Goal: Information Seeking & Learning: Check status

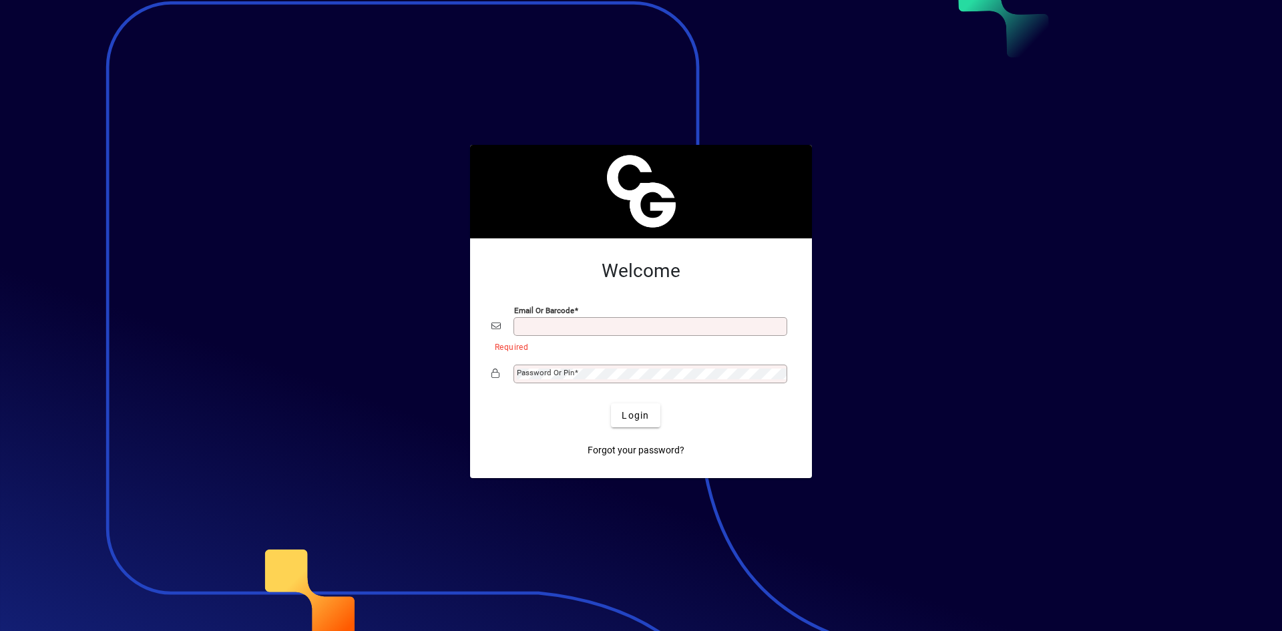
type input "**********"
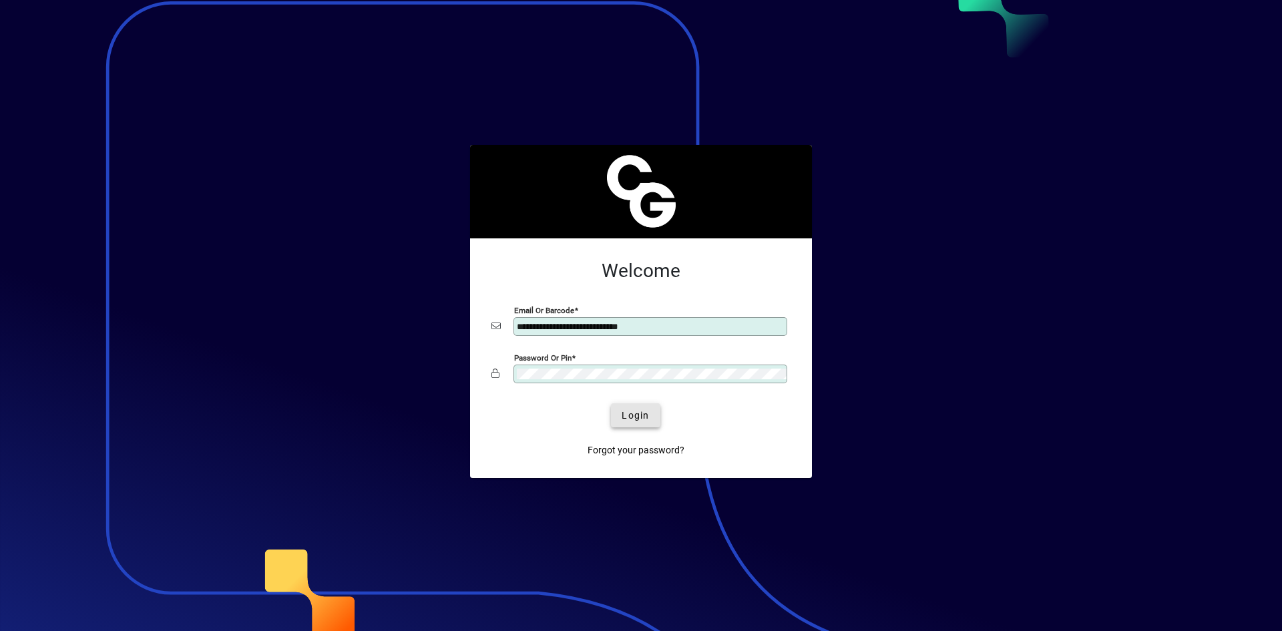
drag, startPoint x: 628, startPoint y: 417, endPoint x: 619, endPoint y: 417, distance: 9.4
click at [627, 417] on span "Login" at bounding box center [635, 416] width 27 height 14
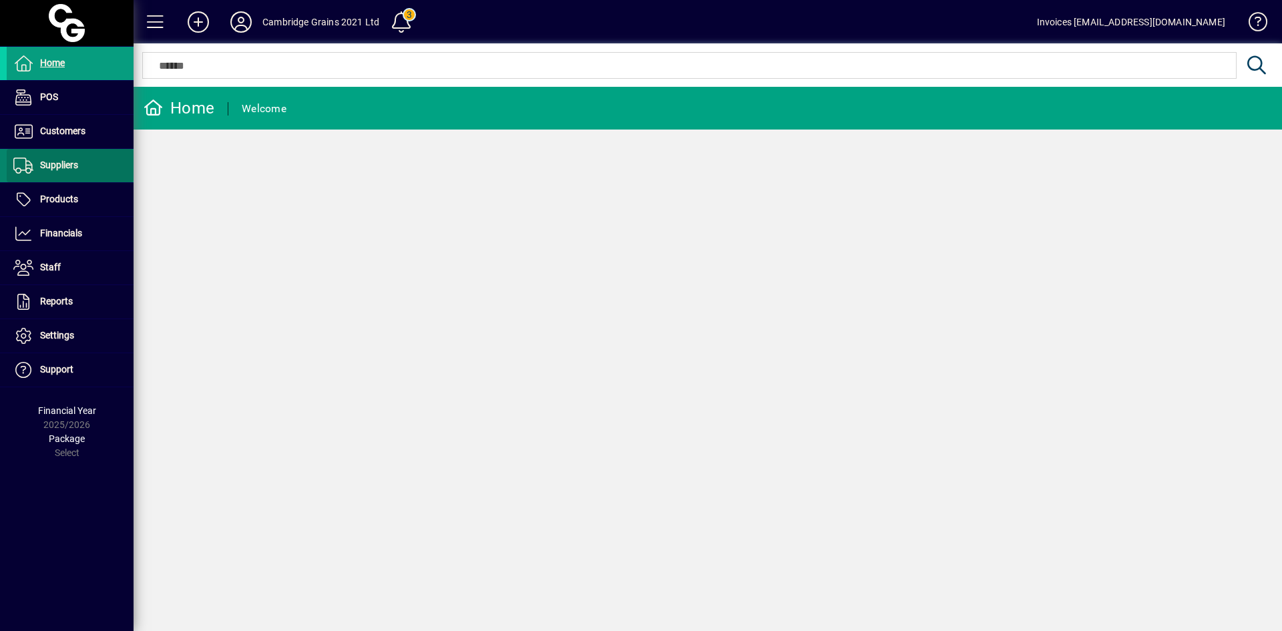
click at [53, 164] on span "Suppliers" at bounding box center [59, 165] width 38 height 11
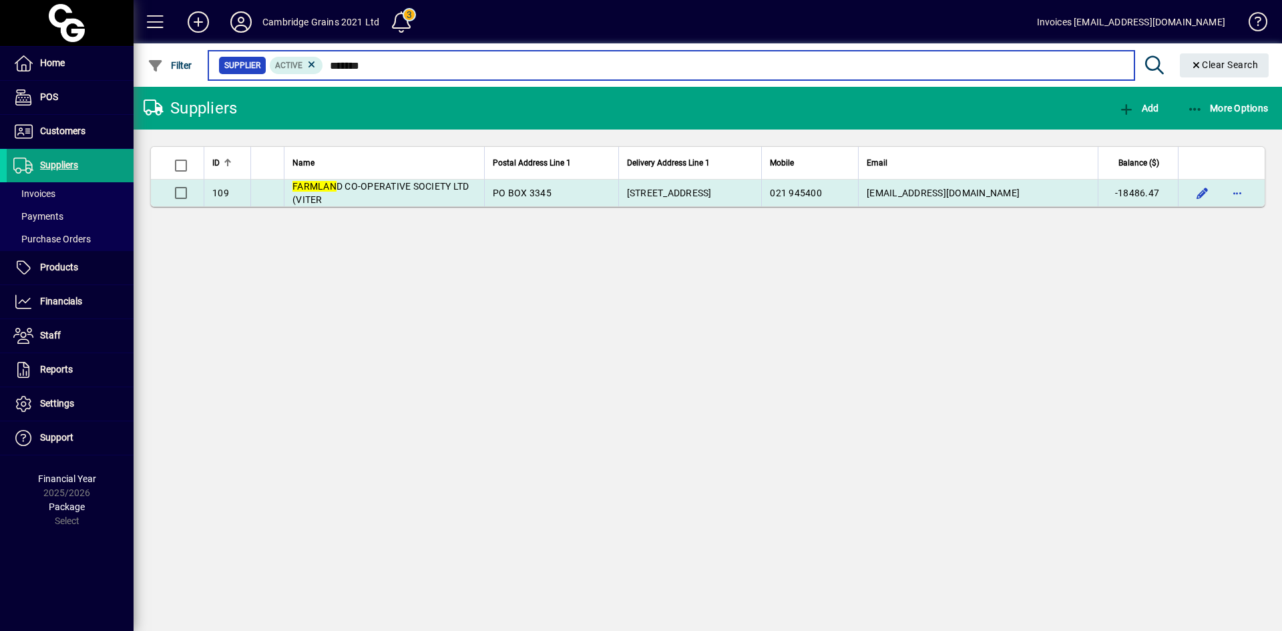
type input "*******"
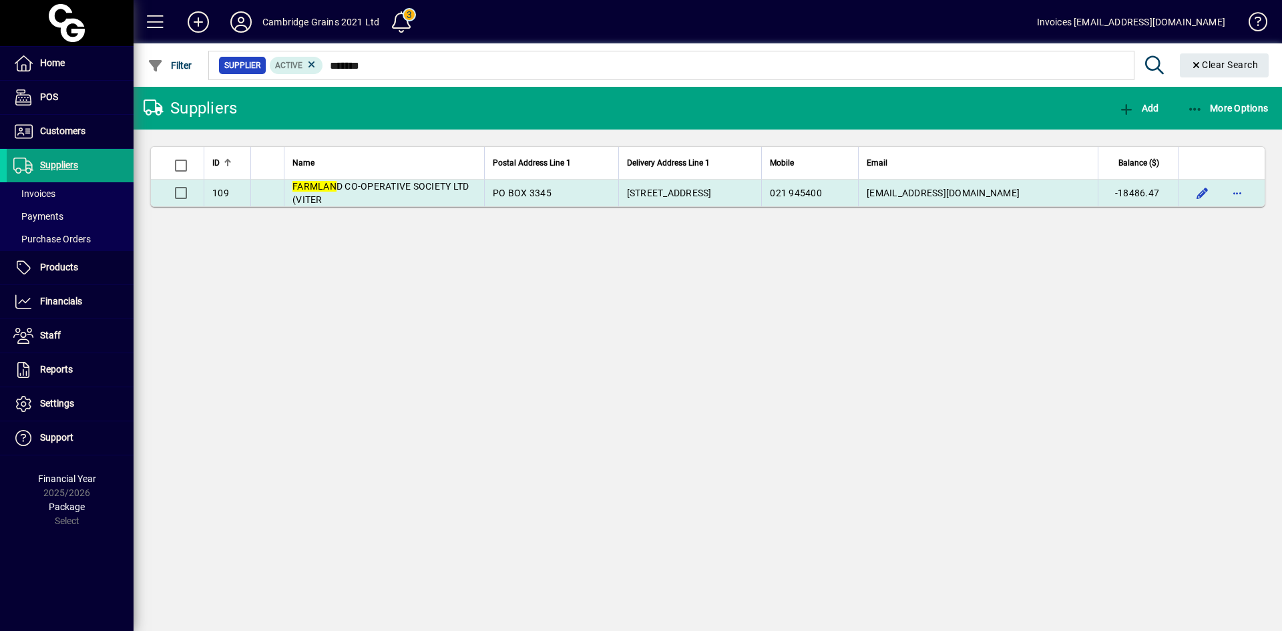
click at [358, 184] on span "FARMLAN D CO-OPERATIVE SOCIETY LTD (VITER" at bounding box center [381, 193] width 176 height 24
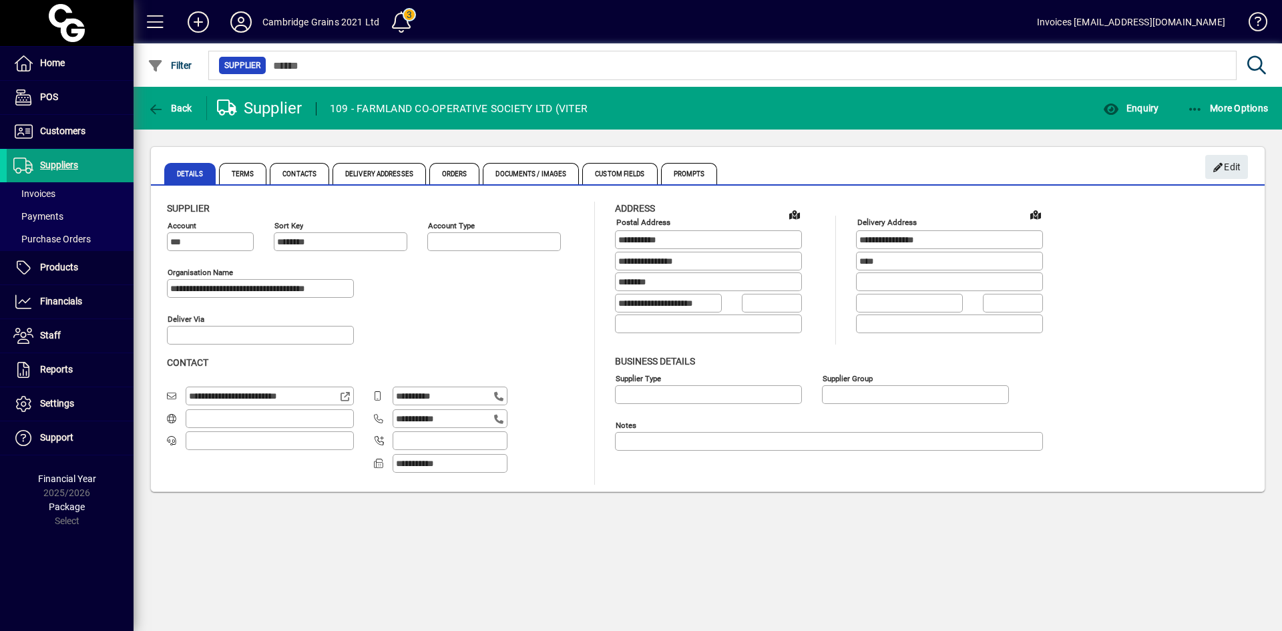
type input "**********"
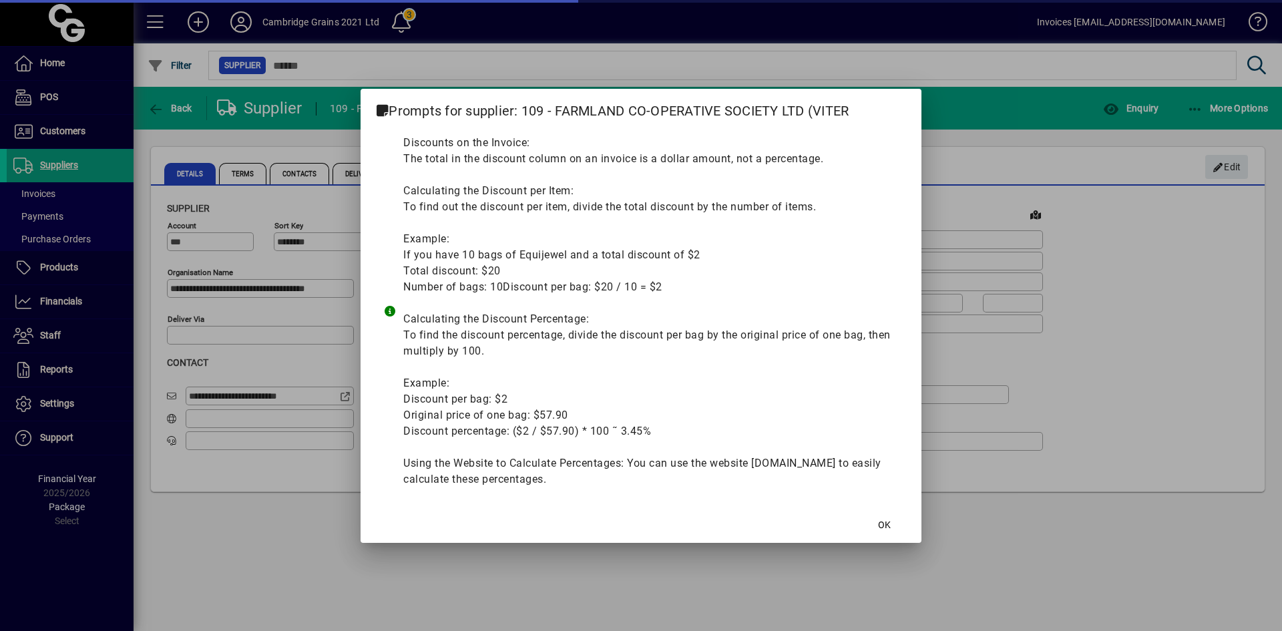
type input "**********"
click at [895, 521] on span at bounding box center [884, 526] width 43 height 32
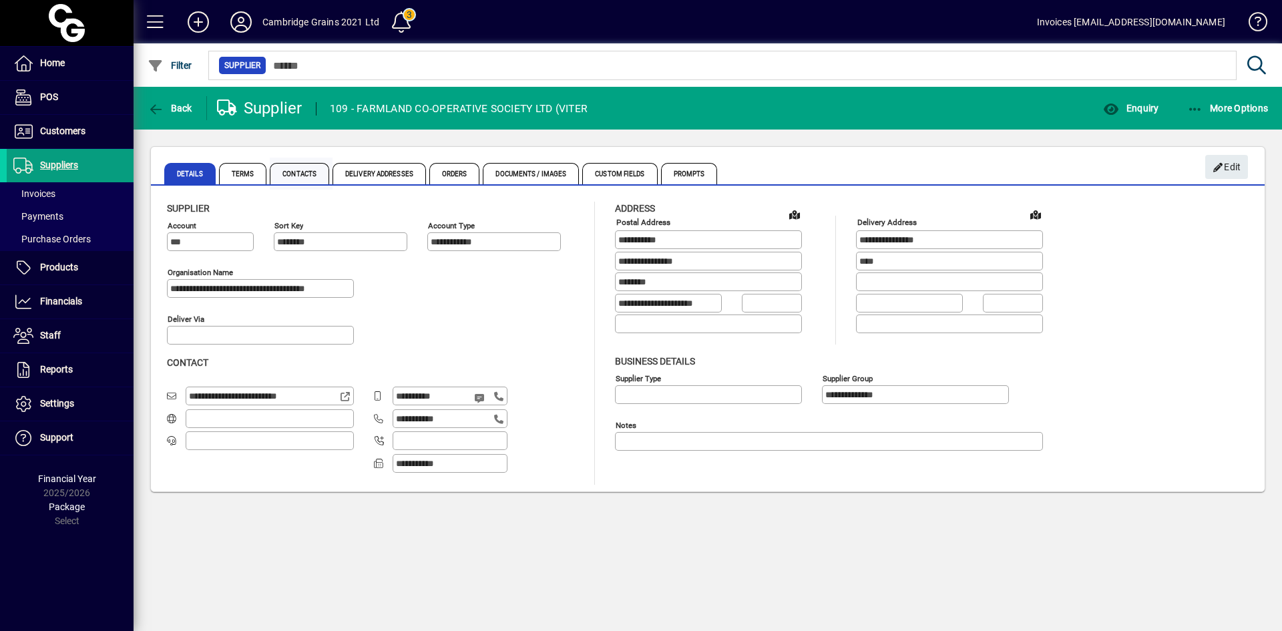
drag, startPoint x: 249, startPoint y: 170, endPoint x: 273, endPoint y: 177, distance: 25.0
click at [249, 171] on span "Terms" at bounding box center [243, 173] width 48 height 21
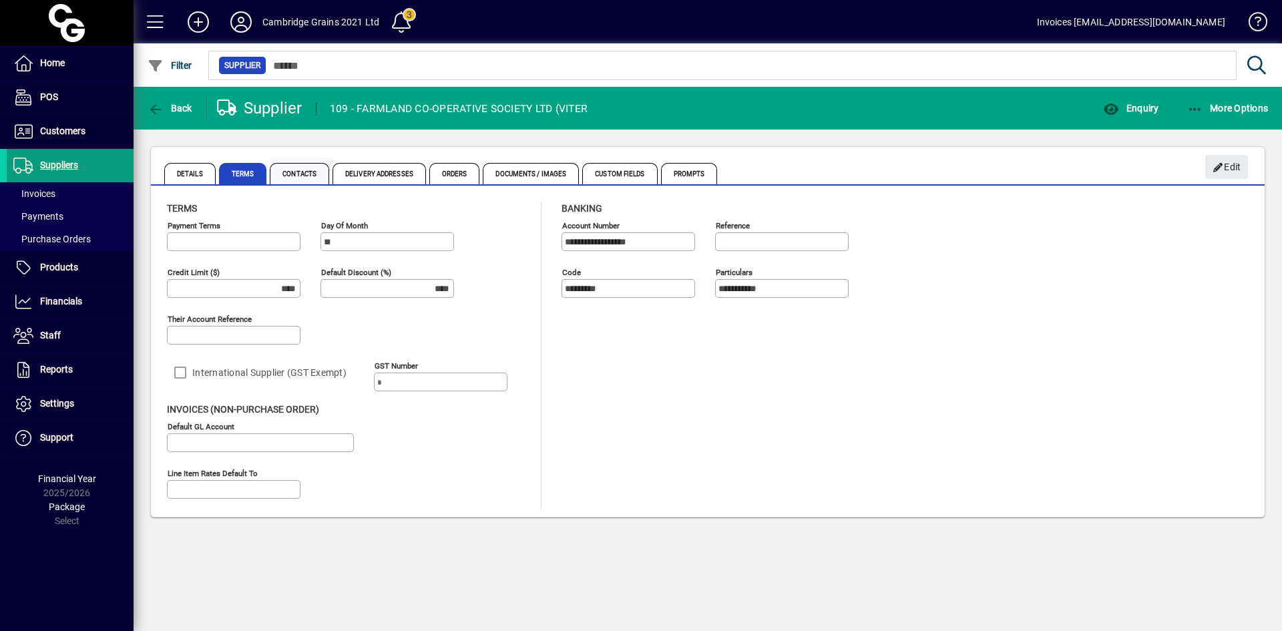
type input "**********"
click at [305, 177] on span "Contacts" at bounding box center [299, 173] width 59 height 21
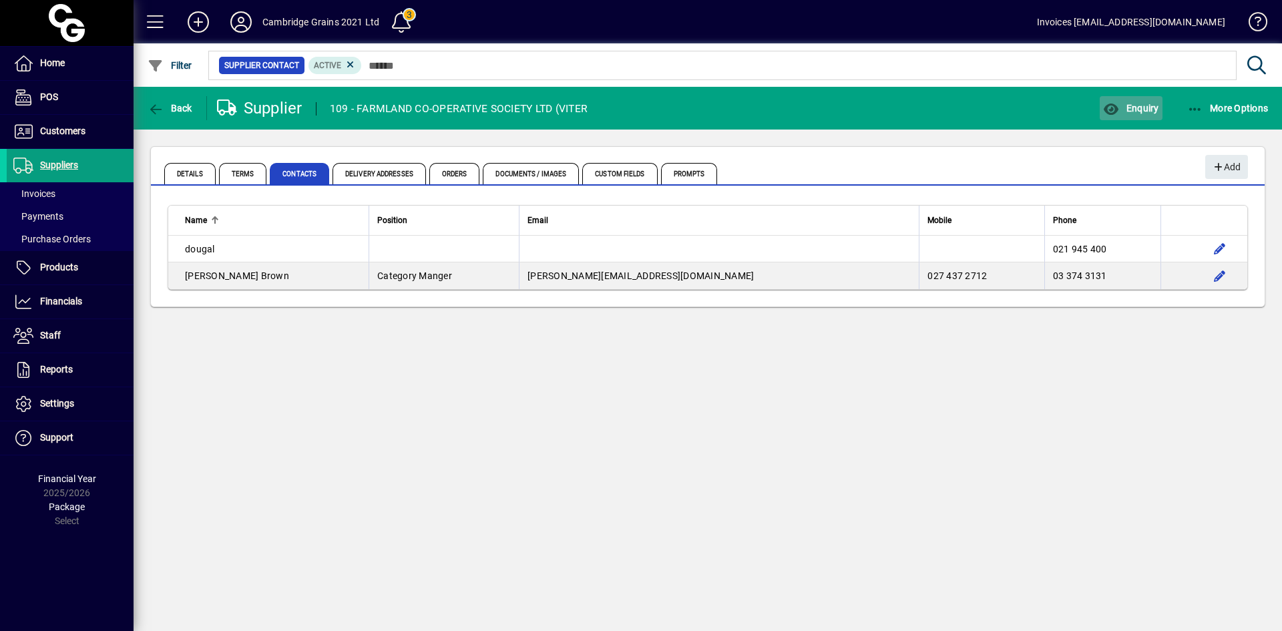
click at [1122, 109] on span "Enquiry" at bounding box center [1130, 108] width 55 height 11
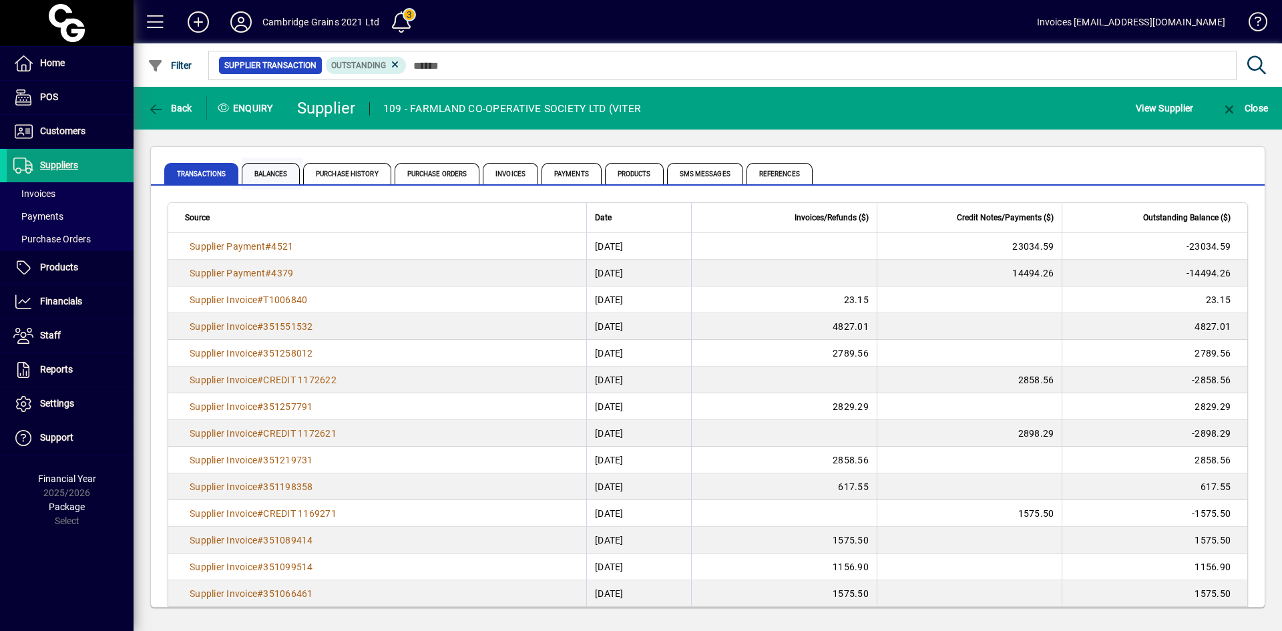
click at [260, 178] on span "Balances" at bounding box center [271, 173] width 58 height 21
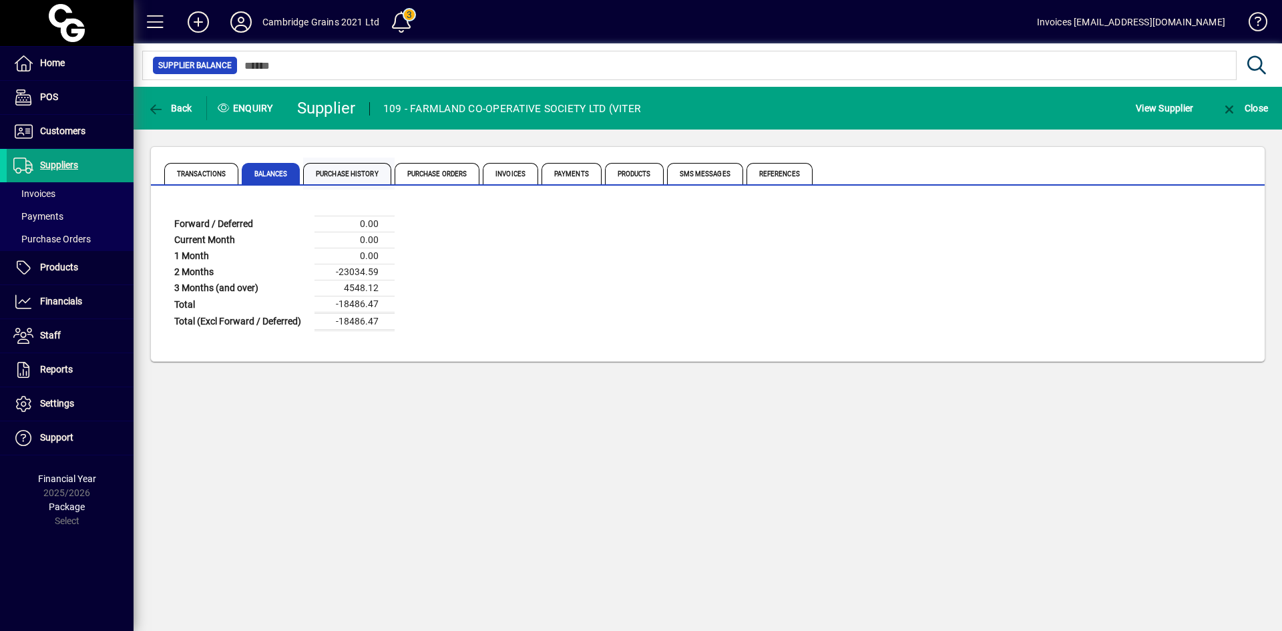
click at [369, 170] on span "Purchase History" at bounding box center [347, 173] width 88 height 21
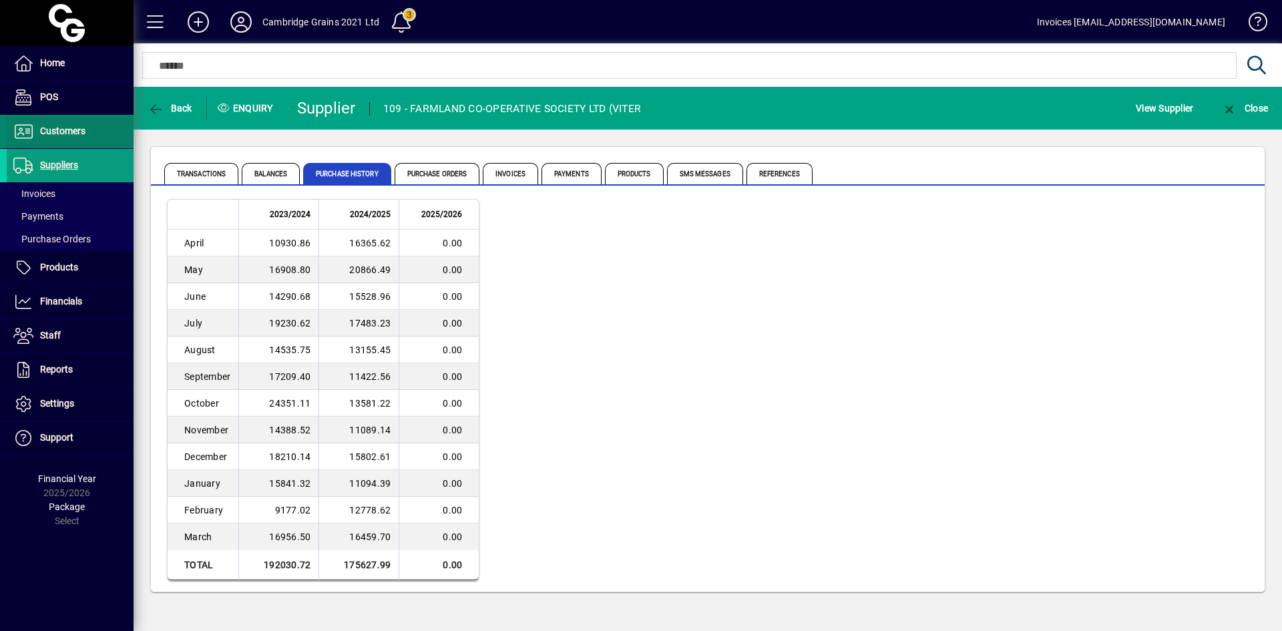
click at [71, 126] on span "Customers" at bounding box center [62, 131] width 45 height 11
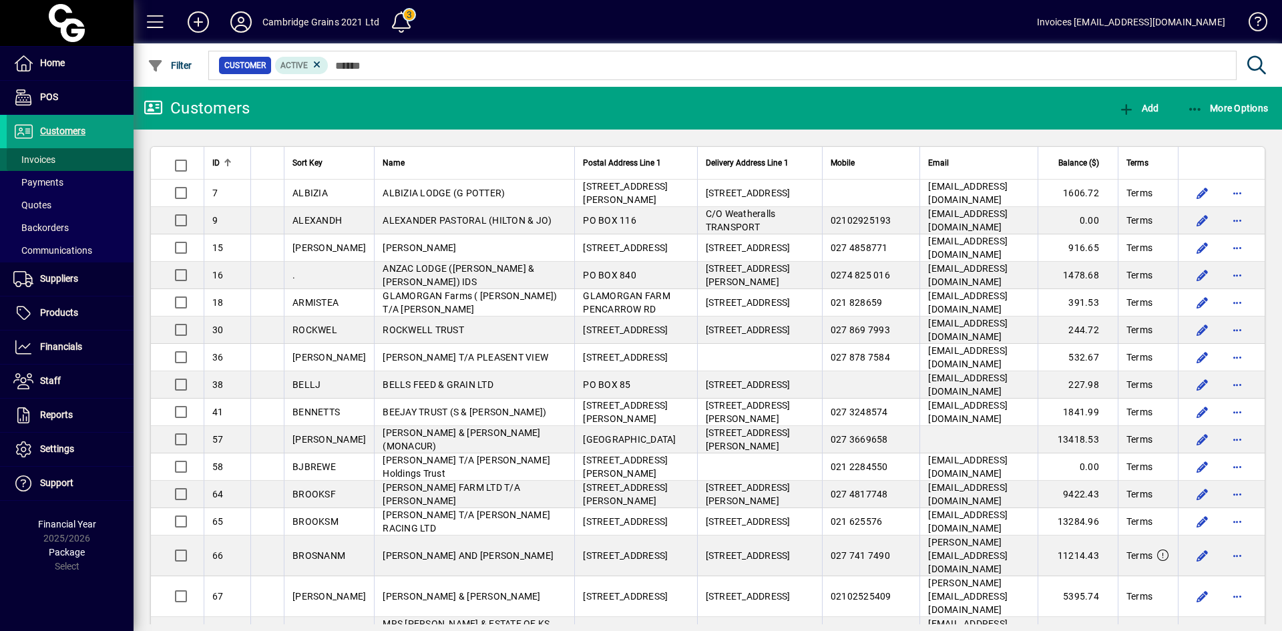
click at [60, 153] on span at bounding box center [70, 160] width 127 height 32
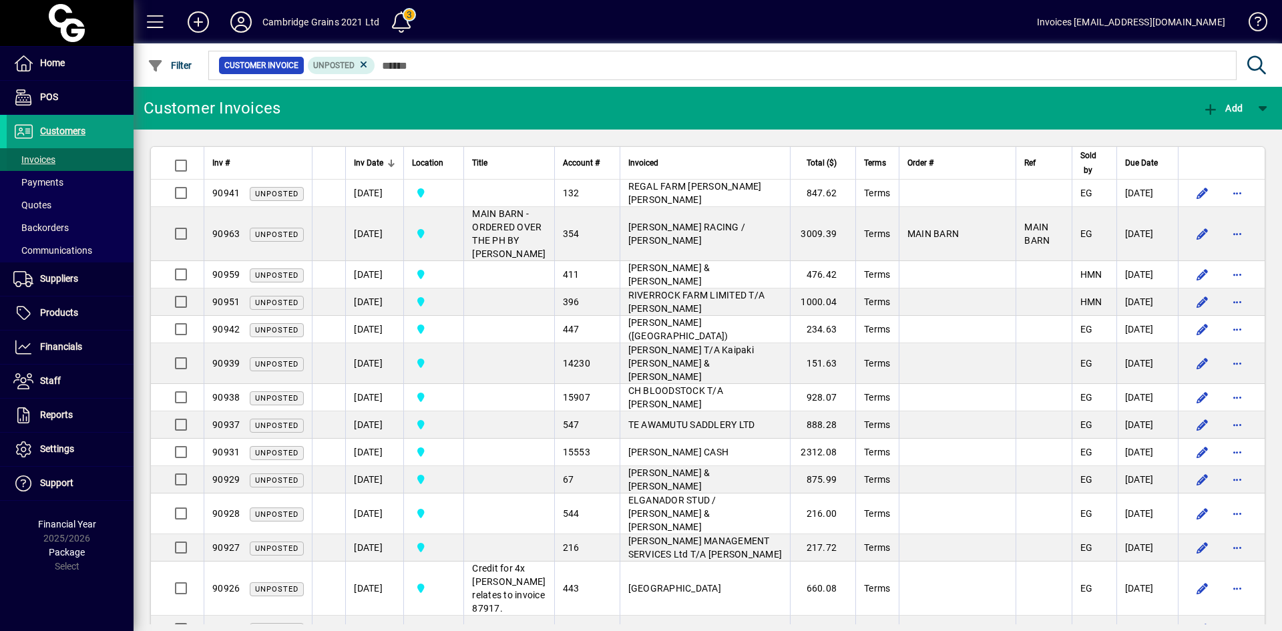
click at [57, 152] on span at bounding box center [70, 160] width 127 height 32
click at [361, 65] on icon at bounding box center [364, 65] width 12 height 12
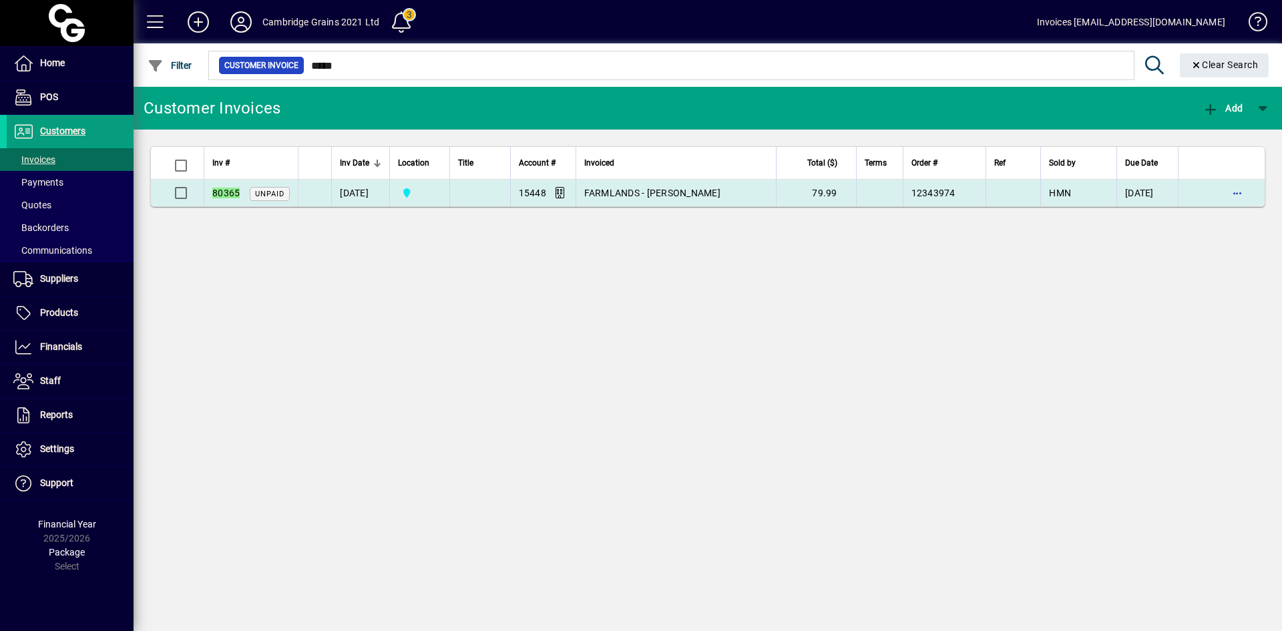
click at [223, 194] on em "80365" at bounding box center [225, 193] width 27 height 11
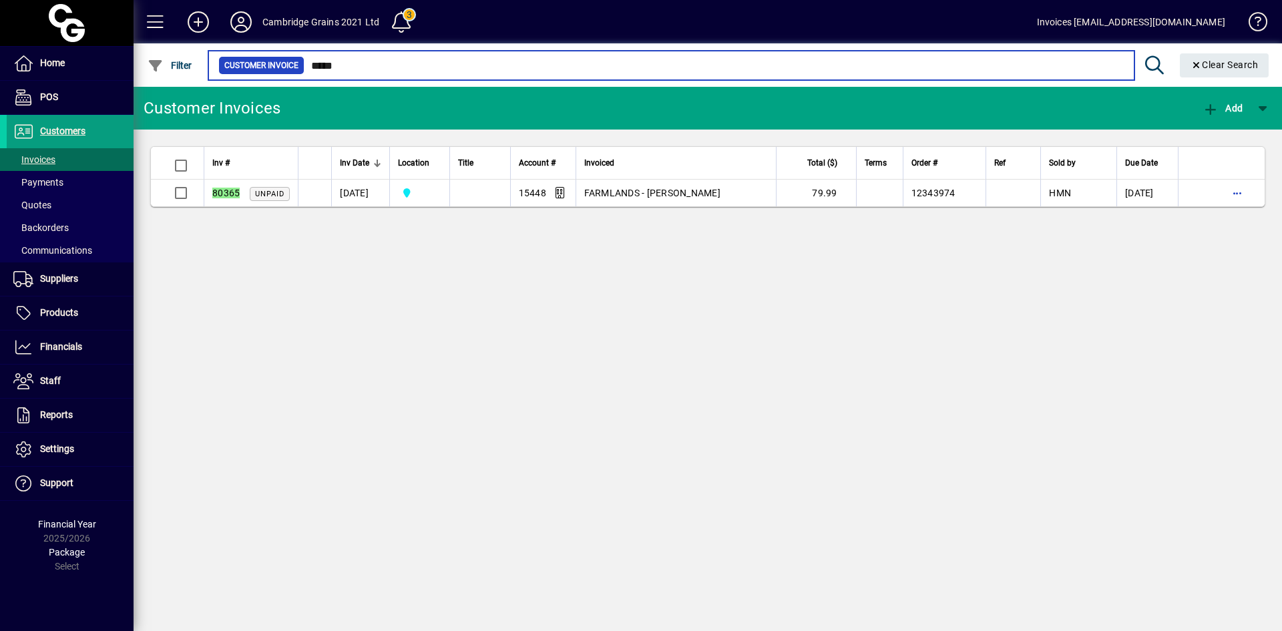
drag, startPoint x: 361, startPoint y: 58, endPoint x: 255, endPoint y: 52, distance: 105.7
click at [259, 55] on mat-form-field "Customer Invoice ***** Clear Search" at bounding box center [740, 64] width 1069 height 43
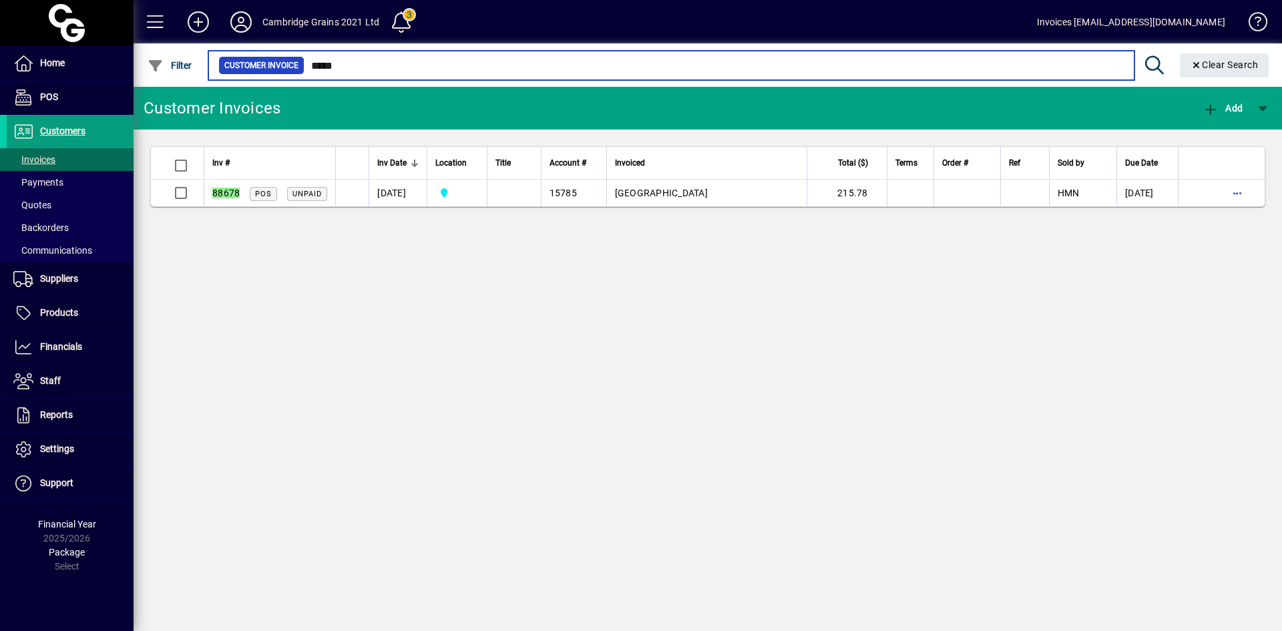
drag, startPoint x: 368, startPoint y: 69, endPoint x: 269, endPoint y: 47, distance: 101.9
click at [269, 48] on mat-form-field "Customer Invoice ***** Clear Search" at bounding box center [740, 64] width 1069 height 43
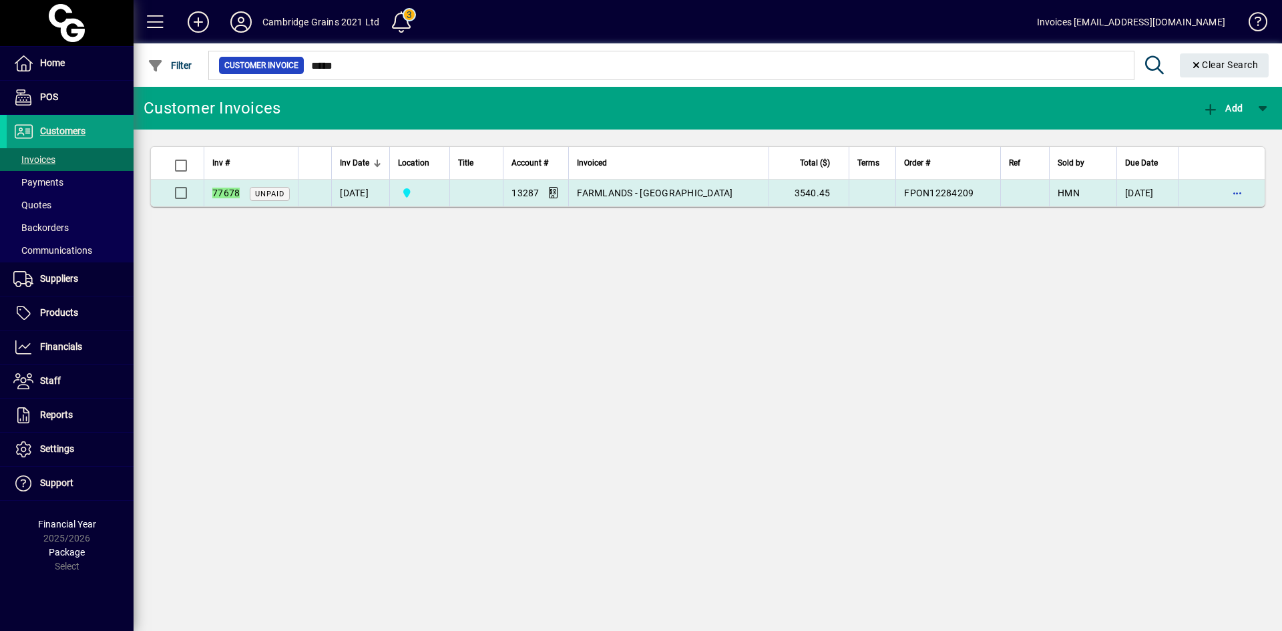
click at [630, 192] on span "FARMLANDS - NEW PLYMOUTH" at bounding box center [655, 193] width 156 height 11
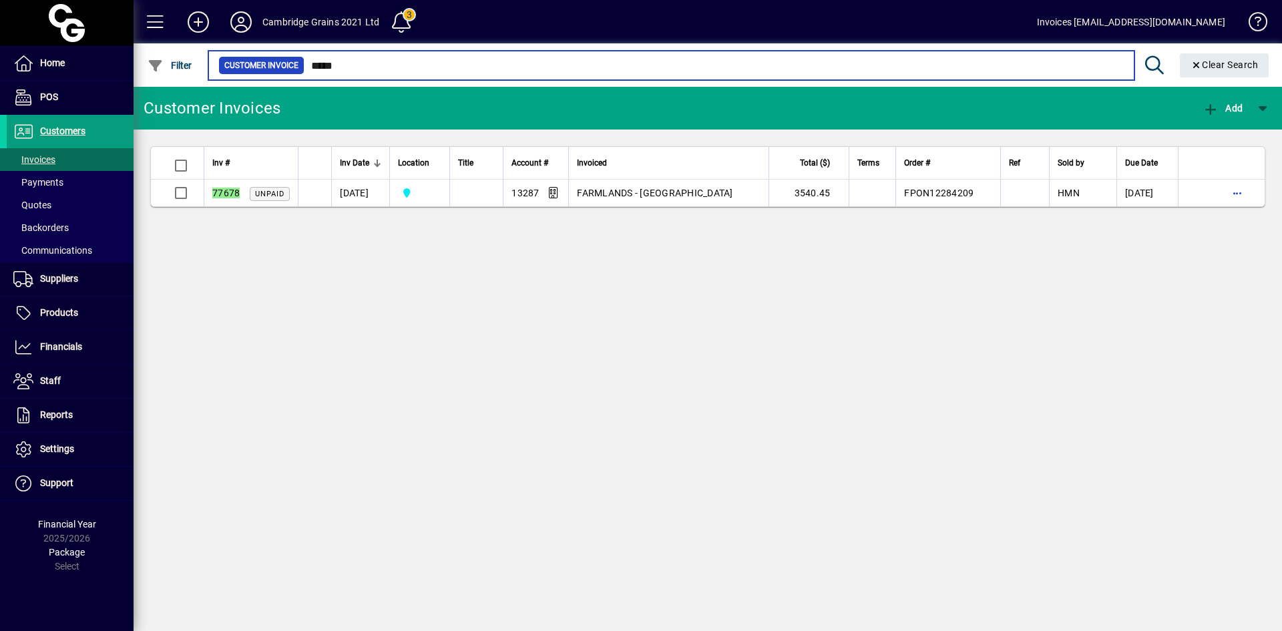
drag, startPoint x: 365, startPoint y: 61, endPoint x: 269, endPoint y: 48, distance: 97.1
click at [272, 51] on mat-form-field "Customer Invoice ***** Clear Search" at bounding box center [740, 64] width 1069 height 43
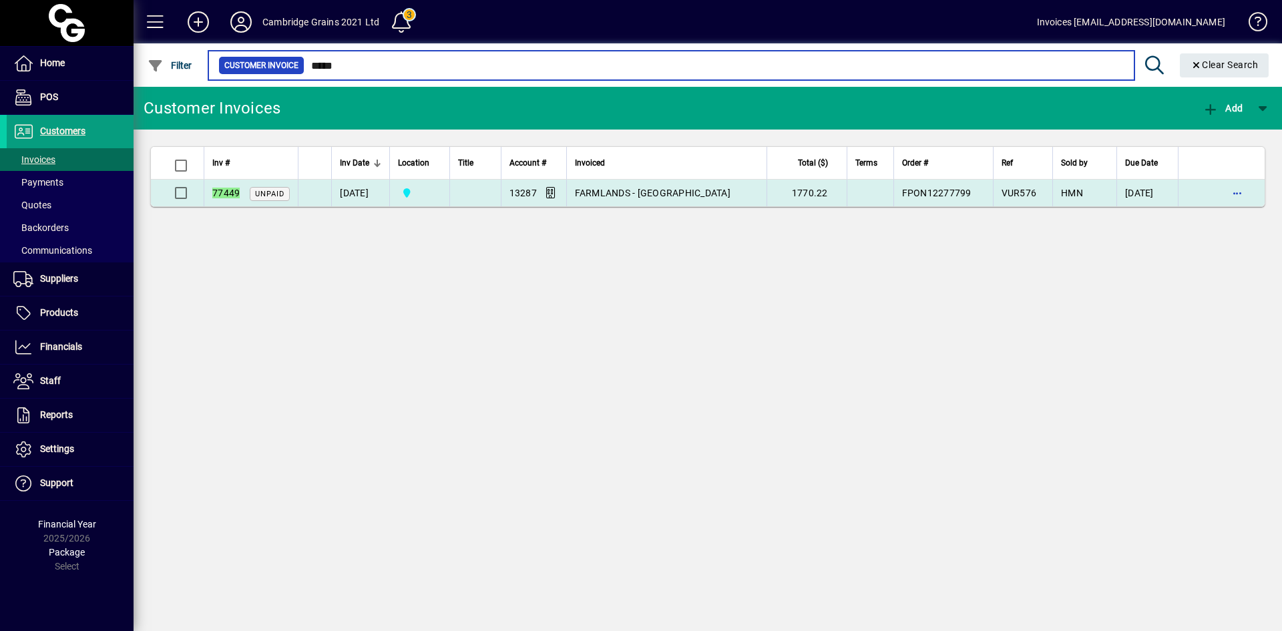
type input "*****"
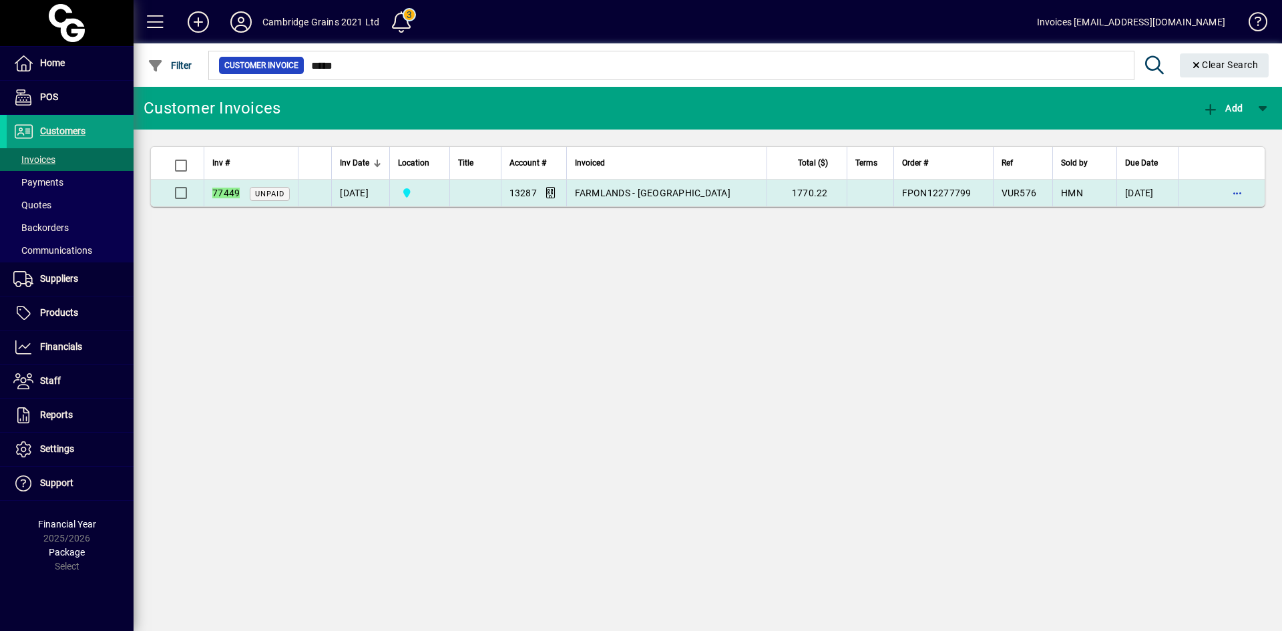
click at [627, 192] on span "FARMLANDS - NEW PLYMOUTH" at bounding box center [653, 193] width 156 height 11
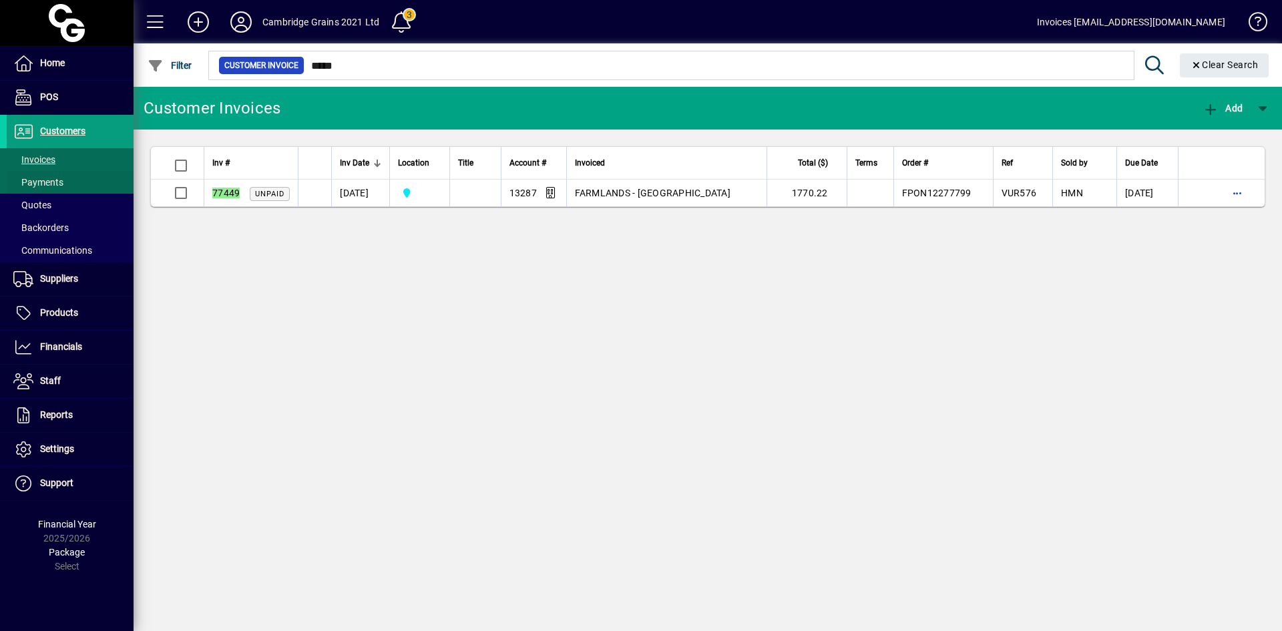
click at [43, 182] on span "Payments" at bounding box center [38, 182] width 50 height 11
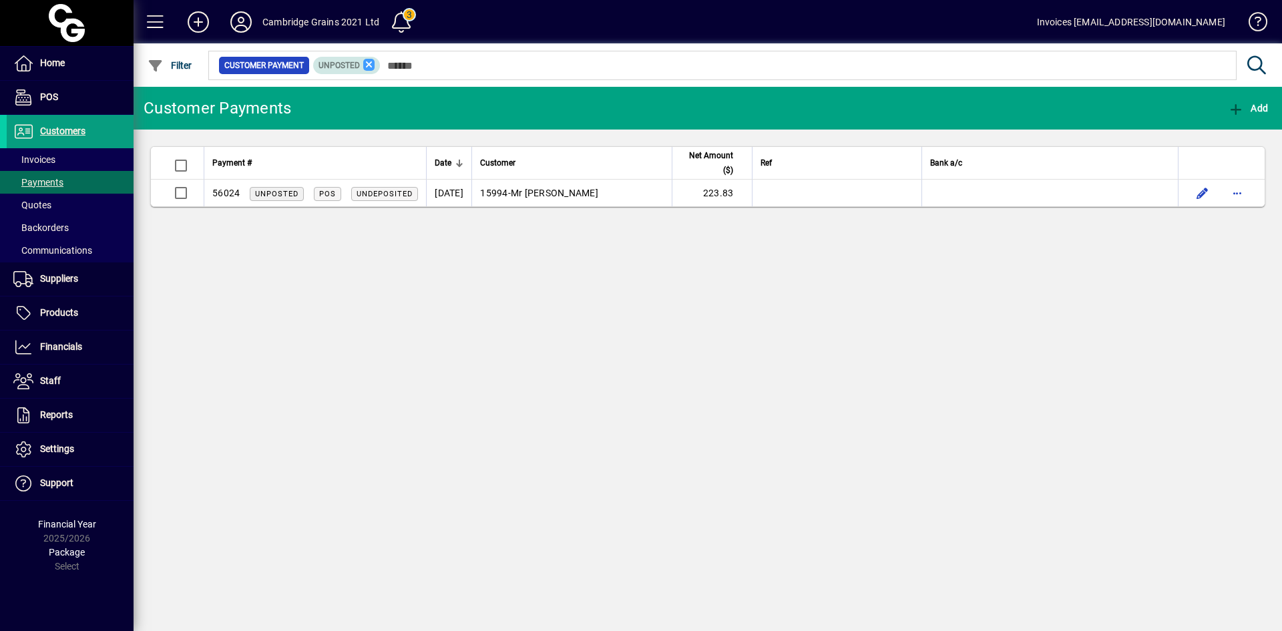
click at [367, 65] on icon at bounding box center [369, 65] width 12 height 12
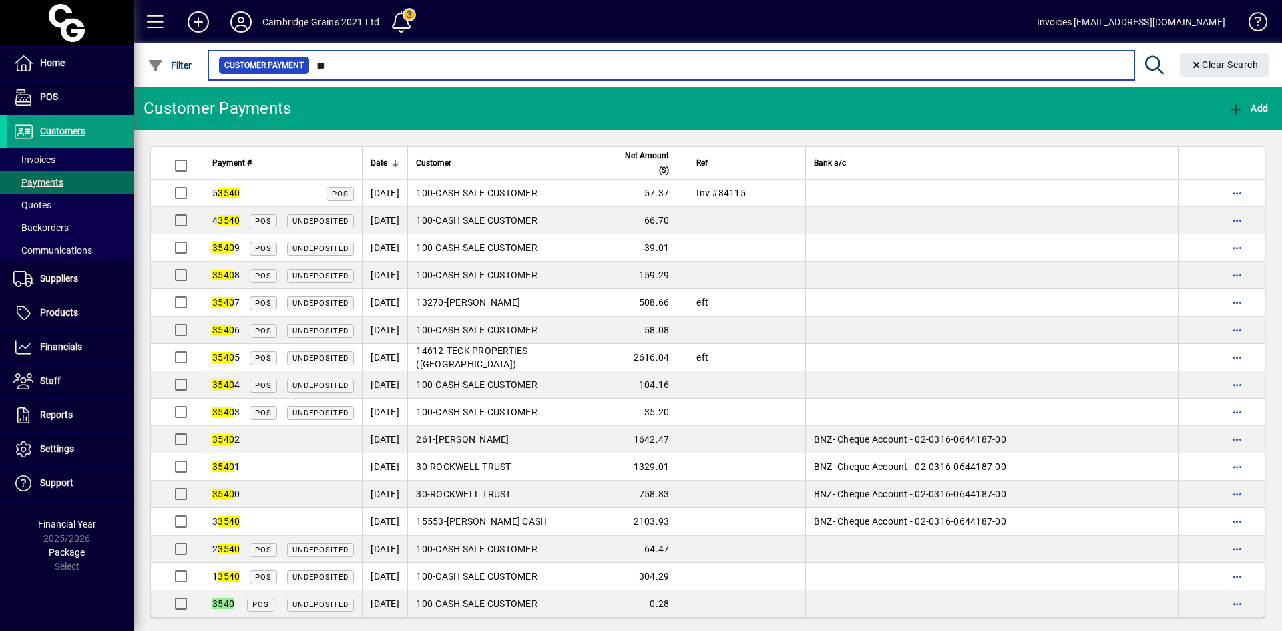
type input "*"
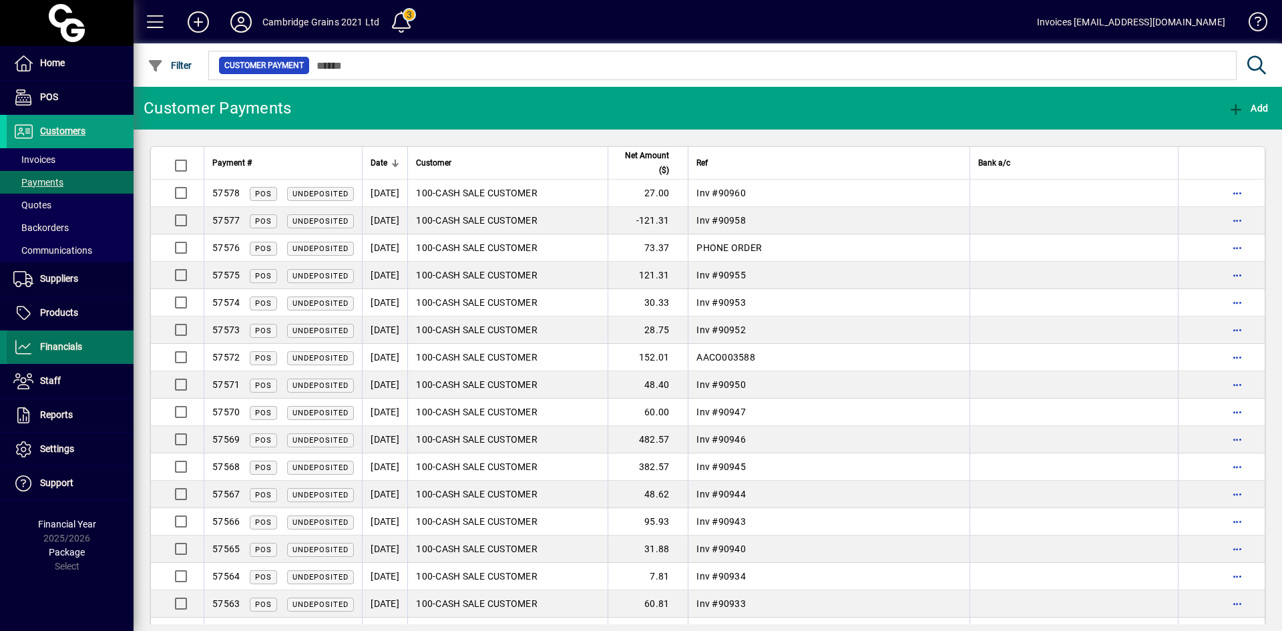
click at [62, 345] on span "Financials" at bounding box center [61, 346] width 42 height 11
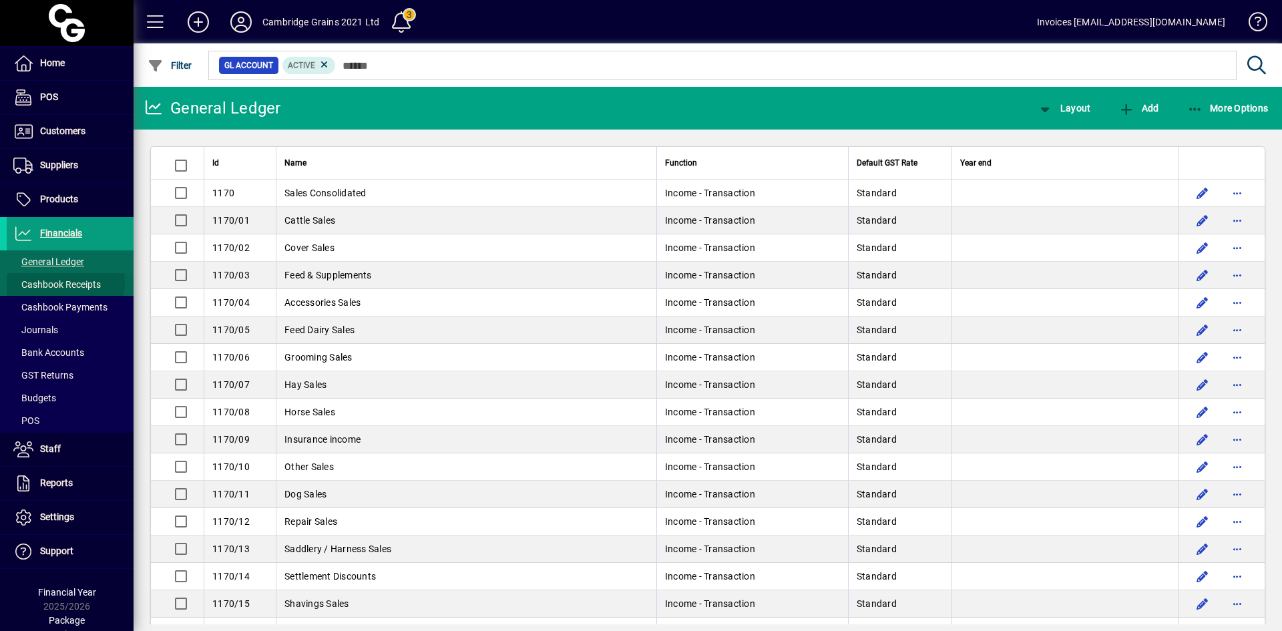
click at [58, 282] on span "Cashbook Receipts" at bounding box center [57, 284] width 88 height 11
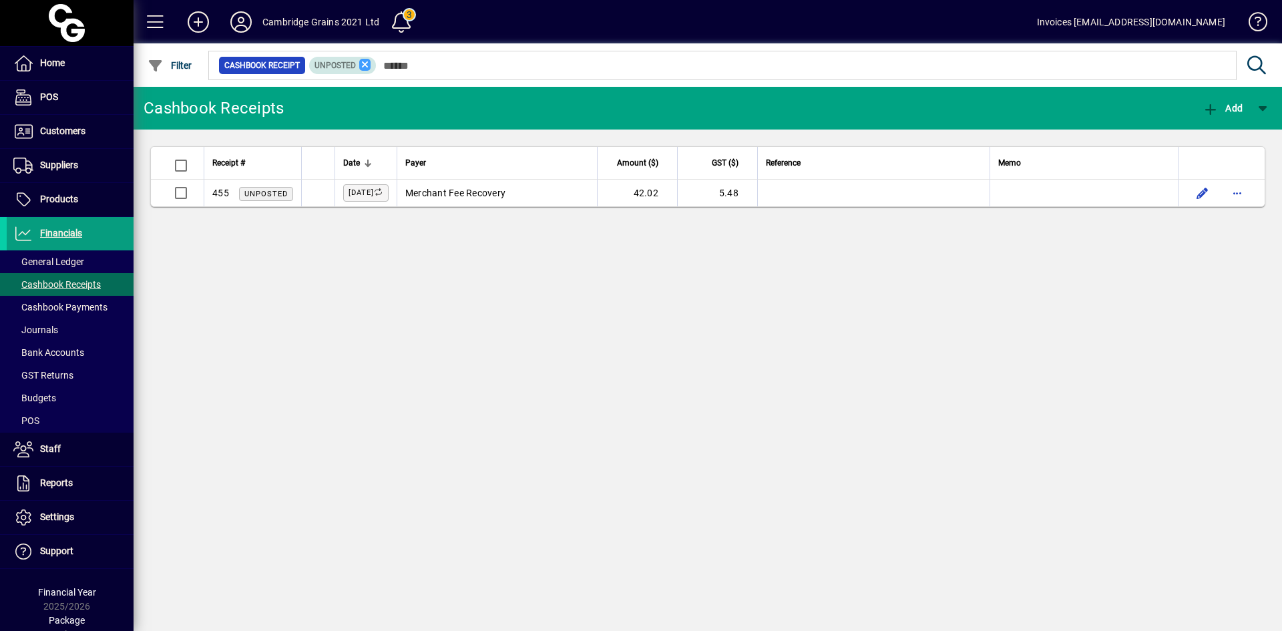
click at [365, 65] on icon at bounding box center [365, 65] width 12 height 12
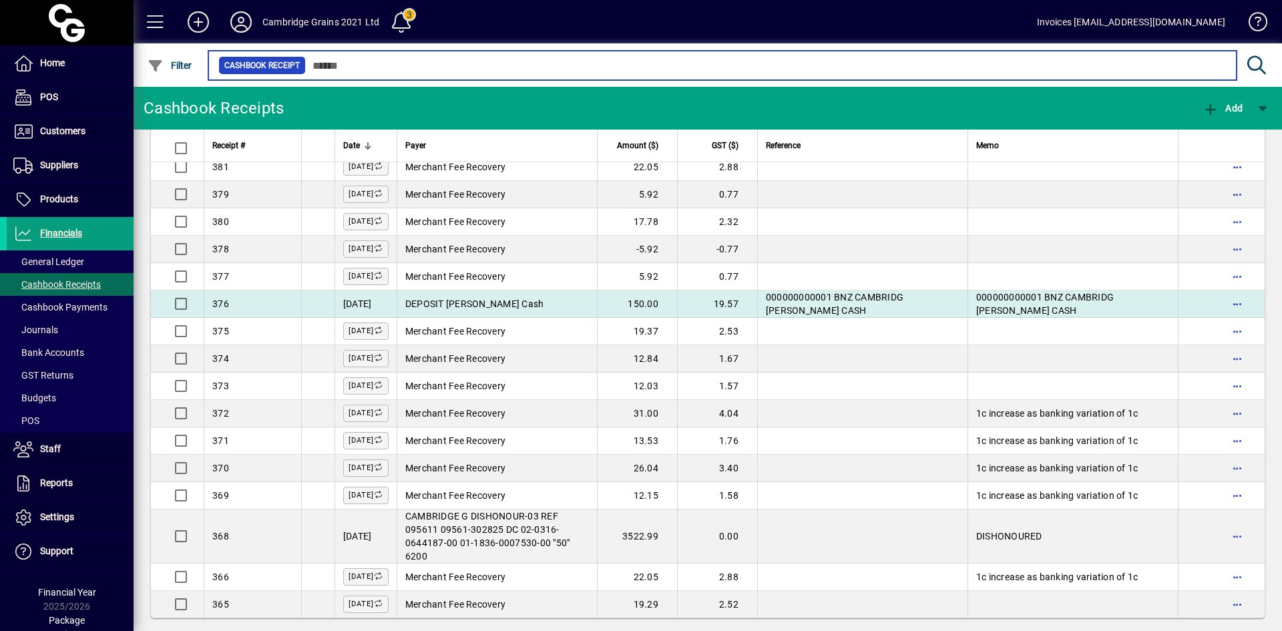
scroll to position [2375, 0]
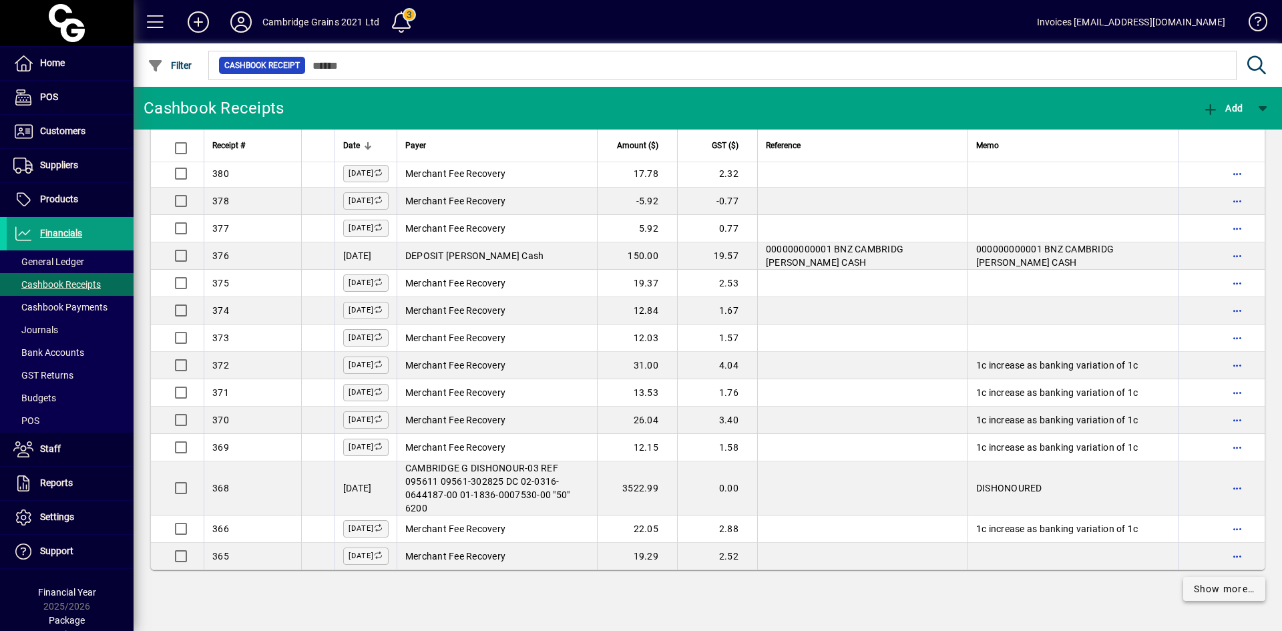
click at [1235, 586] on span "Show more…" at bounding box center [1224, 589] width 61 height 14
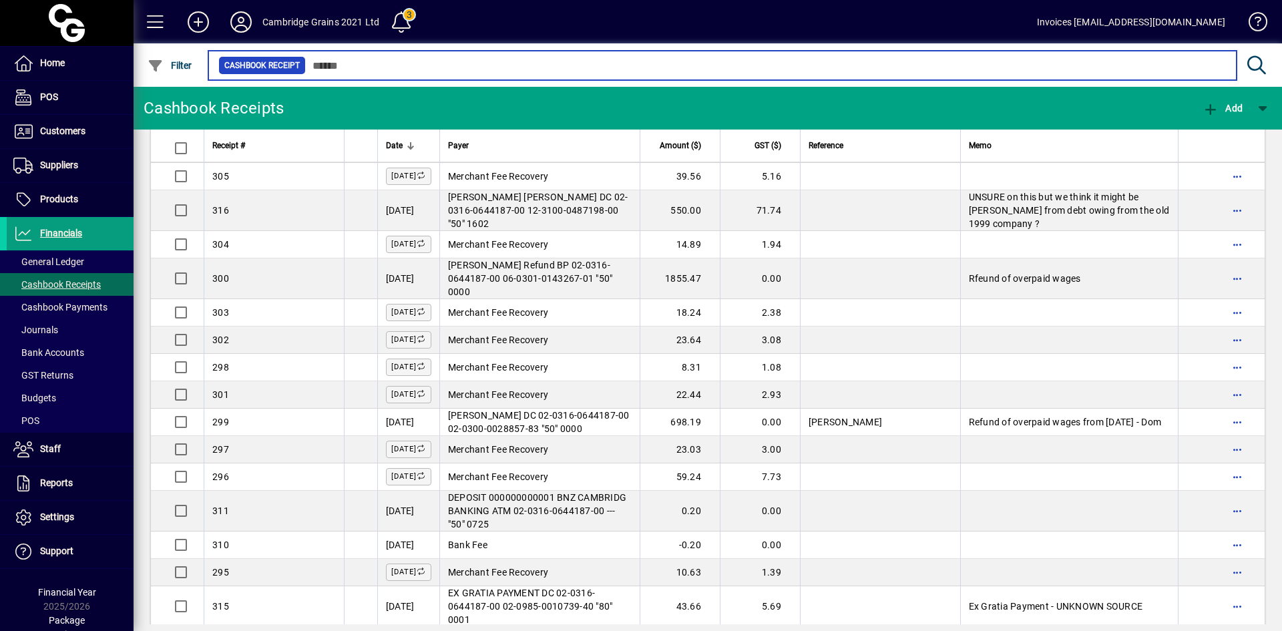
scroll to position [4445, 0]
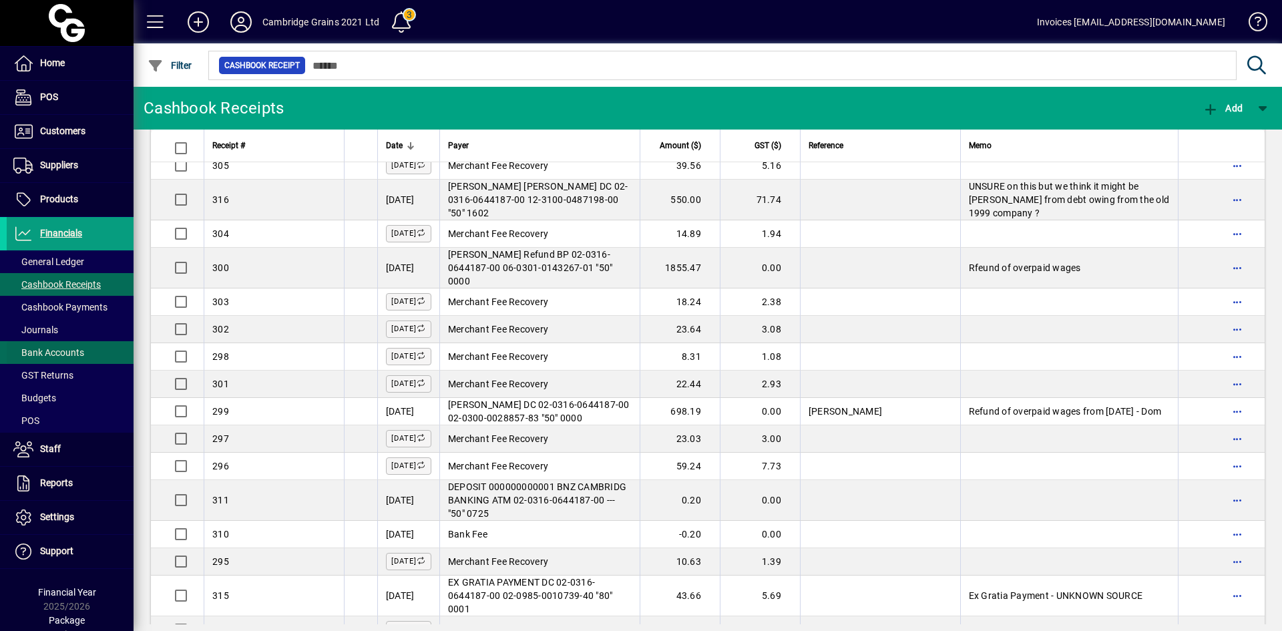
click at [66, 352] on span "Bank Accounts" at bounding box center [48, 352] width 71 height 11
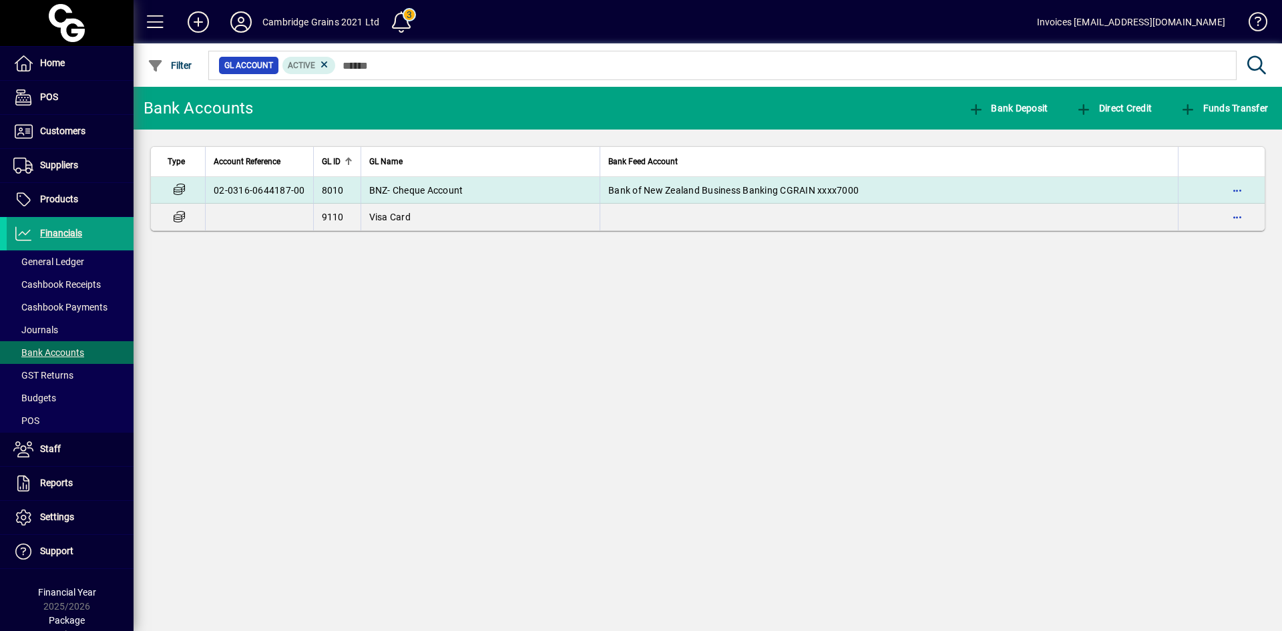
click at [446, 188] on span "BNZ- Cheque Account" at bounding box center [416, 190] width 94 height 11
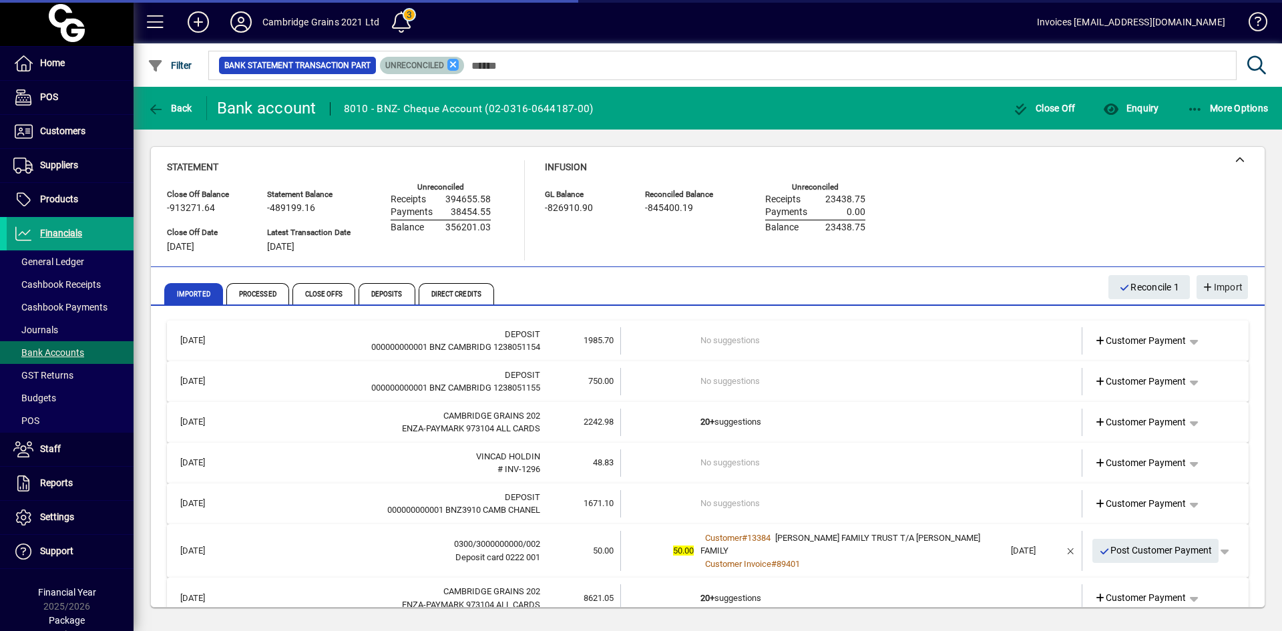
click at [452, 65] on icon at bounding box center [454, 65] width 12 height 12
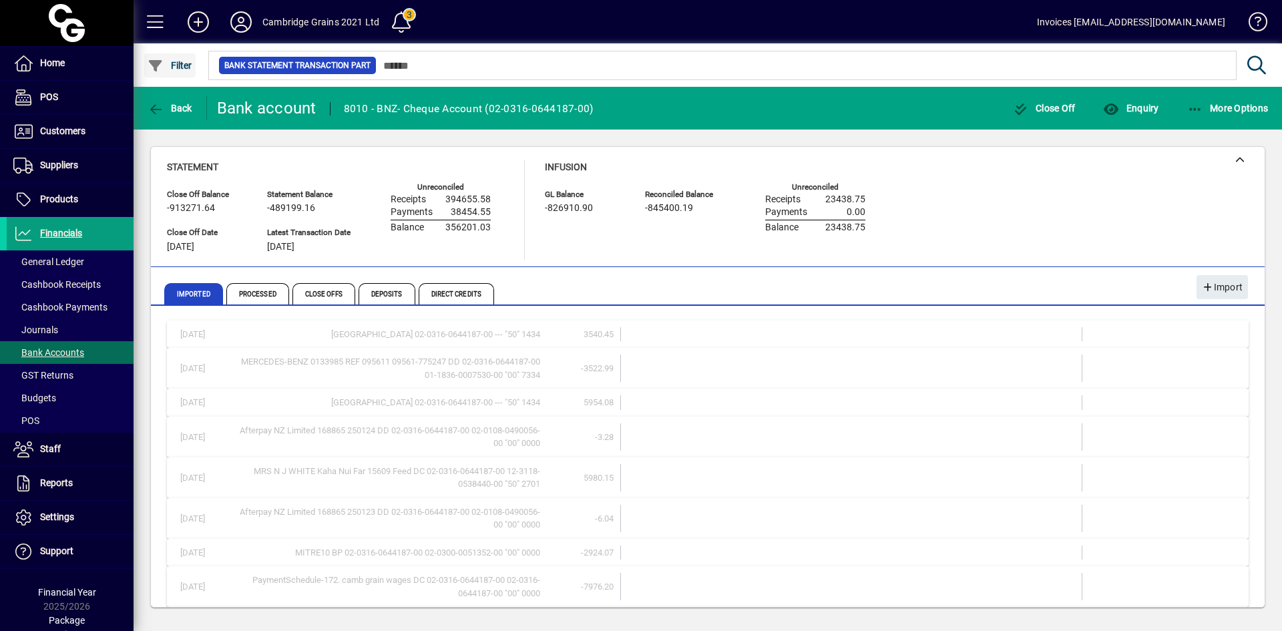
click at [174, 66] on span "Filter" at bounding box center [170, 65] width 45 height 11
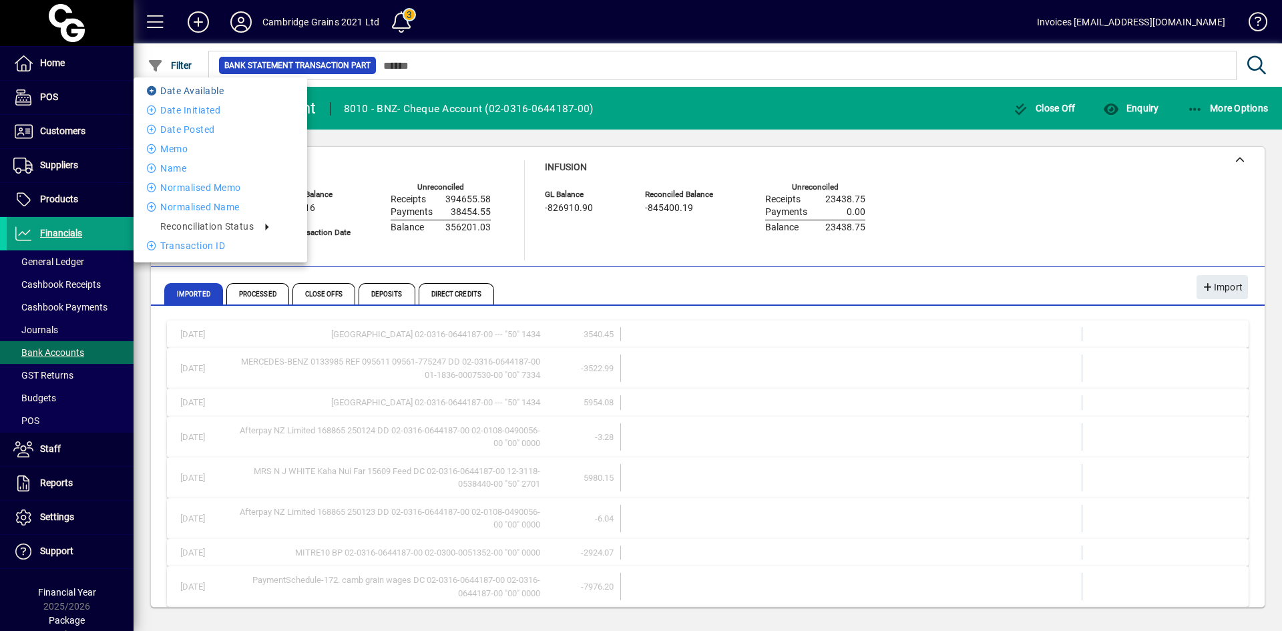
click at [184, 88] on li "Date Available" at bounding box center [221, 91] width 174 height 16
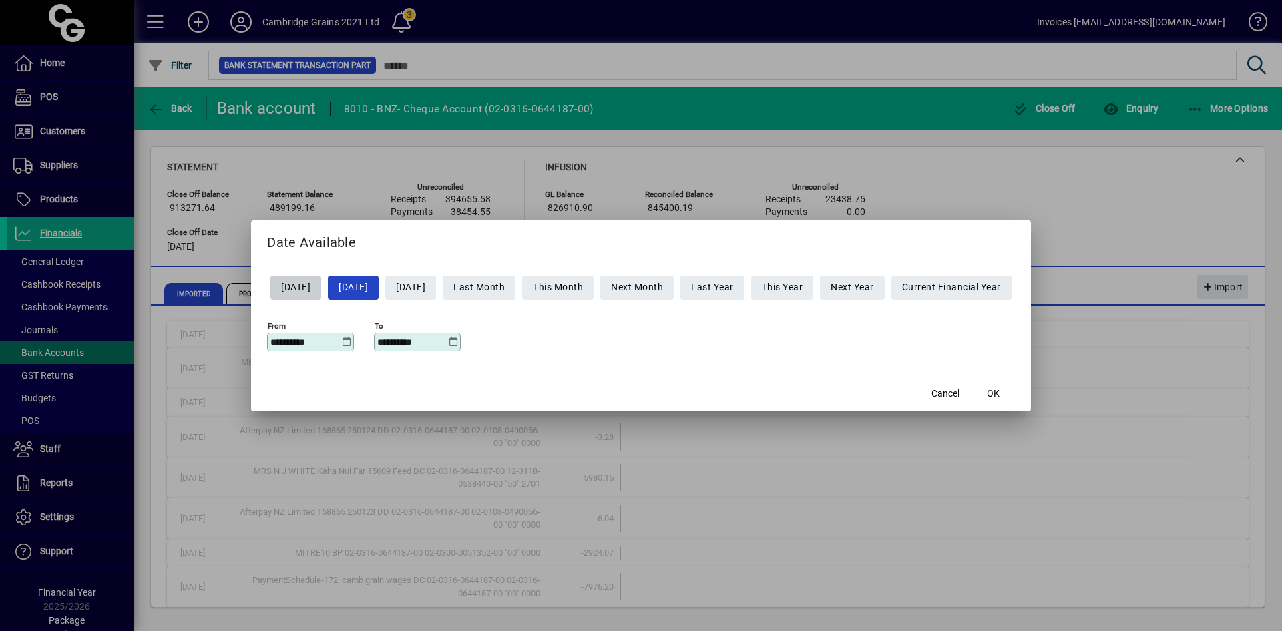
click at [341, 343] on icon at bounding box center [346, 342] width 10 height 11
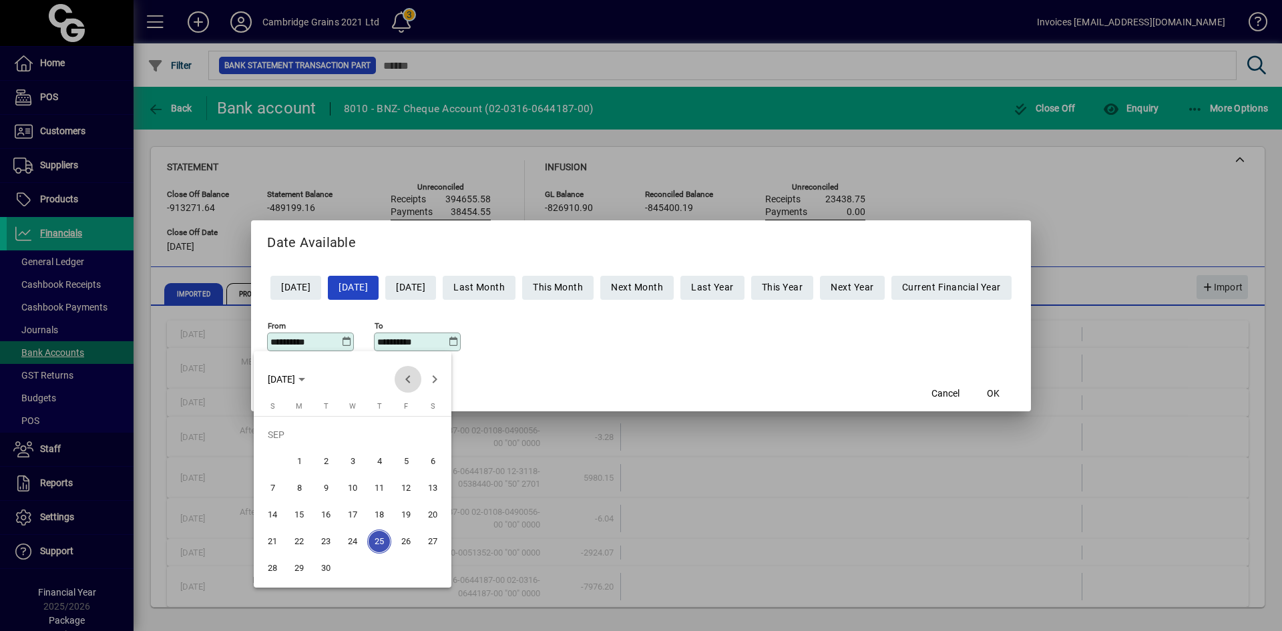
click at [407, 377] on span "Previous month" at bounding box center [408, 379] width 27 height 27
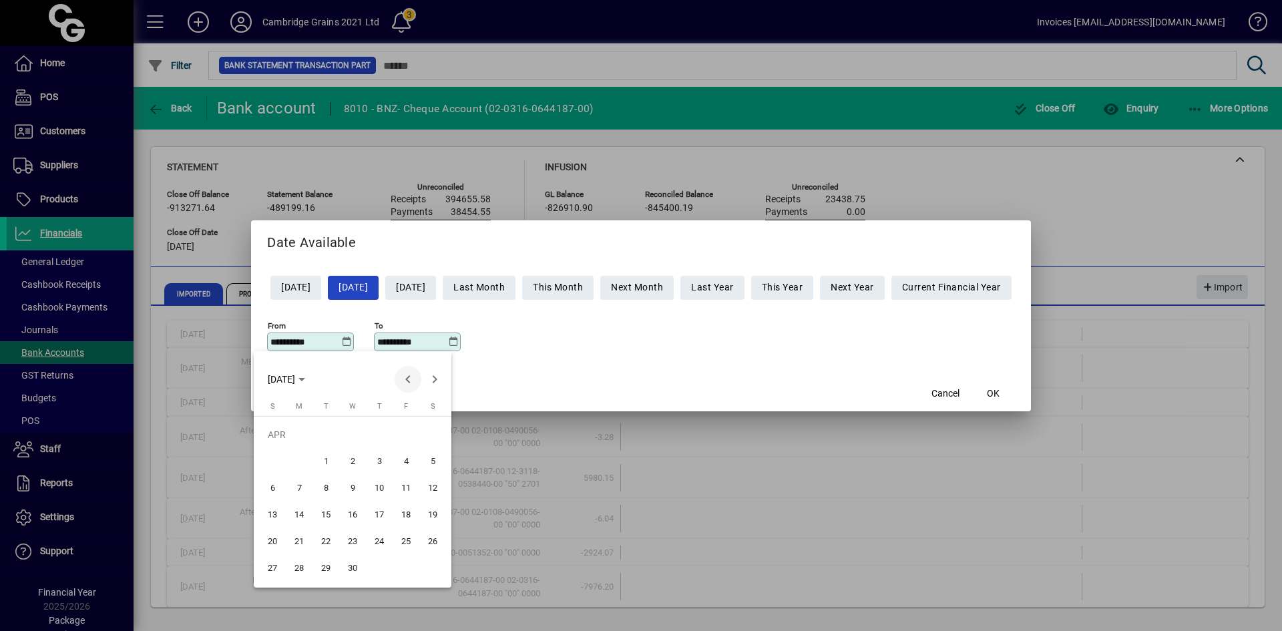
click at [407, 377] on span "Previous month" at bounding box center [408, 379] width 27 height 27
click at [327, 540] on span "28" at bounding box center [326, 542] width 24 height 24
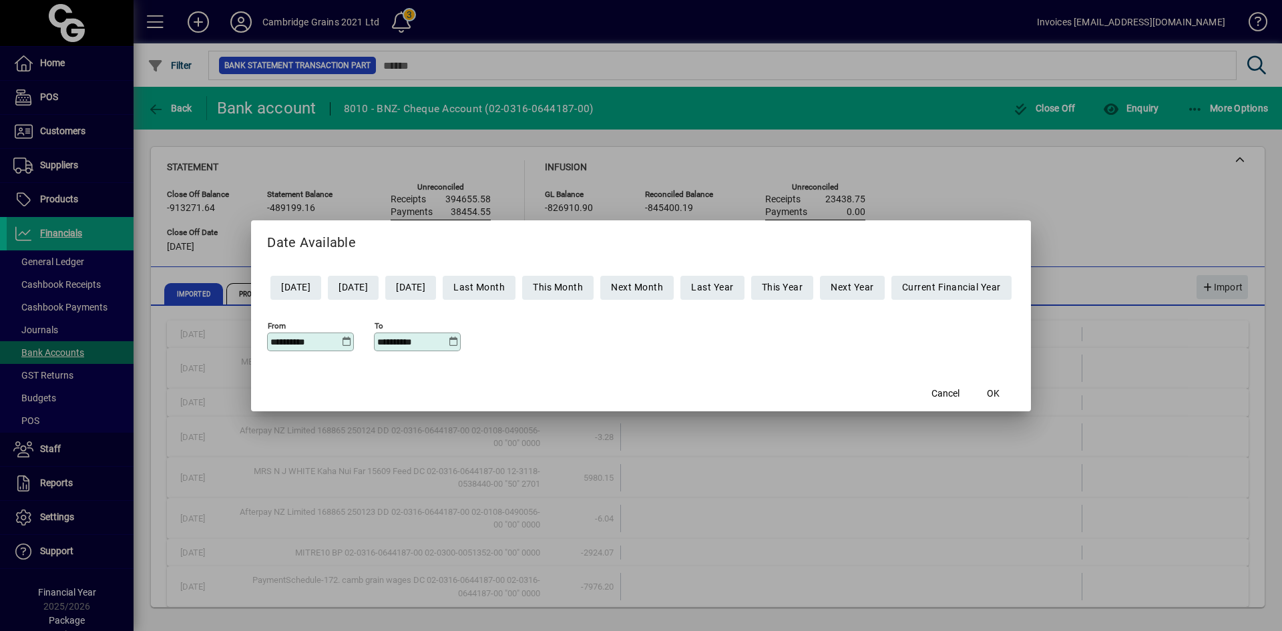
click at [341, 343] on icon at bounding box center [346, 342] width 10 height 11
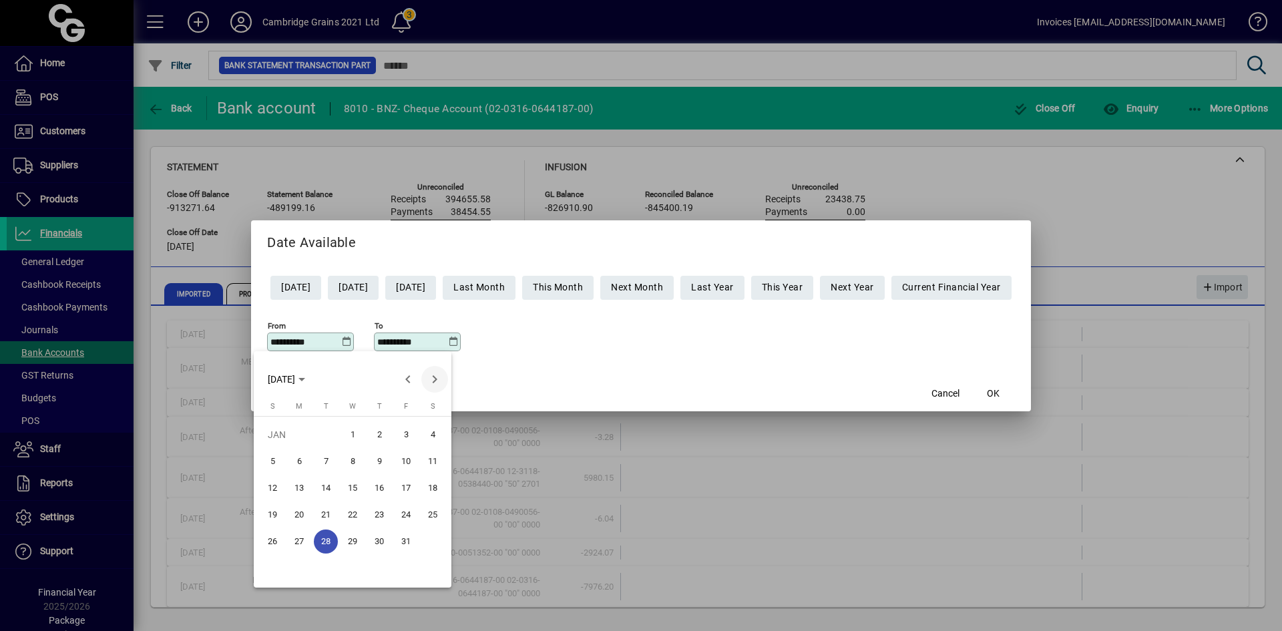
click at [434, 383] on span "Next month" at bounding box center [434, 379] width 27 height 27
click at [409, 542] on span "28" at bounding box center [406, 542] width 24 height 24
type input "**********"
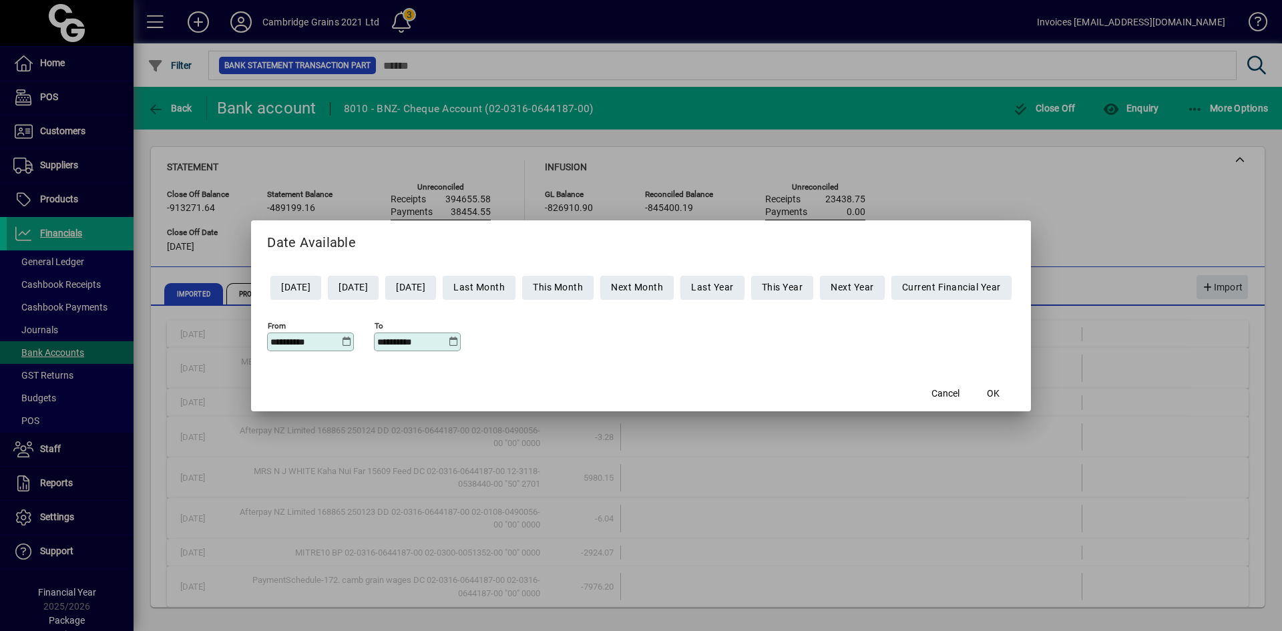
click at [448, 337] on icon at bounding box center [453, 342] width 10 height 11
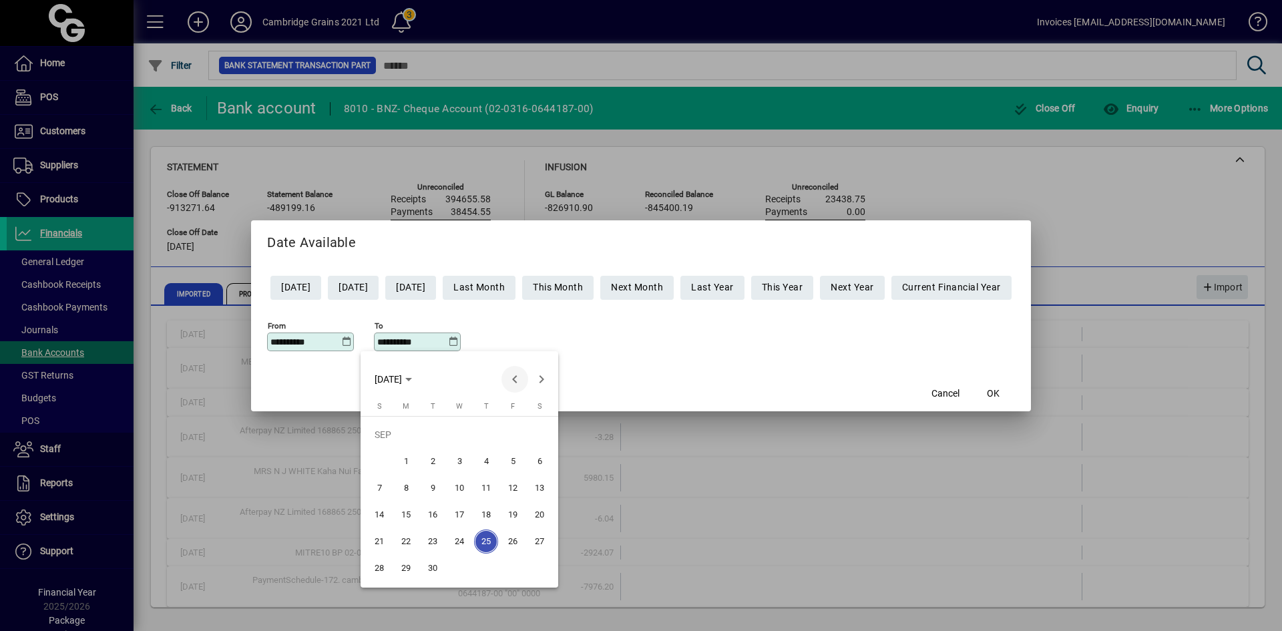
click at [512, 379] on span "Previous month" at bounding box center [515, 379] width 27 height 27
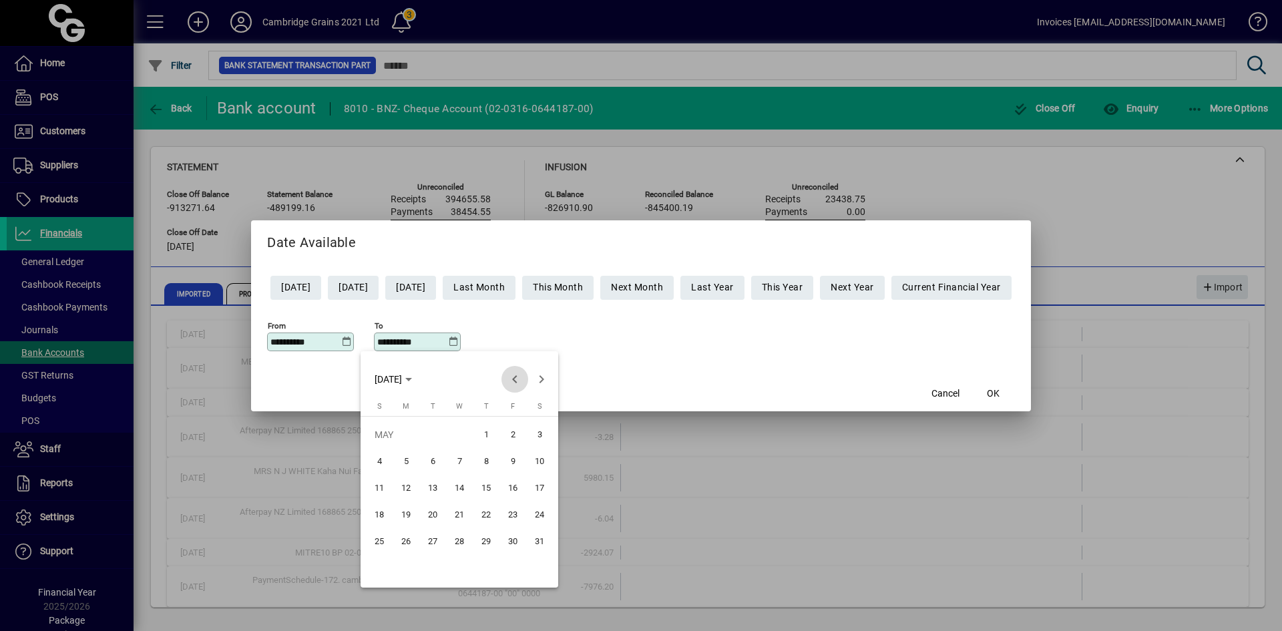
click at [512, 379] on span "Previous month" at bounding box center [515, 379] width 27 height 27
click at [536, 379] on span "Next month" at bounding box center [541, 379] width 27 height 27
click at [512, 536] on span "28" at bounding box center [513, 542] width 24 height 24
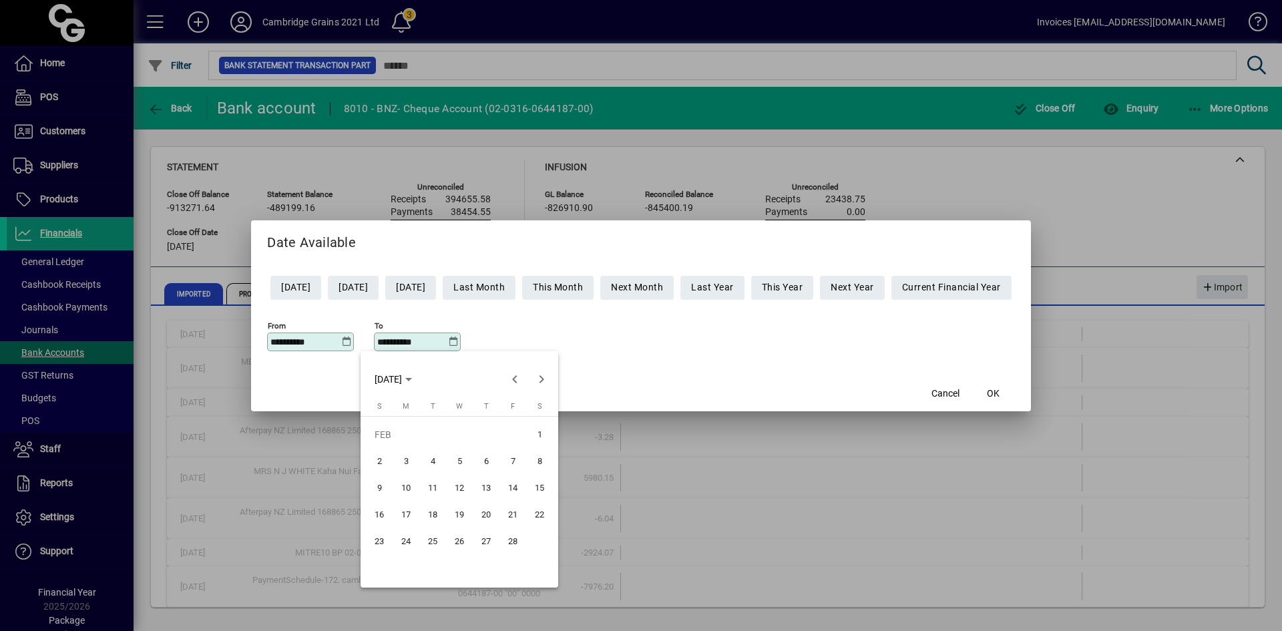
type input "**********"
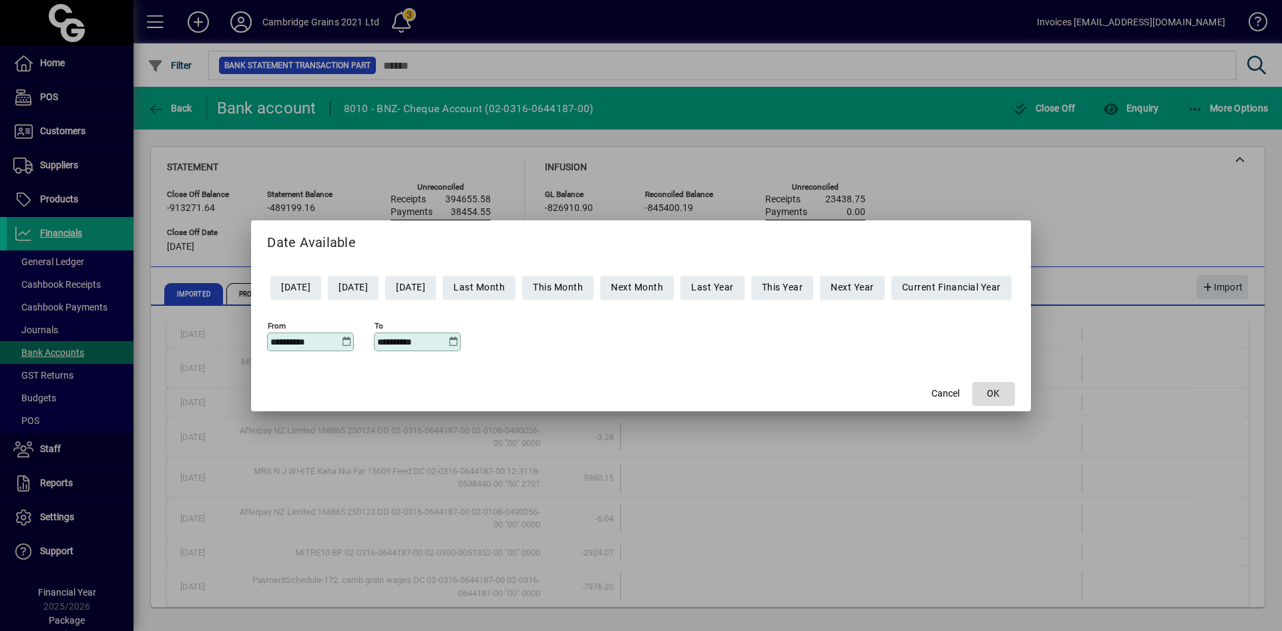
click at [1000, 391] on span "OK" at bounding box center [993, 394] width 13 height 14
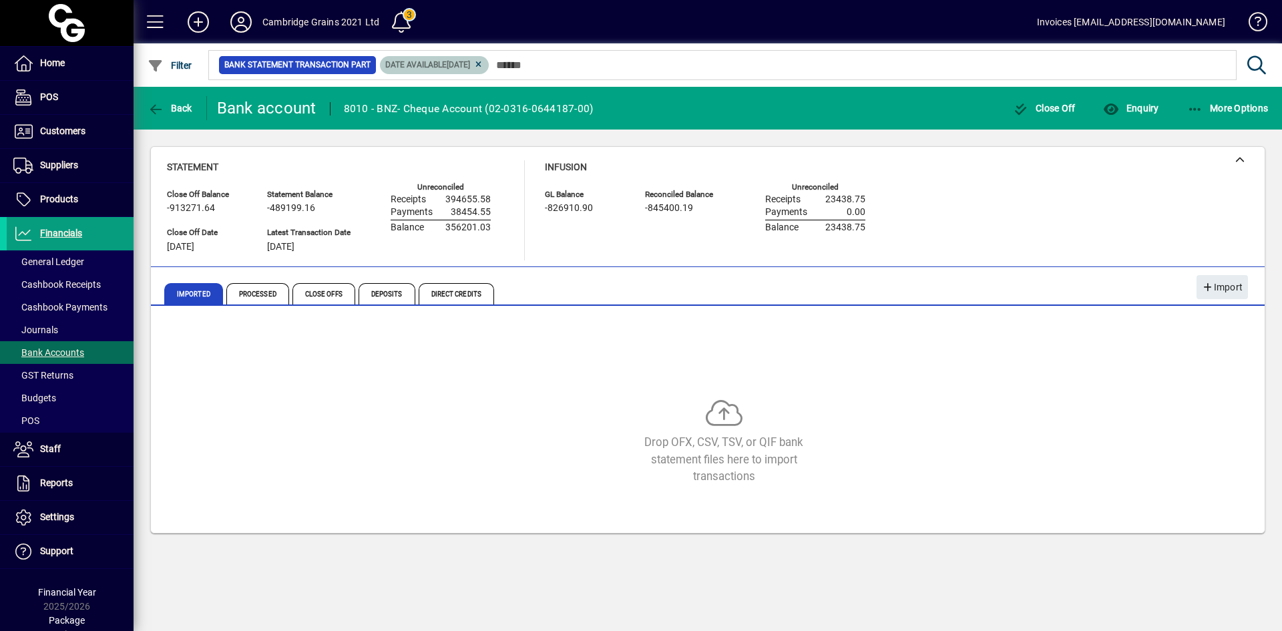
click at [468, 64] on span "28/02/2025" at bounding box center [458, 64] width 23 height 9
click at [484, 64] on icon at bounding box center [479, 65] width 10 height 8
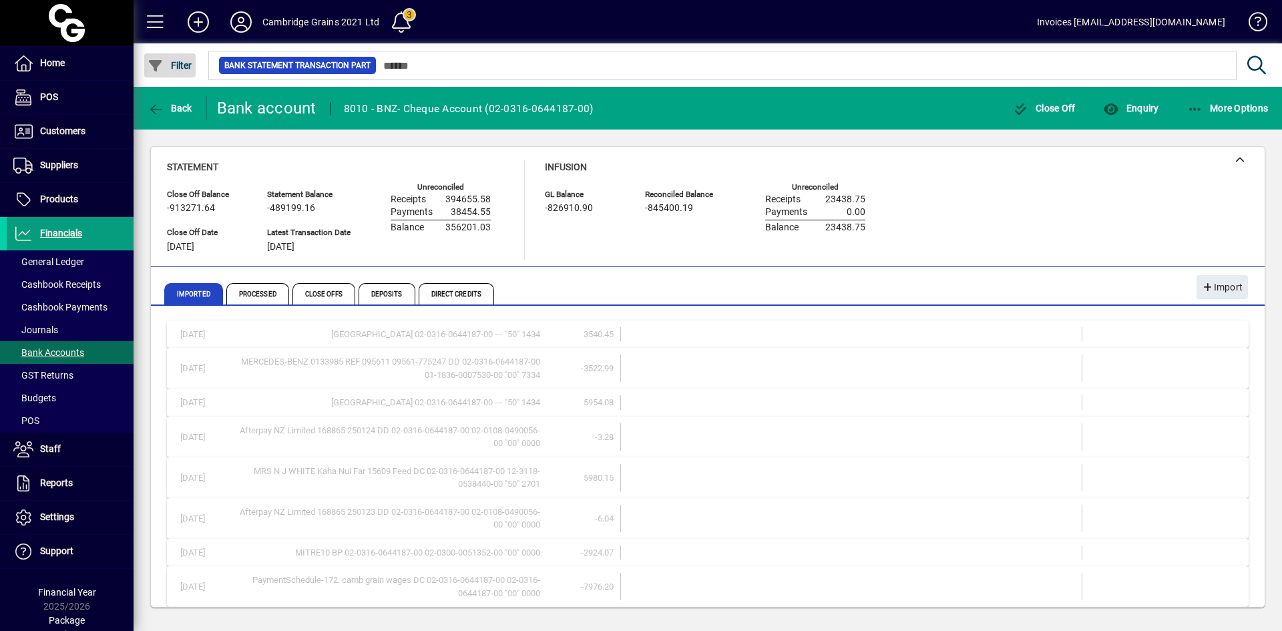
click at [170, 69] on span "Filter" at bounding box center [170, 65] width 45 height 11
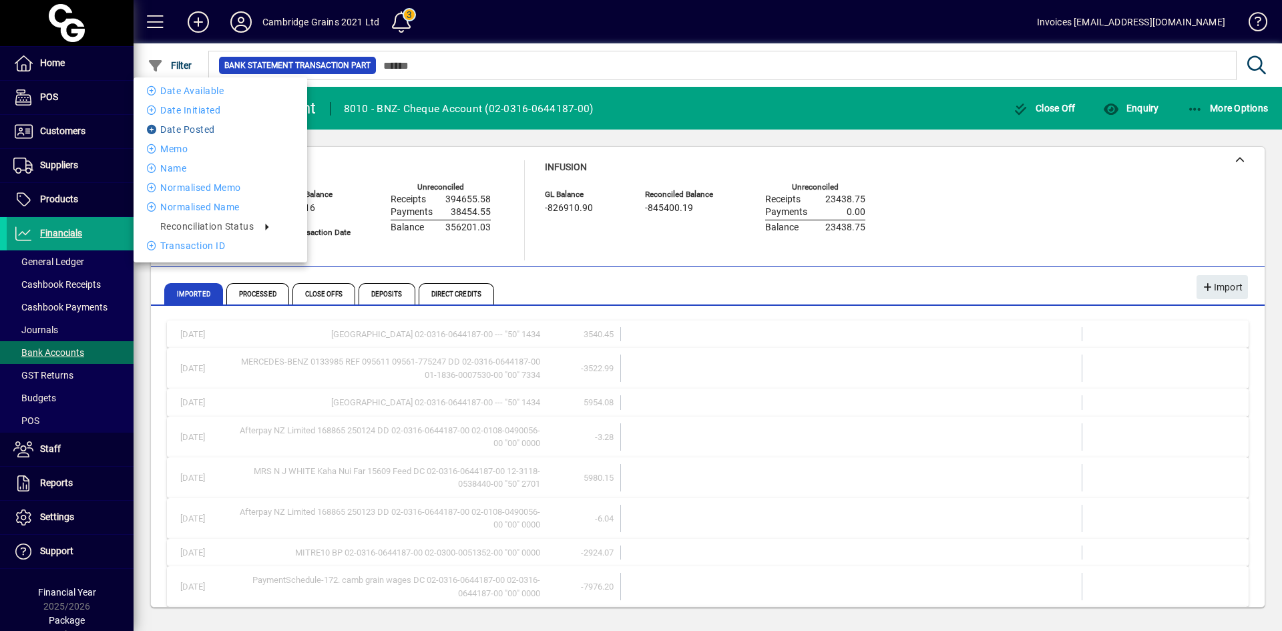
click at [184, 126] on li "Date Posted" at bounding box center [221, 130] width 174 height 16
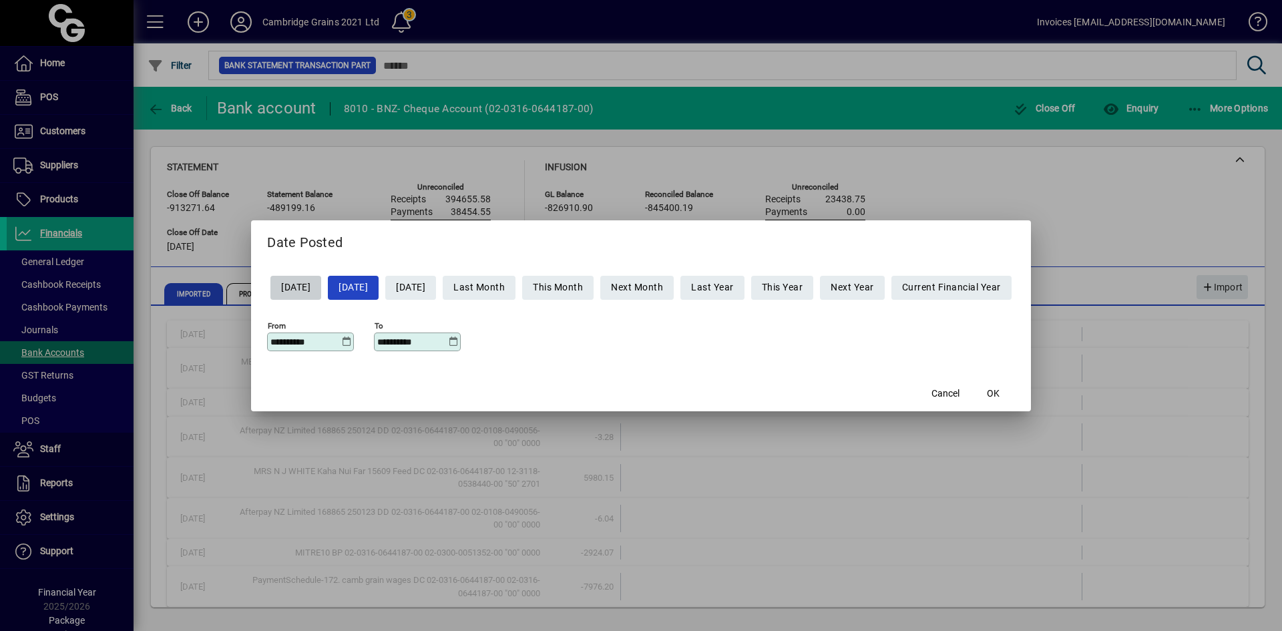
click at [341, 340] on icon at bounding box center [346, 342] width 10 height 11
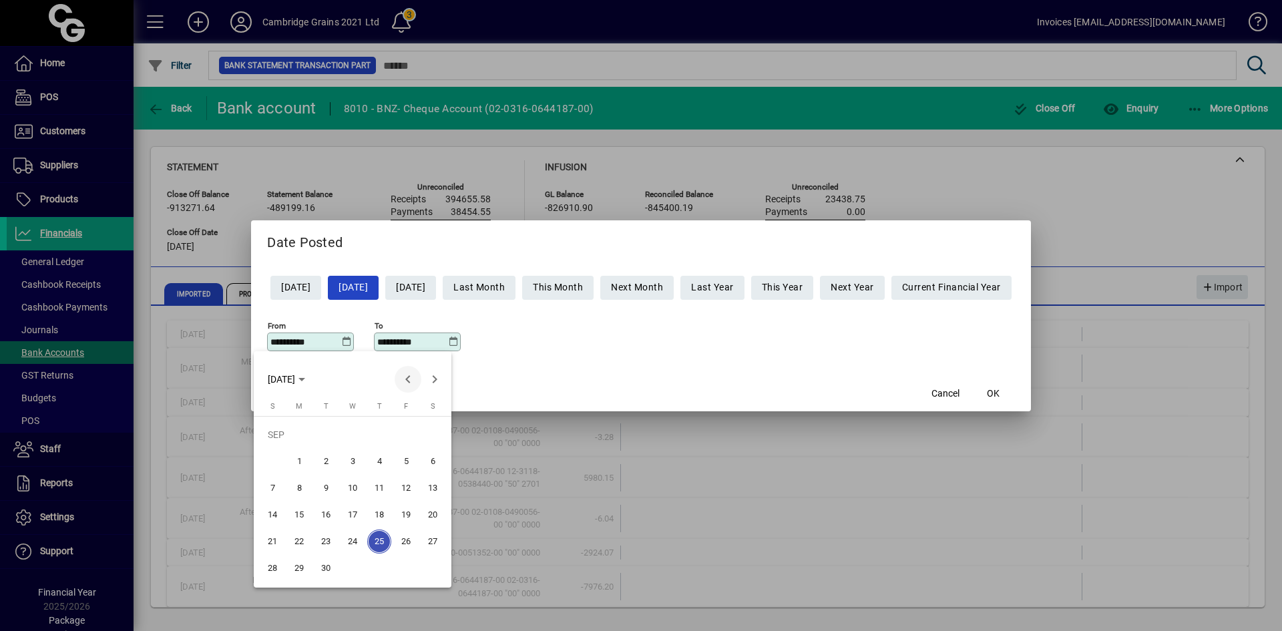
click at [408, 380] on span "Previous month" at bounding box center [408, 379] width 27 height 27
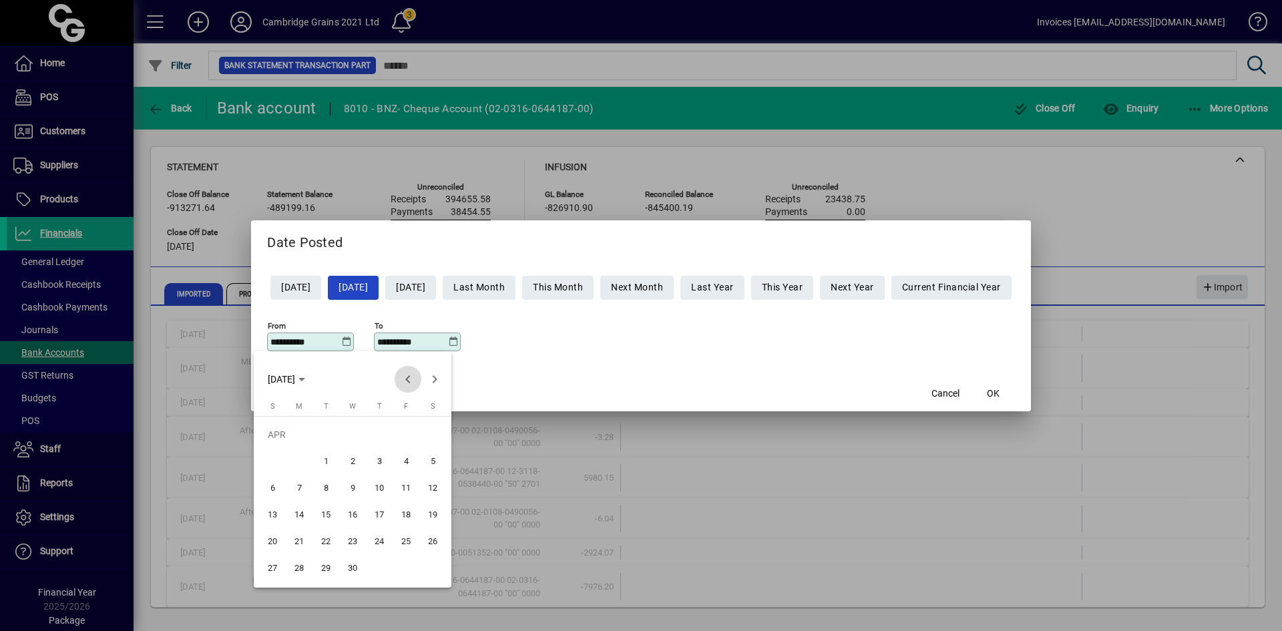
click at [408, 380] on span "Previous month" at bounding box center [408, 379] width 27 height 27
click at [438, 378] on span "Next month" at bounding box center [434, 379] width 27 height 27
click at [349, 541] on span "26" at bounding box center [353, 542] width 24 height 24
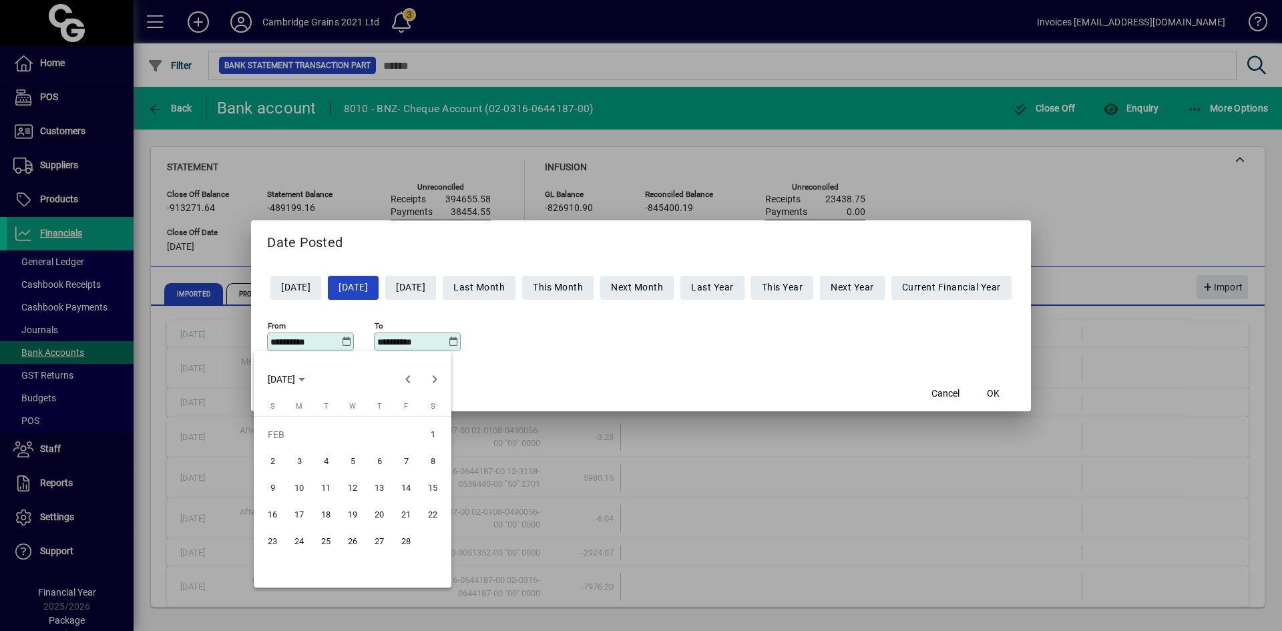
type input "**********"
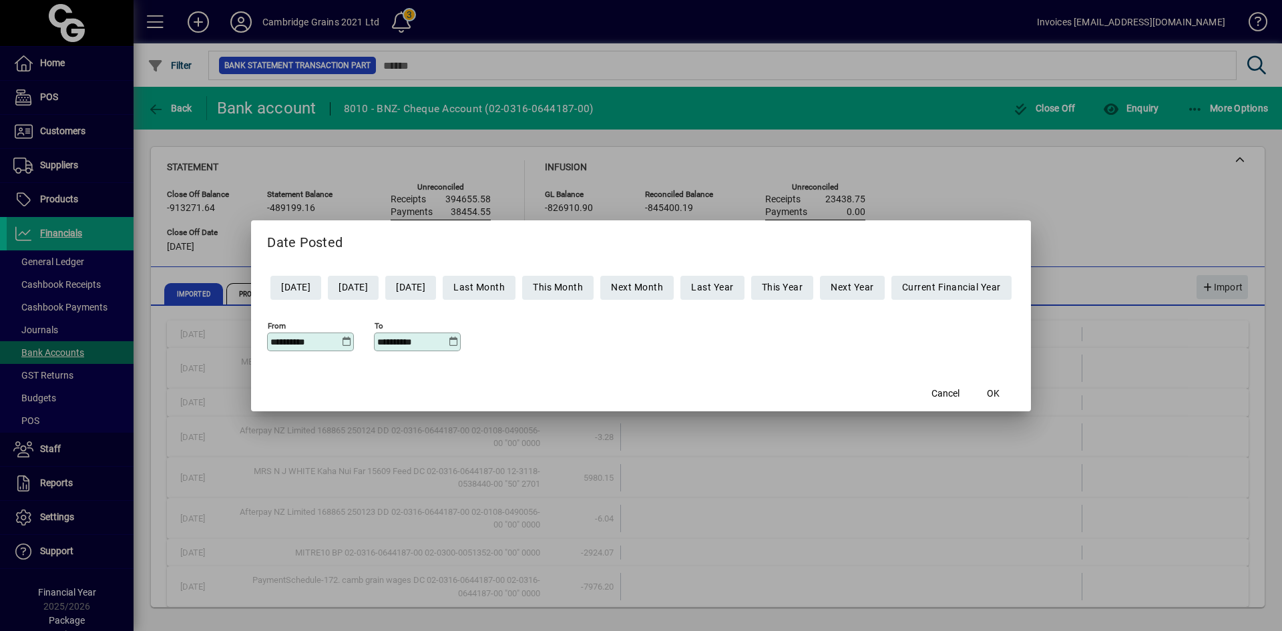
click at [448, 341] on icon at bounding box center [453, 342] width 10 height 11
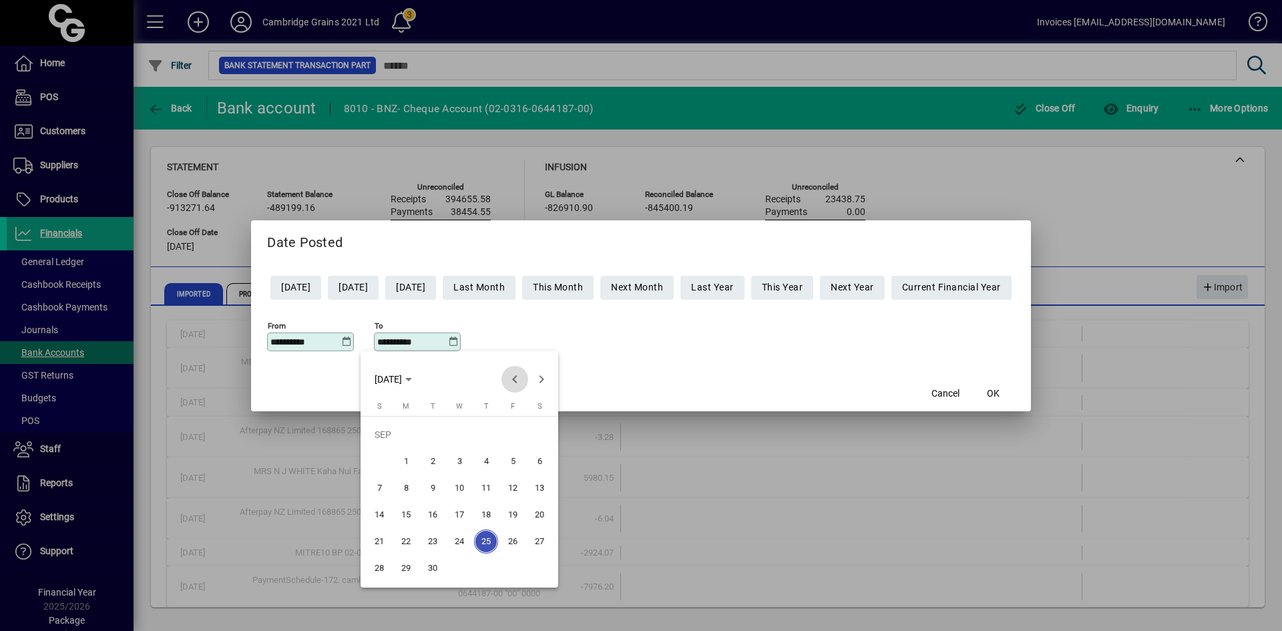
click at [519, 379] on span "Previous month" at bounding box center [515, 379] width 27 height 27
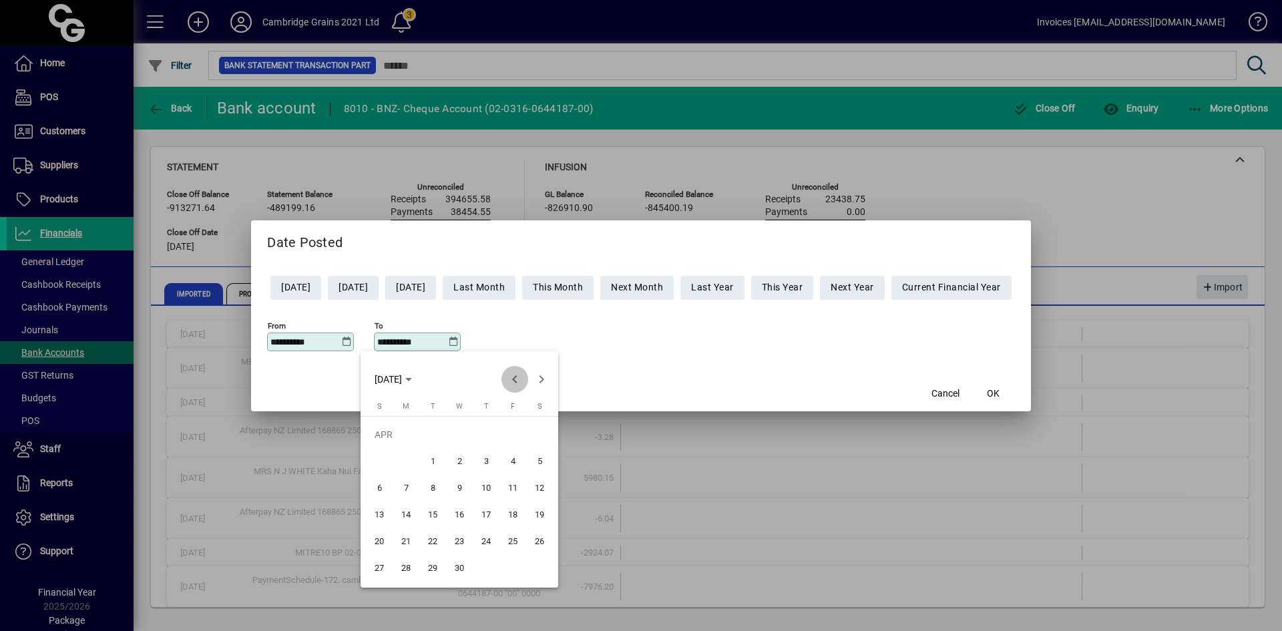
click at [519, 379] on span "Previous month" at bounding box center [515, 379] width 27 height 27
click at [544, 377] on span "Next month" at bounding box center [541, 379] width 27 height 27
click at [511, 457] on span "7" at bounding box center [513, 462] width 24 height 24
type input "**********"
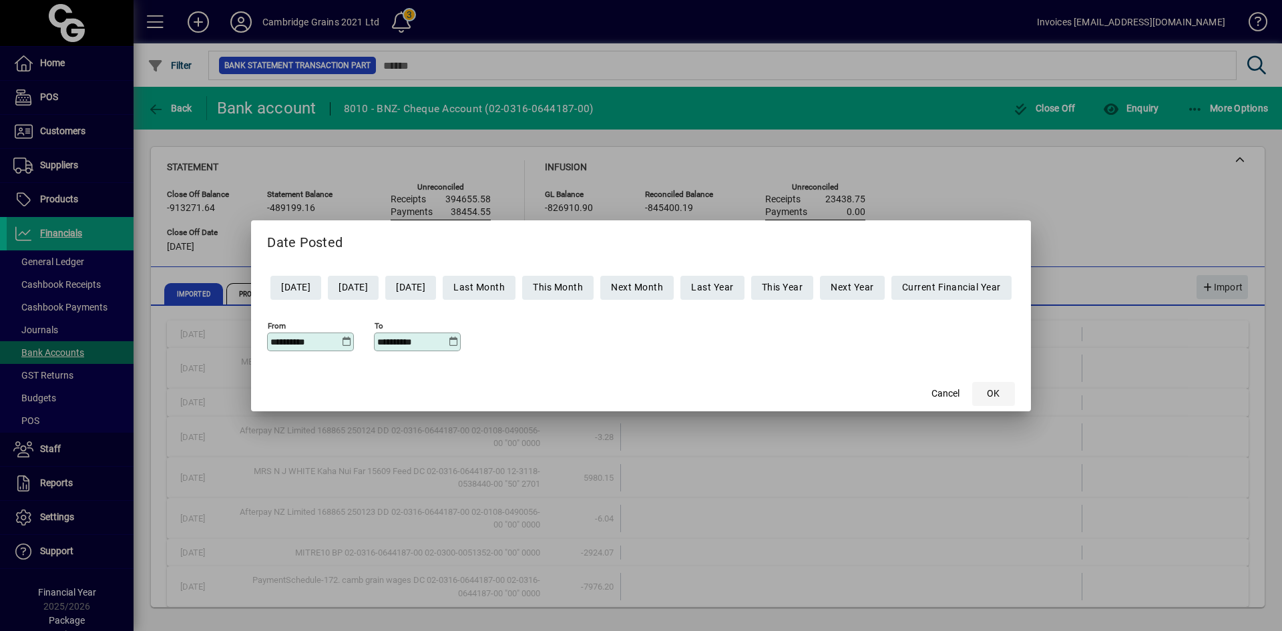
click at [1000, 391] on span "OK" at bounding box center [993, 394] width 13 height 14
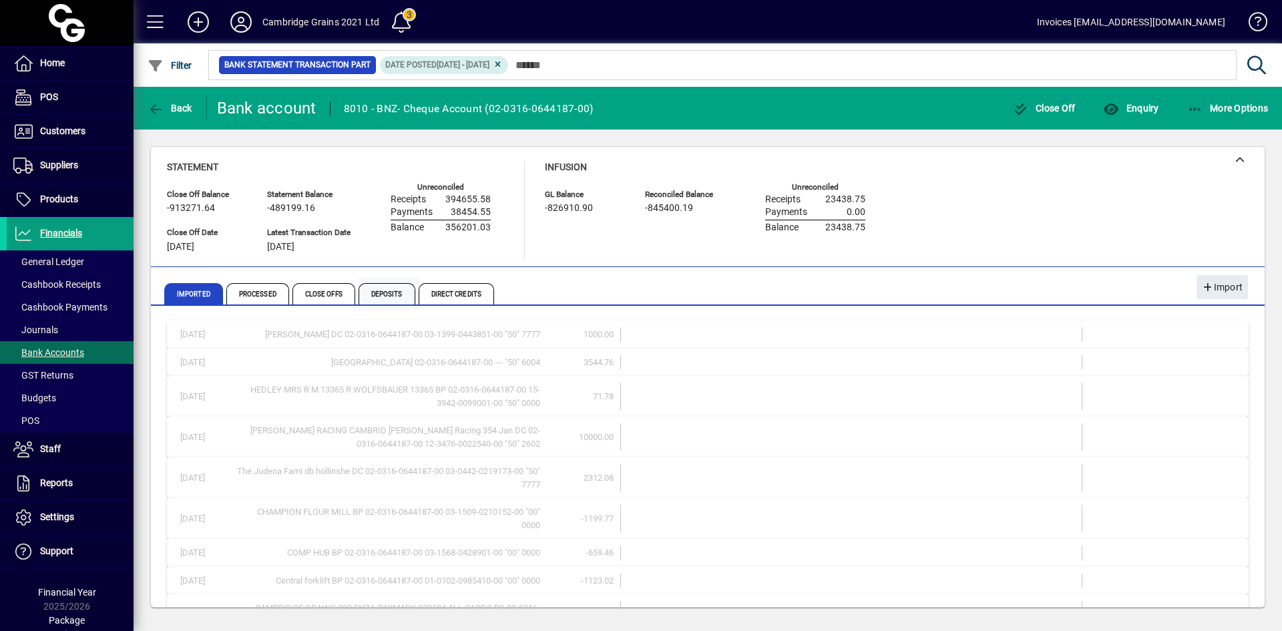
click at [381, 295] on span "Deposits" at bounding box center [387, 293] width 57 height 21
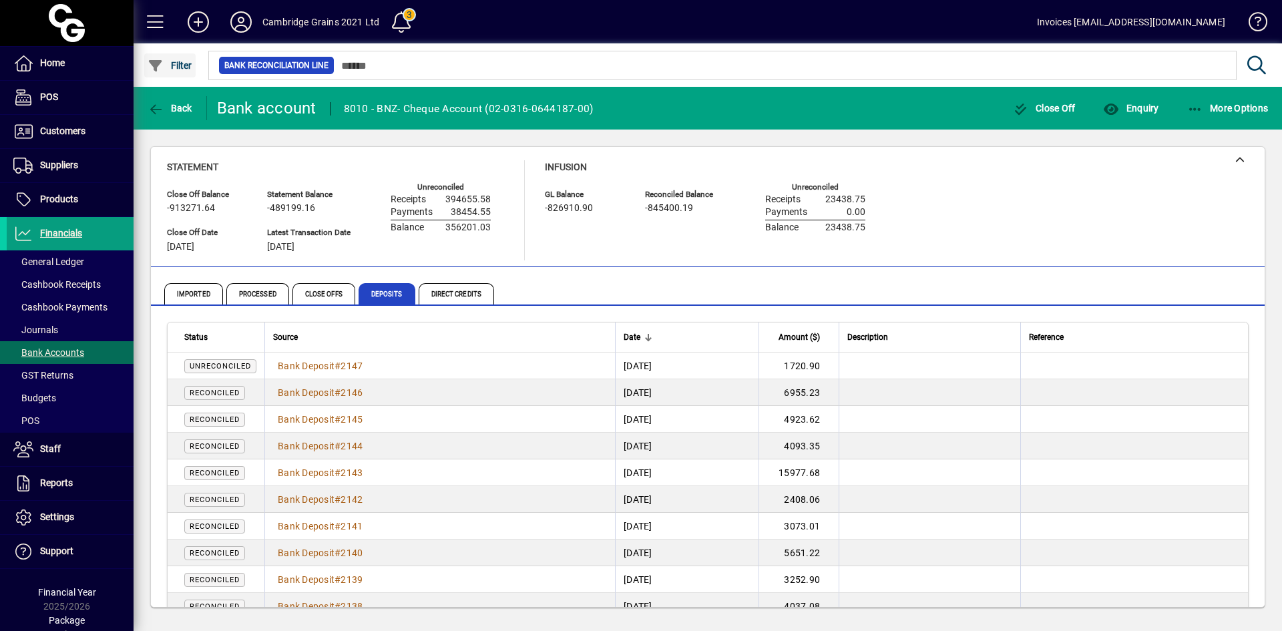
click at [173, 67] on span "Filter" at bounding box center [170, 65] width 45 height 11
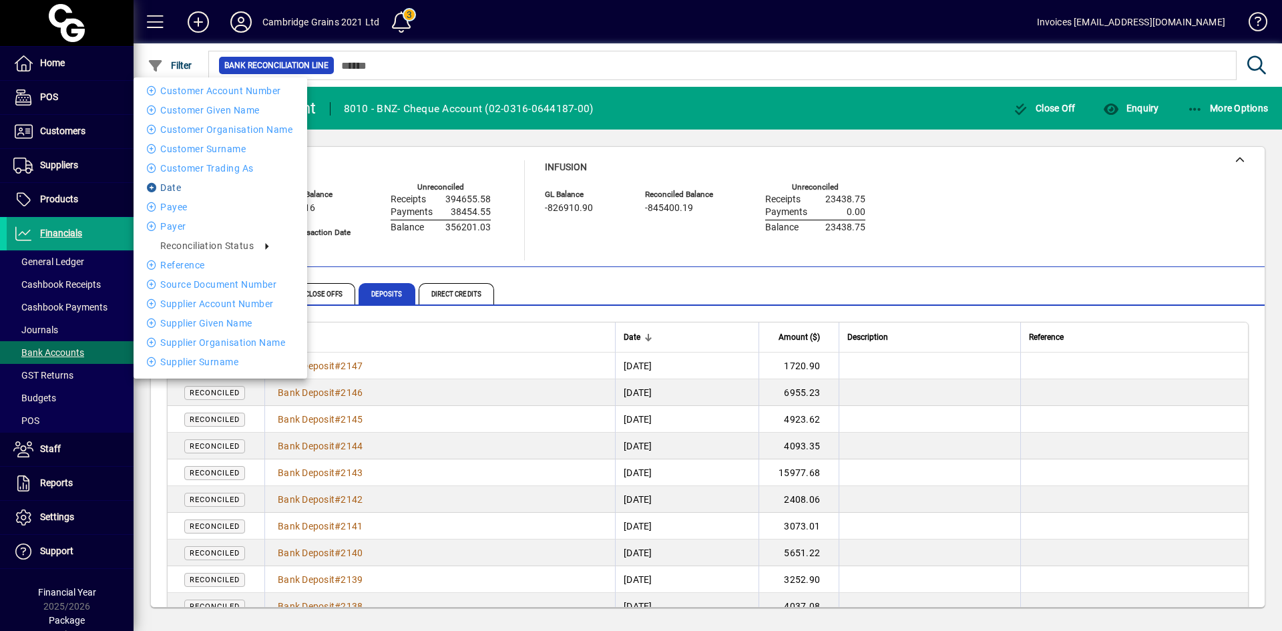
click at [190, 186] on li "Date" at bounding box center [221, 188] width 174 height 16
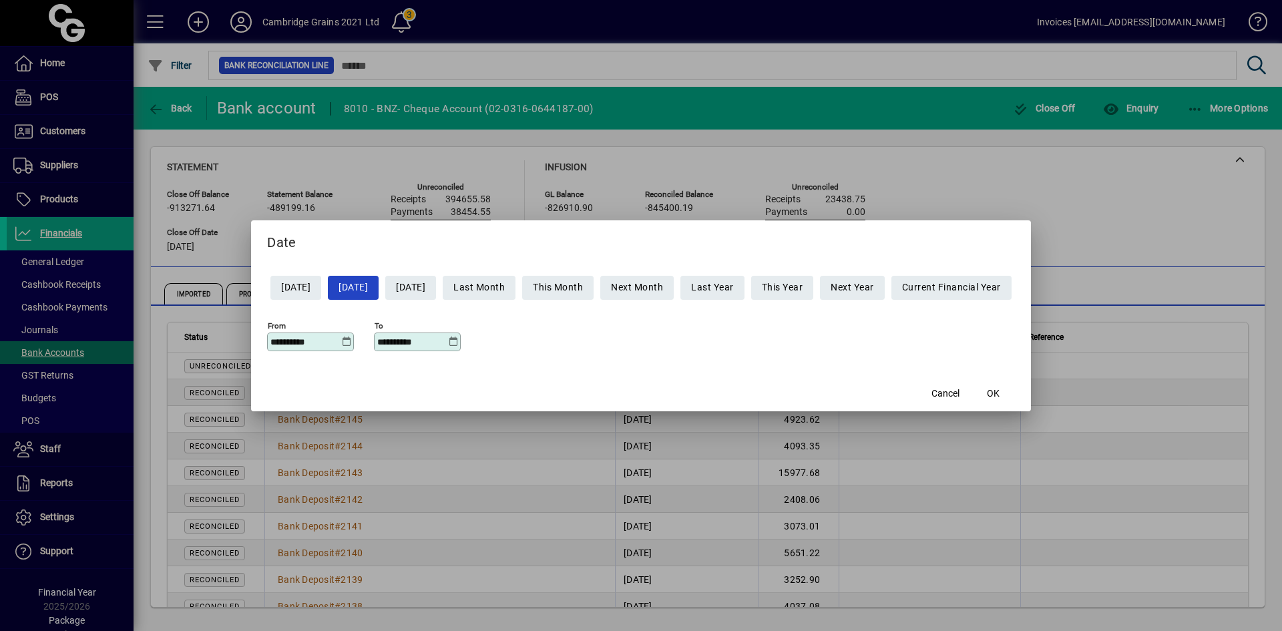
click at [313, 341] on input "**********" at bounding box center [306, 342] width 71 height 11
click at [341, 341] on icon at bounding box center [346, 342] width 10 height 11
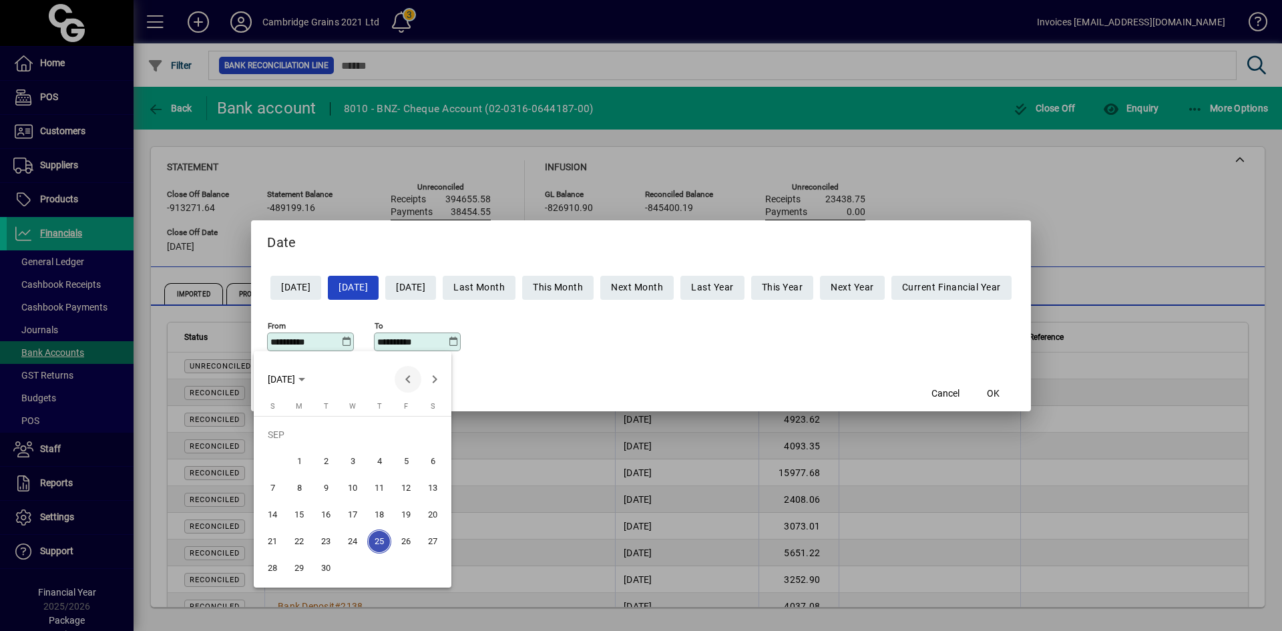
click at [404, 375] on span "Previous month" at bounding box center [408, 379] width 27 height 27
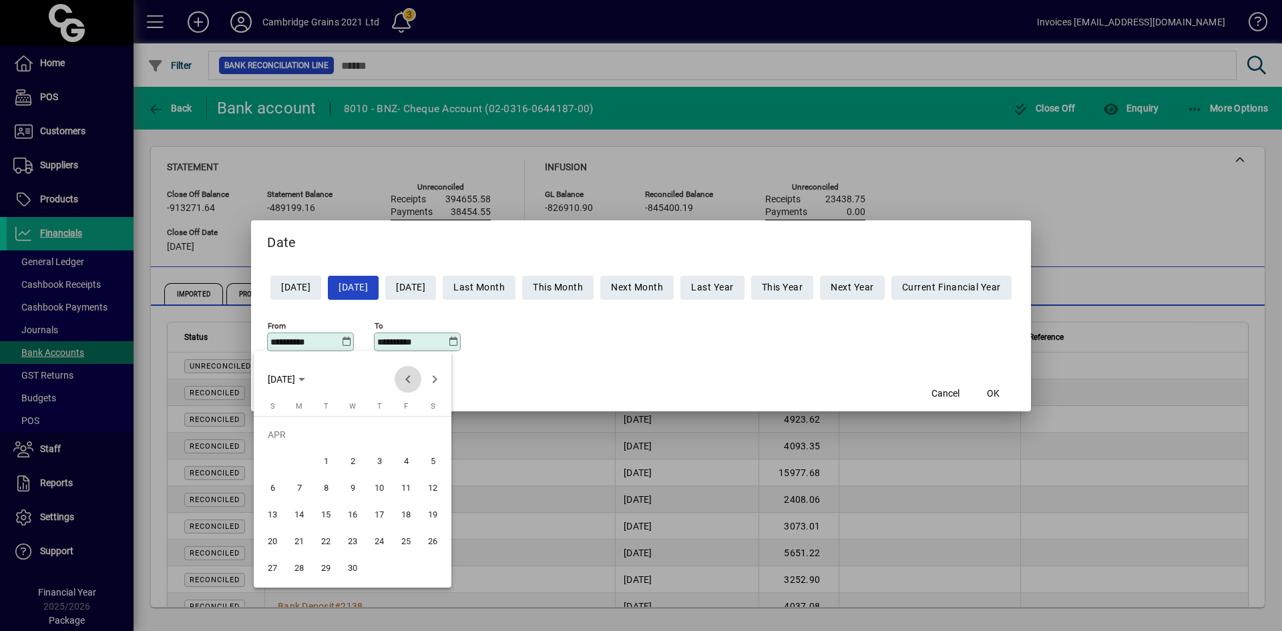
click at [404, 375] on span "Previous month" at bounding box center [408, 379] width 27 height 27
click at [434, 376] on span "Next month" at bounding box center [434, 379] width 27 height 27
click at [323, 538] on span "25" at bounding box center [326, 542] width 24 height 24
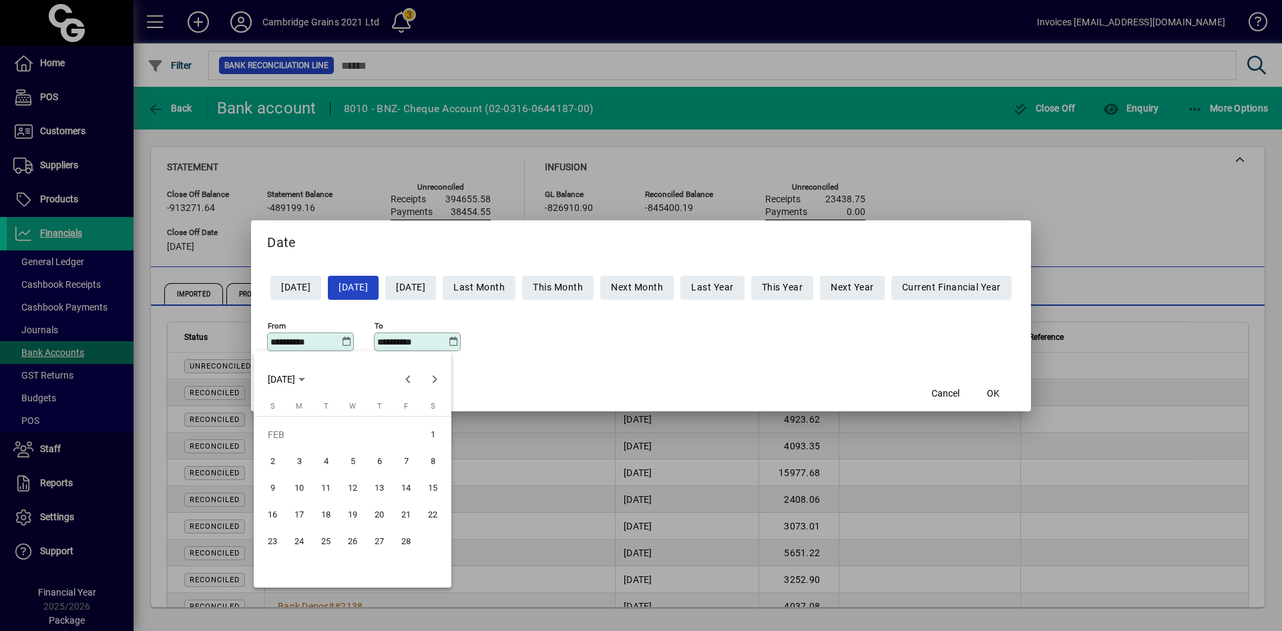
type input "**********"
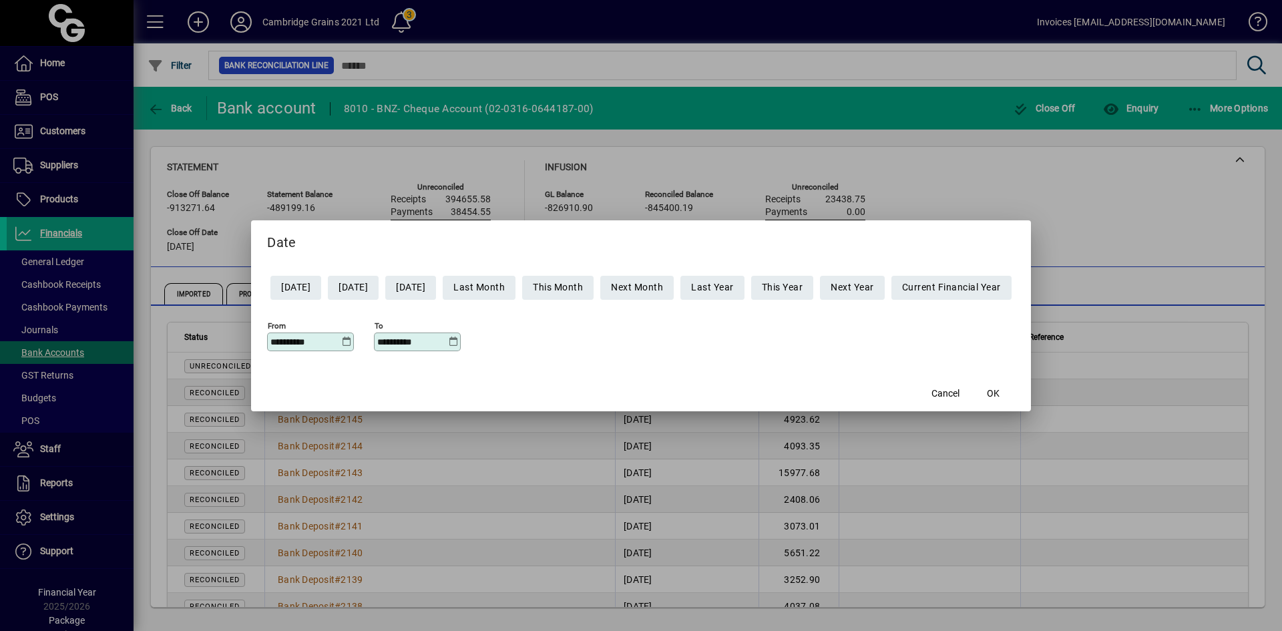
click at [448, 341] on icon at bounding box center [453, 342] width 10 height 11
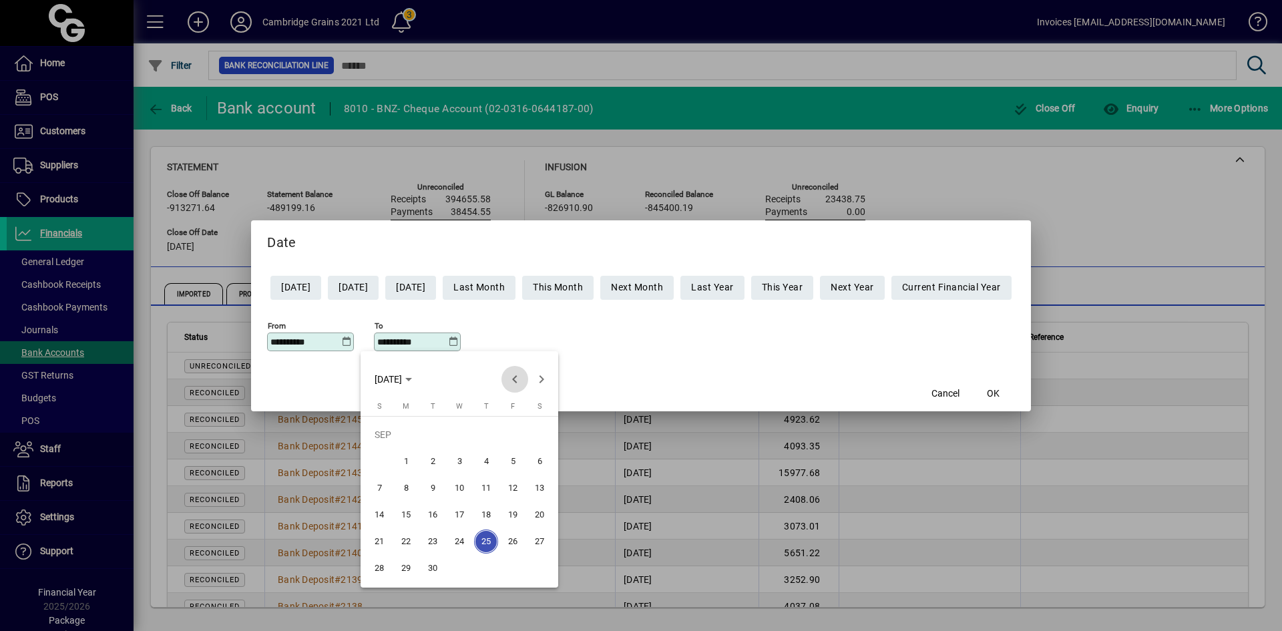
click at [514, 377] on span "Previous month" at bounding box center [515, 379] width 27 height 27
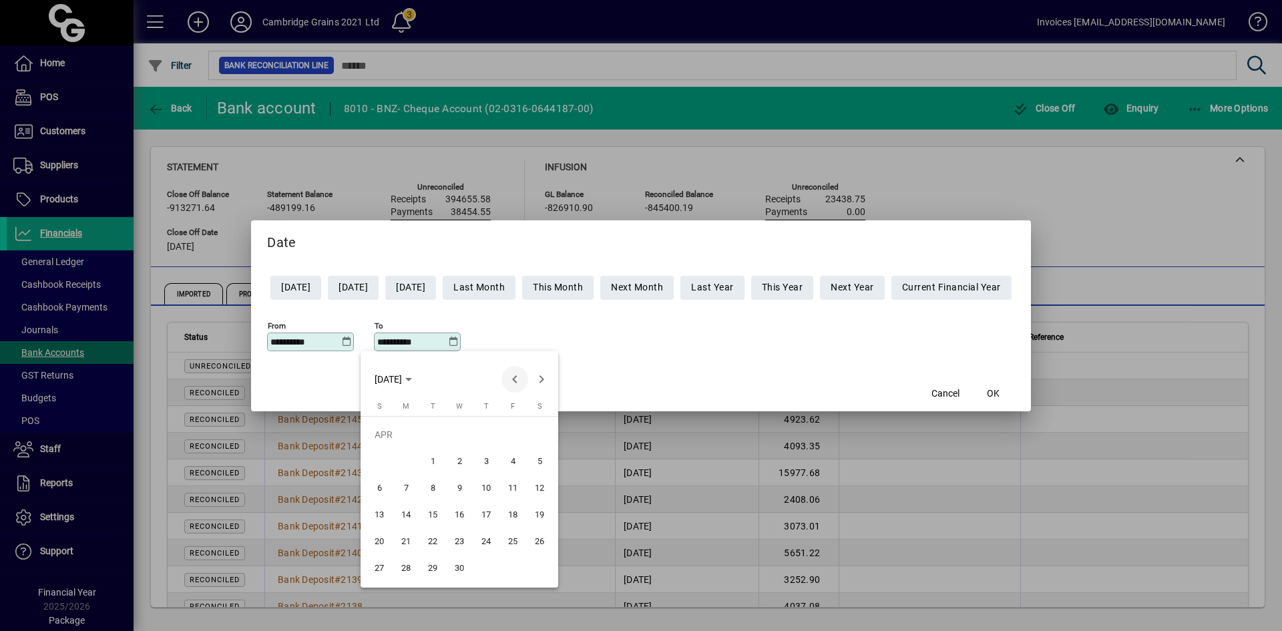
click at [514, 377] on span "Previous month" at bounding box center [515, 379] width 27 height 27
click at [486, 460] on span "6" at bounding box center [486, 462] width 24 height 24
type input "**********"
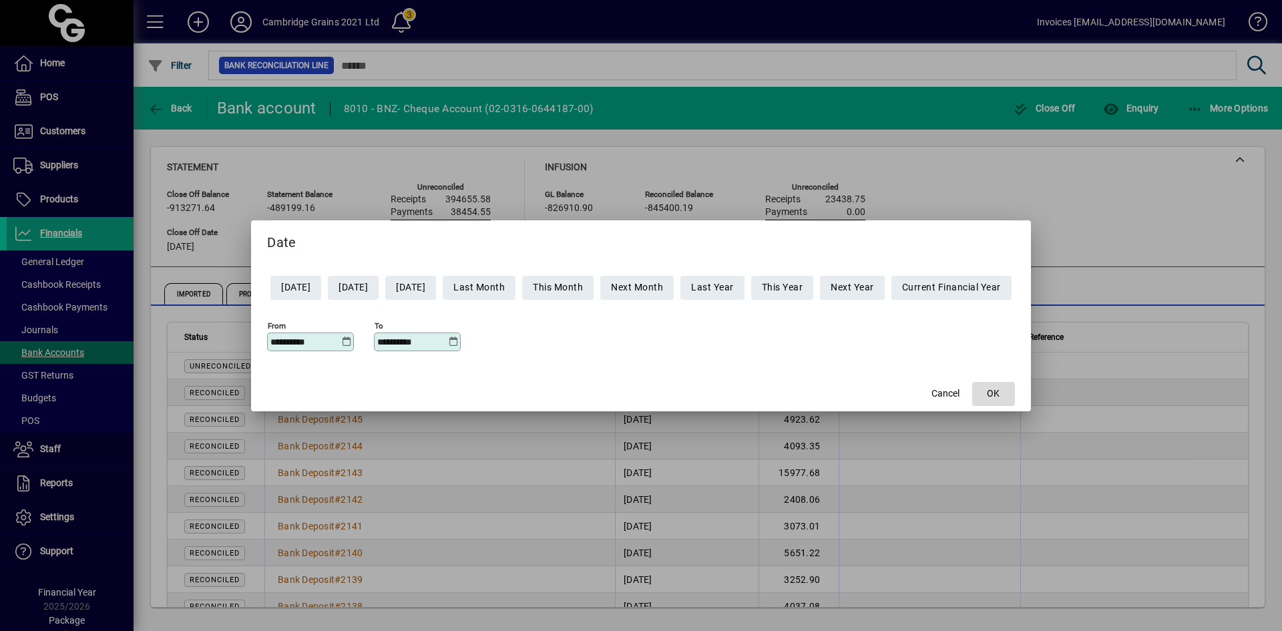
click at [1000, 394] on span "OK" at bounding box center [993, 394] width 13 height 14
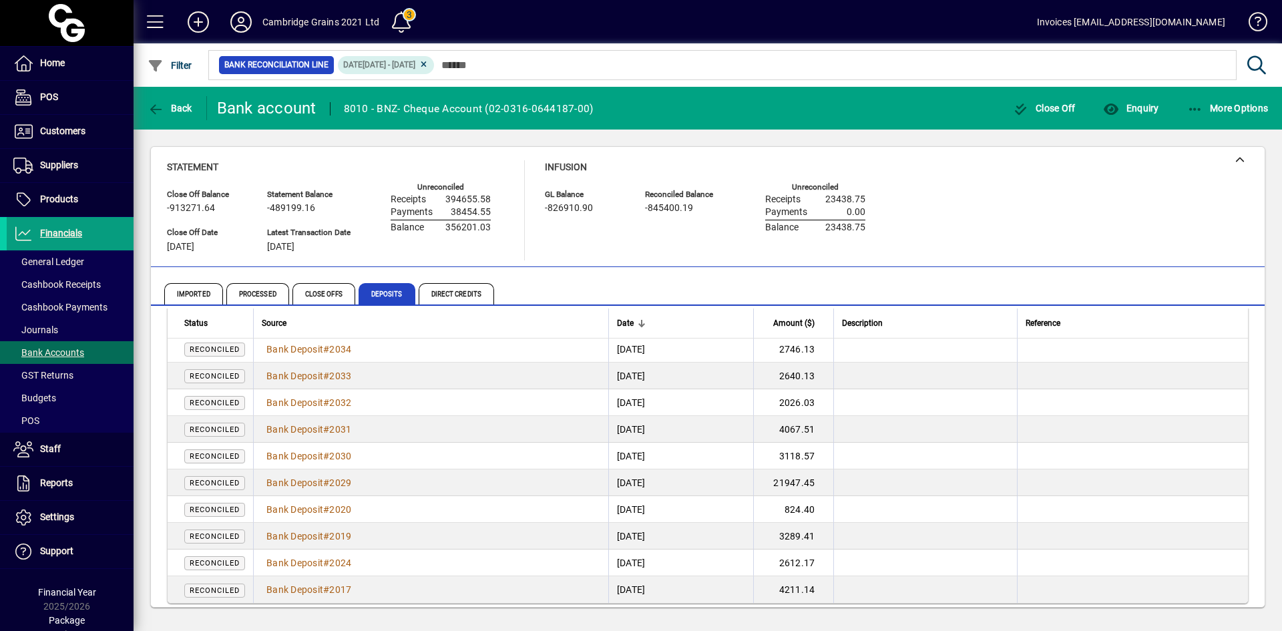
scroll to position [24, 0]
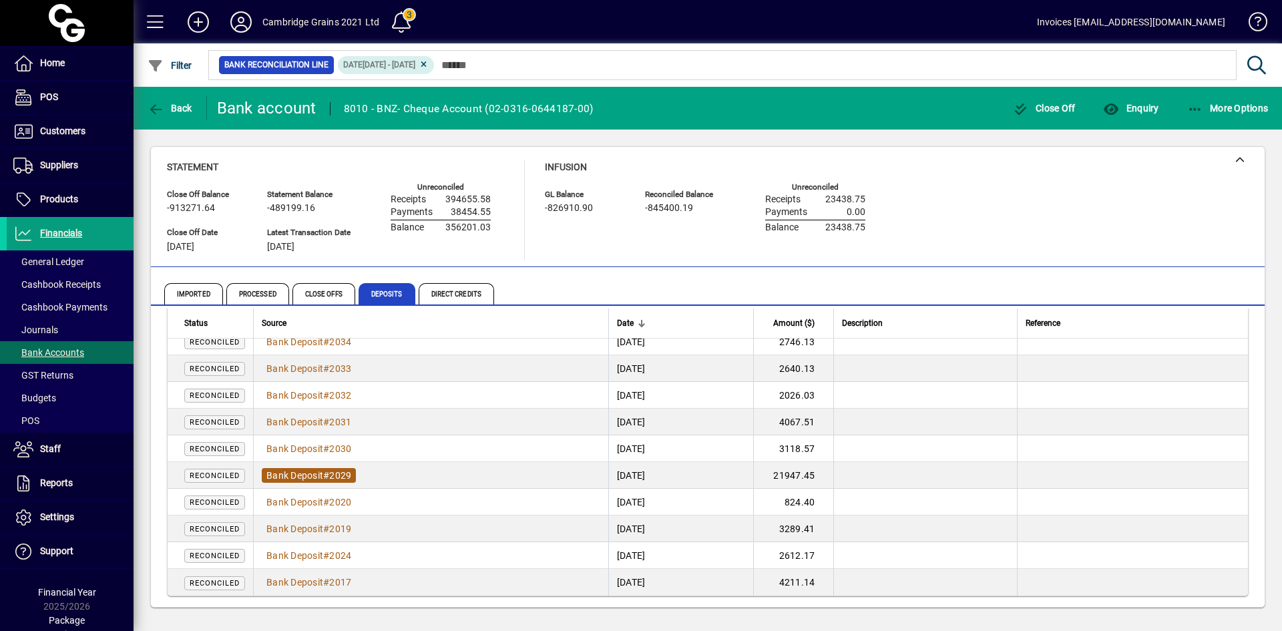
click at [295, 471] on span "Bank Deposit" at bounding box center [295, 475] width 57 height 11
click at [294, 503] on span "Bank Deposit" at bounding box center [295, 502] width 57 height 11
click at [291, 475] on span "Bank Deposit" at bounding box center [295, 475] width 57 height 11
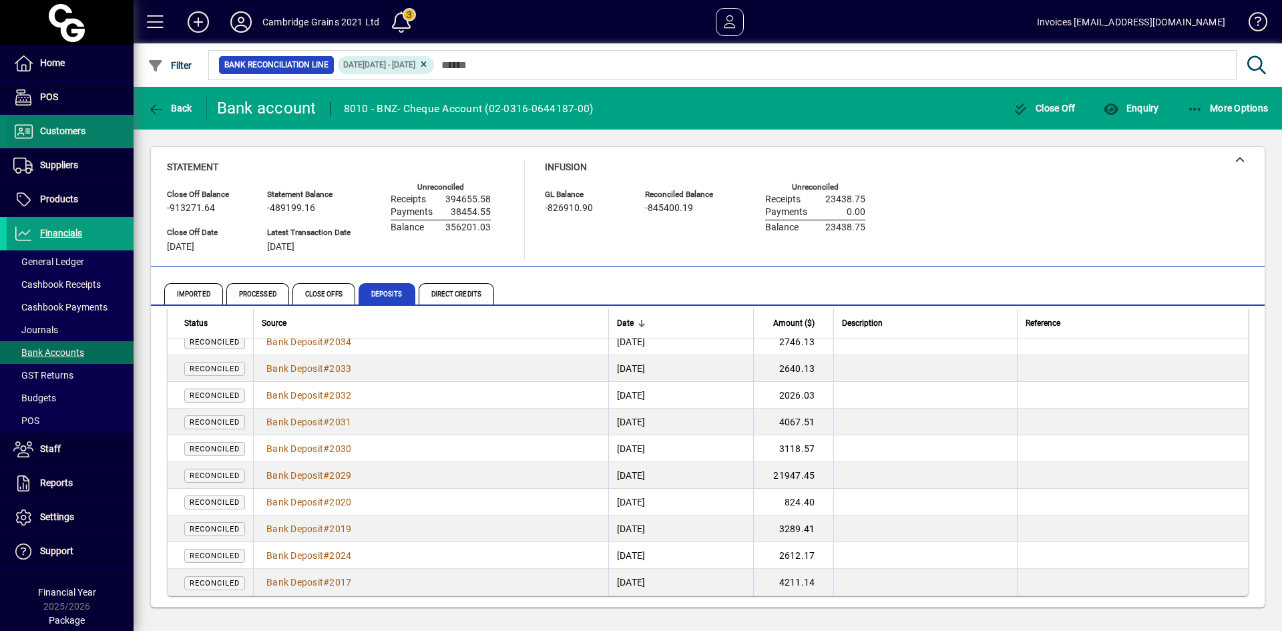
click at [57, 133] on span "Customers" at bounding box center [62, 131] width 45 height 11
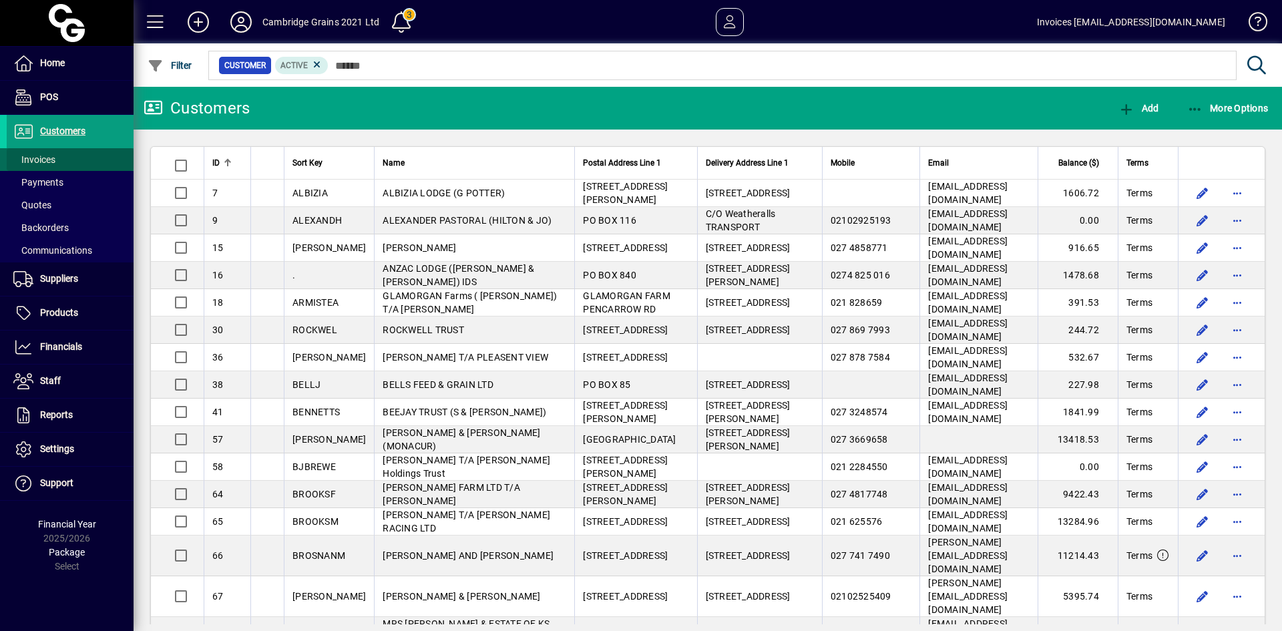
click at [43, 158] on span "Invoices" at bounding box center [34, 159] width 42 height 11
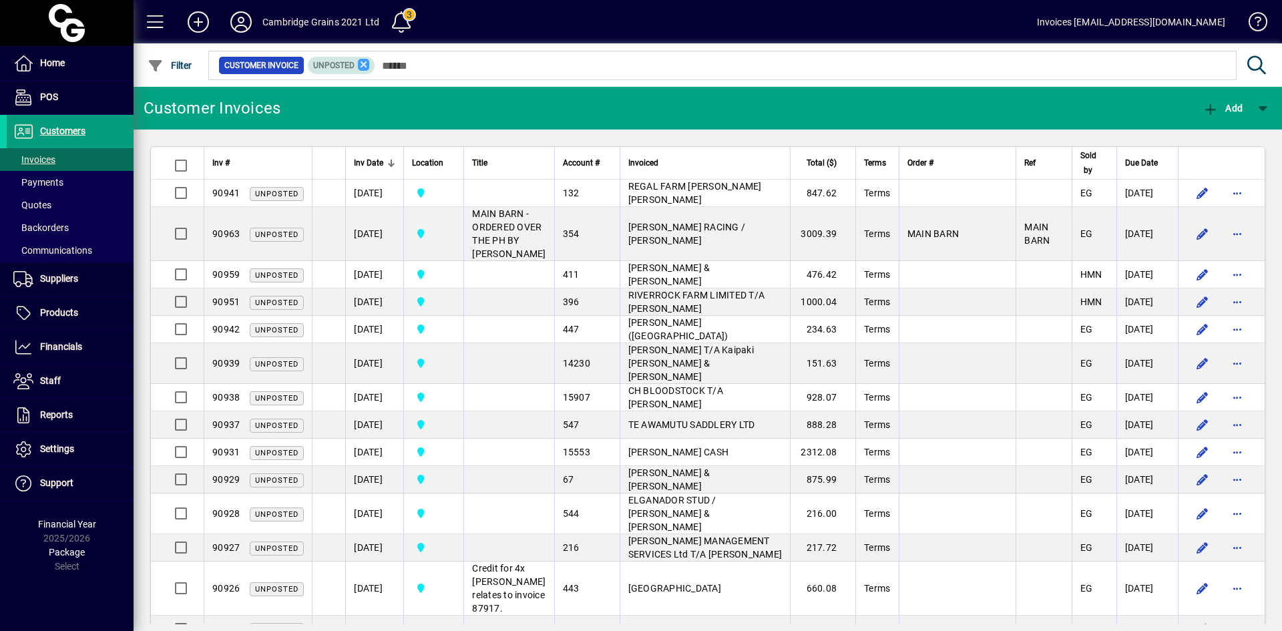
click at [363, 65] on icon at bounding box center [364, 65] width 12 height 12
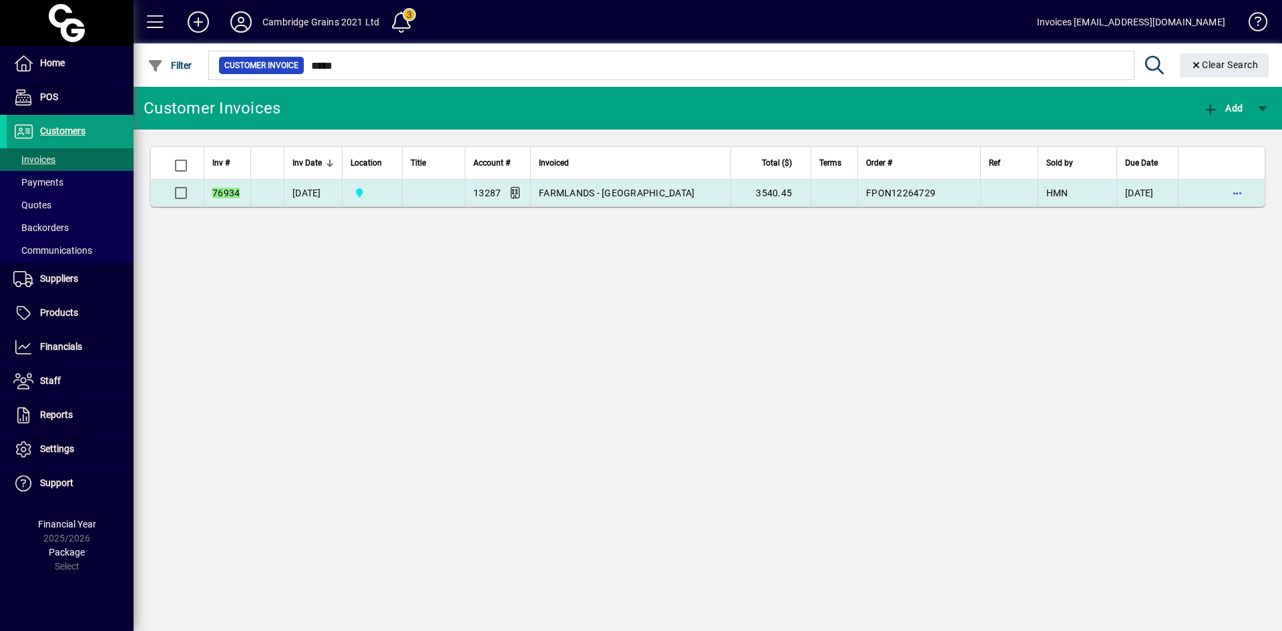
click at [310, 193] on td "07/01/2025" at bounding box center [313, 193] width 58 height 27
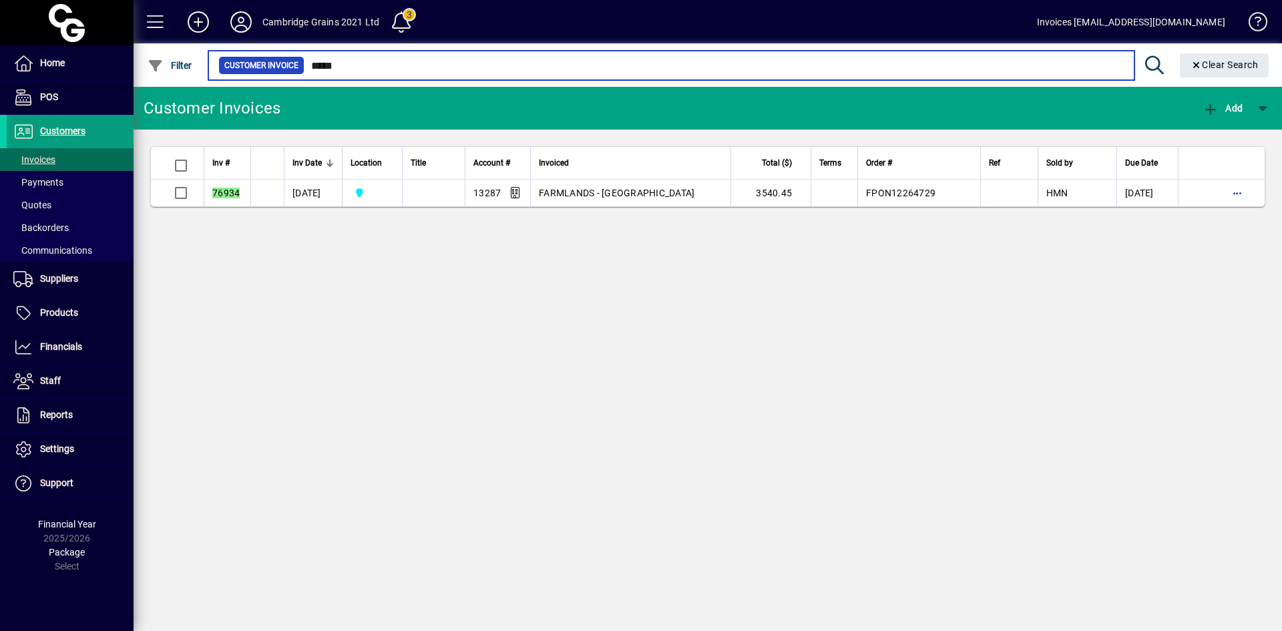
drag, startPoint x: 359, startPoint y: 66, endPoint x: 202, endPoint y: 61, distance: 157.1
click at [204, 61] on app-search-input "Filter Customer Invoice ***** Clear Search" at bounding box center [705, 64] width 1142 height 43
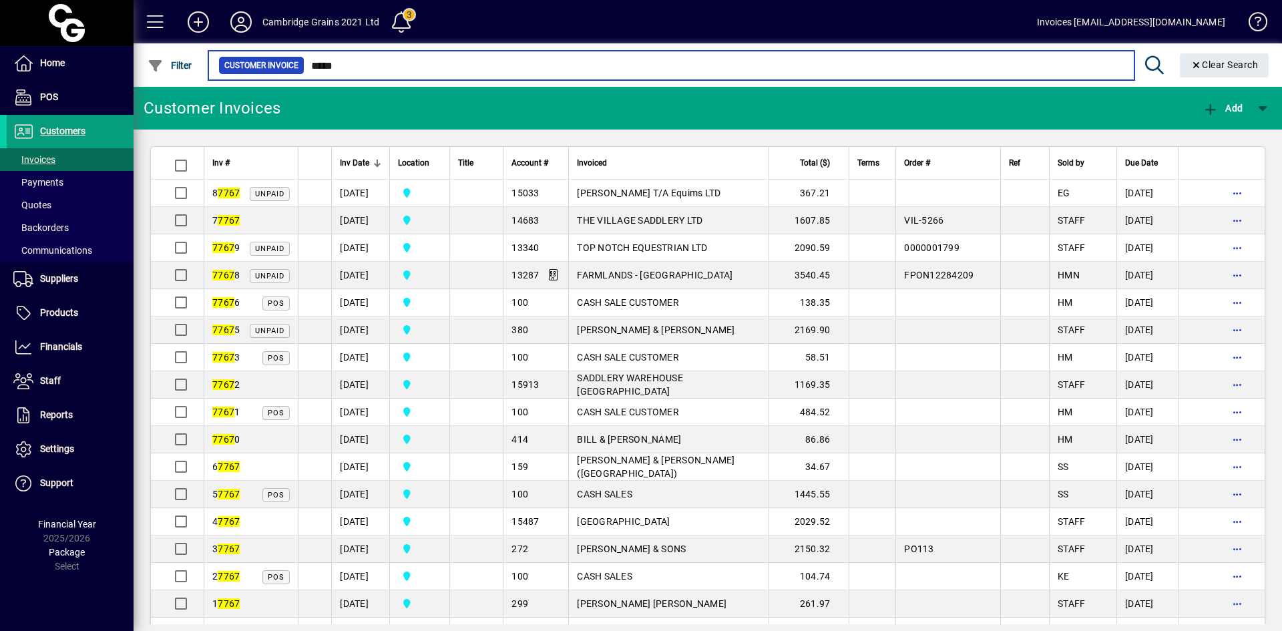
type input "*****"
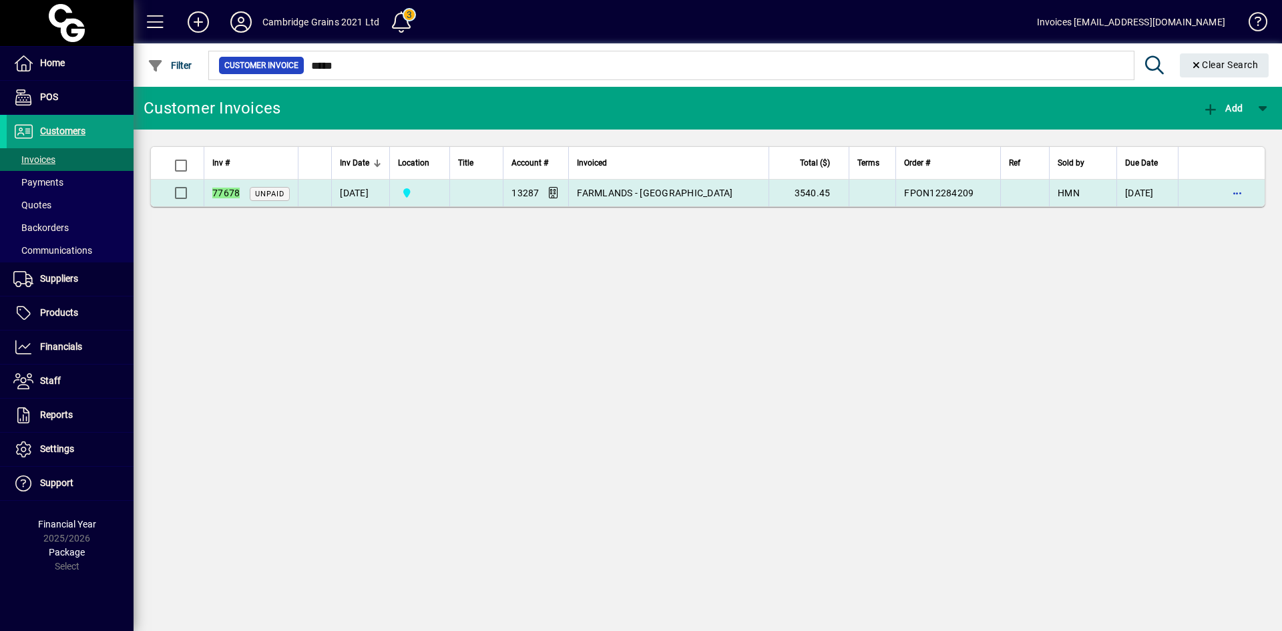
click at [227, 195] on em "77678" at bounding box center [225, 193] width 27 height 11
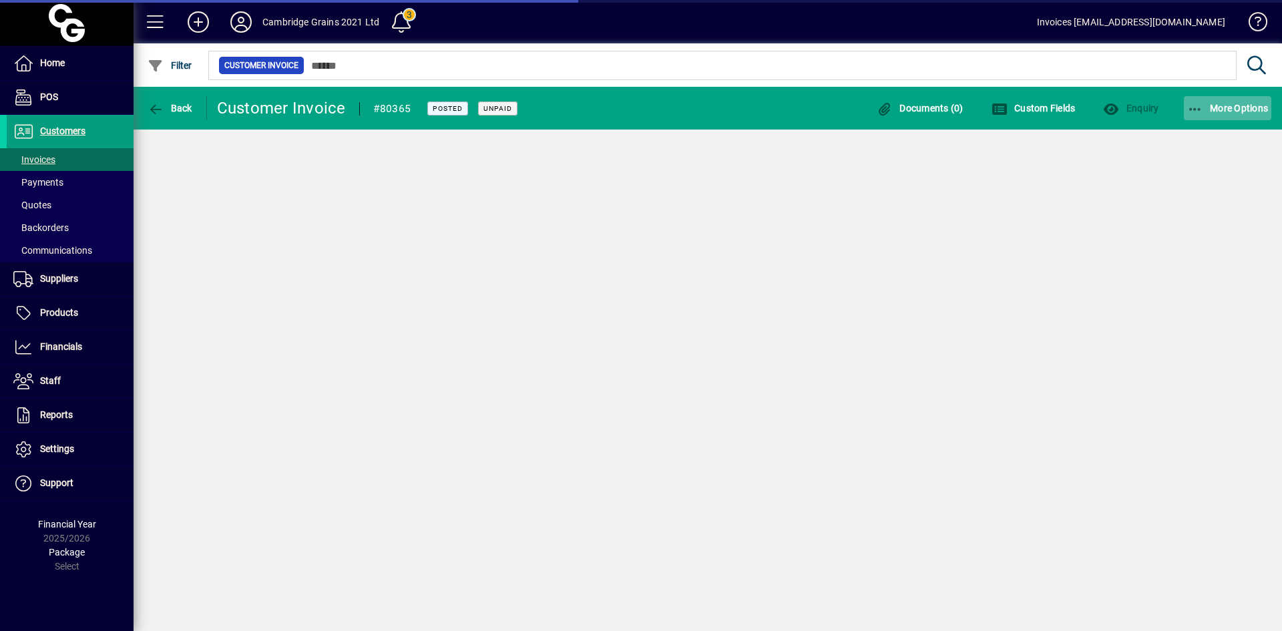
click at [1229, 106] on span "More Options" at bounding box center [1228, 108] width 81 height 11
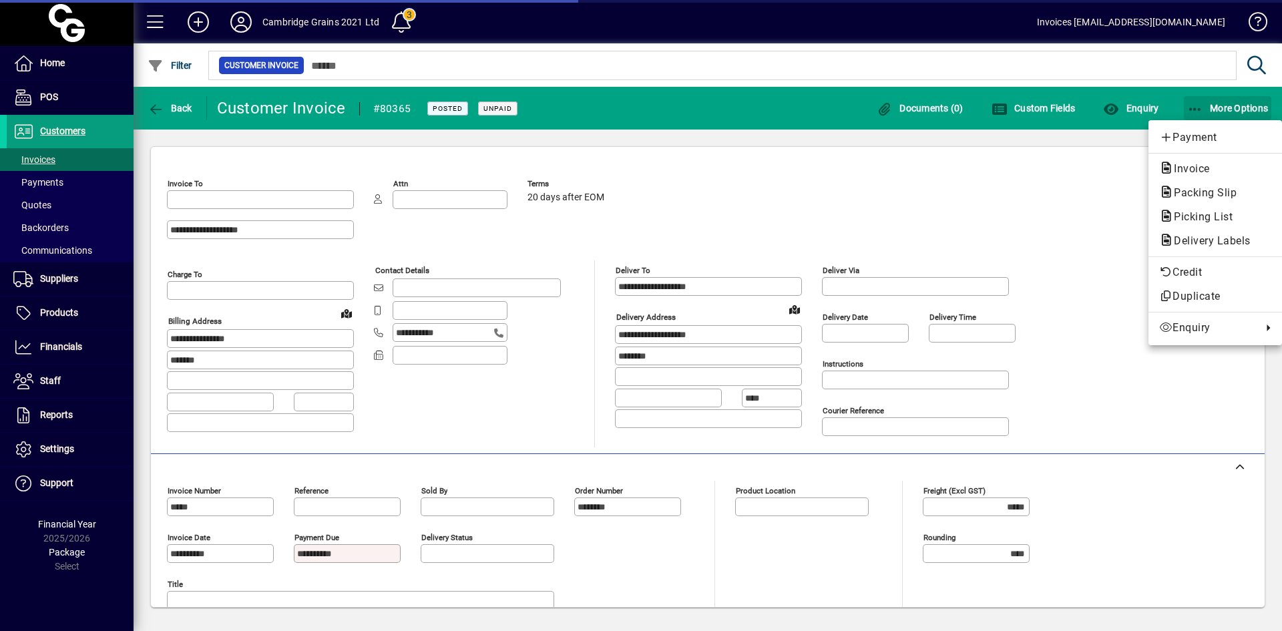
type input "**********"
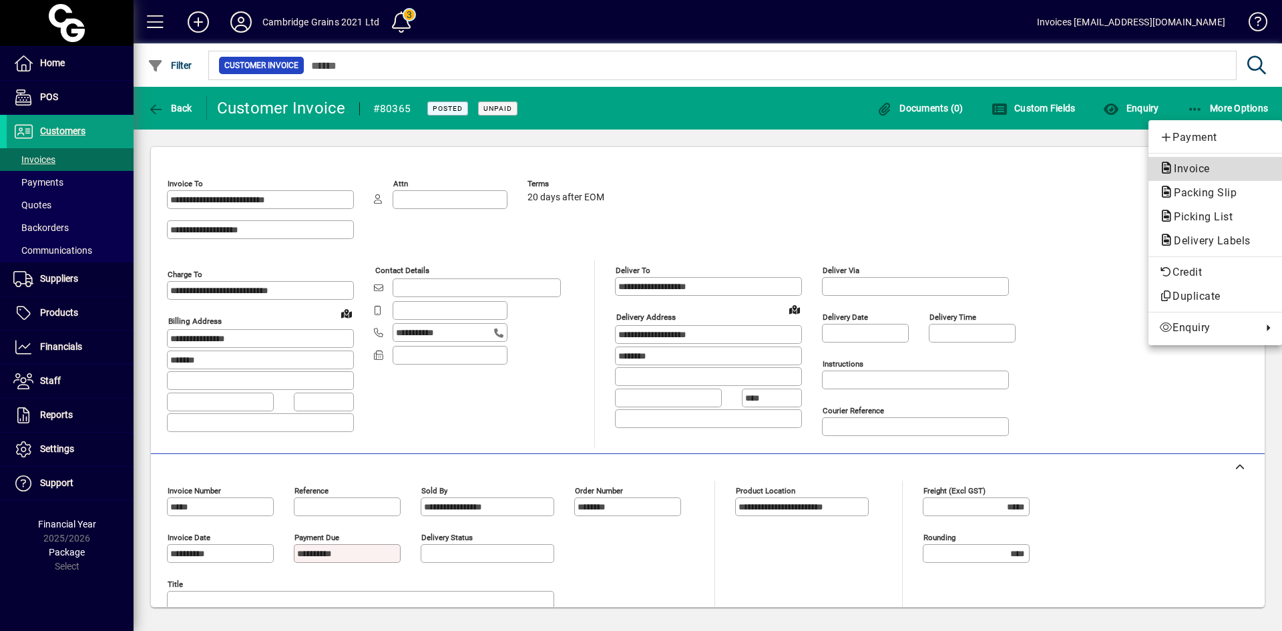
click at [1195, 167] on span "Invoice" at bounding box center [1188, 168] width 57 height 13
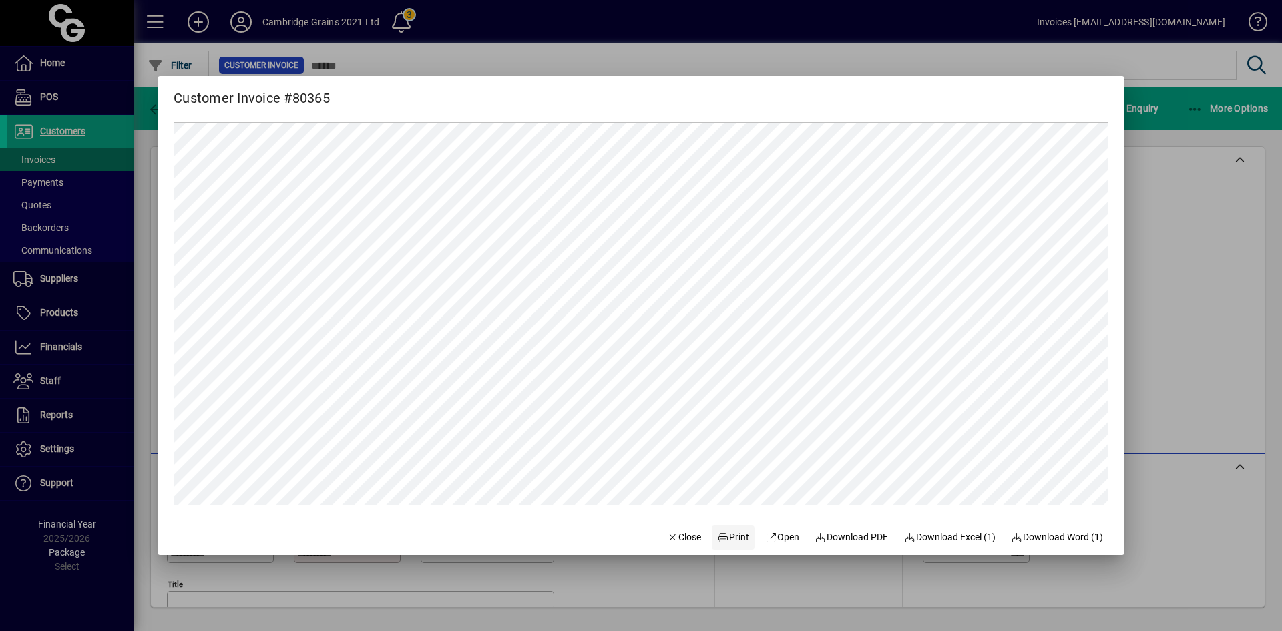
click at [727, 538] on span "Print" at bounding box center [733, 537] width 32 height 14
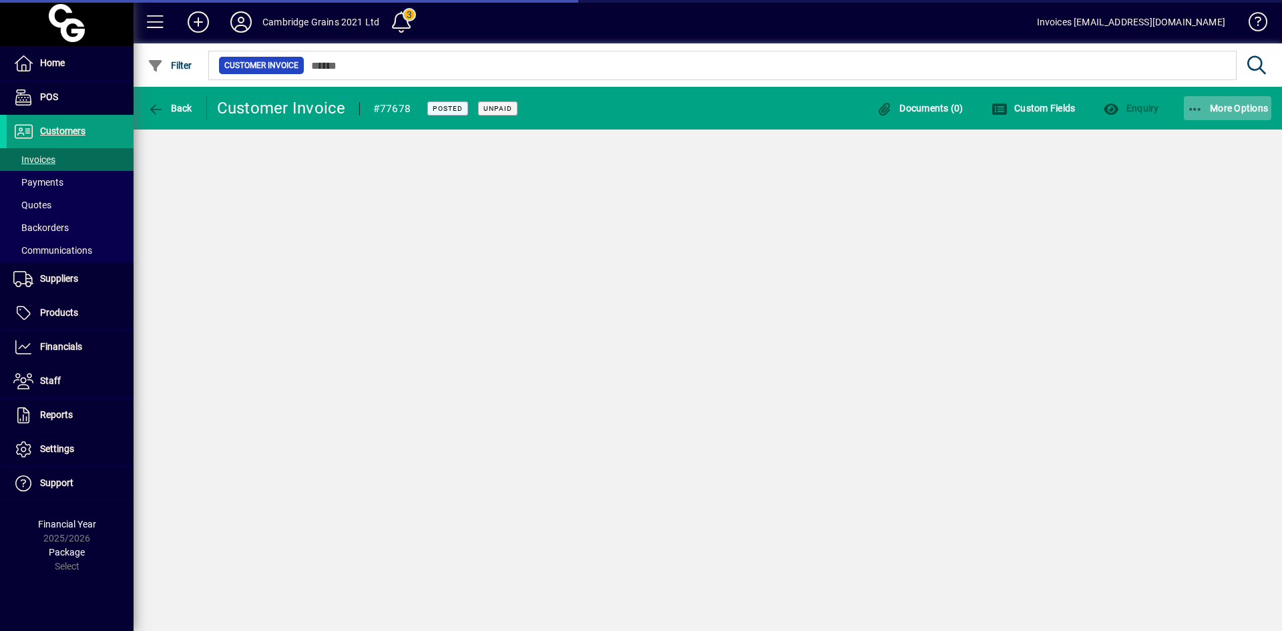
click at [1220, 107] on span "More Options" at bounding box center [1228, 108] width 81 height 11
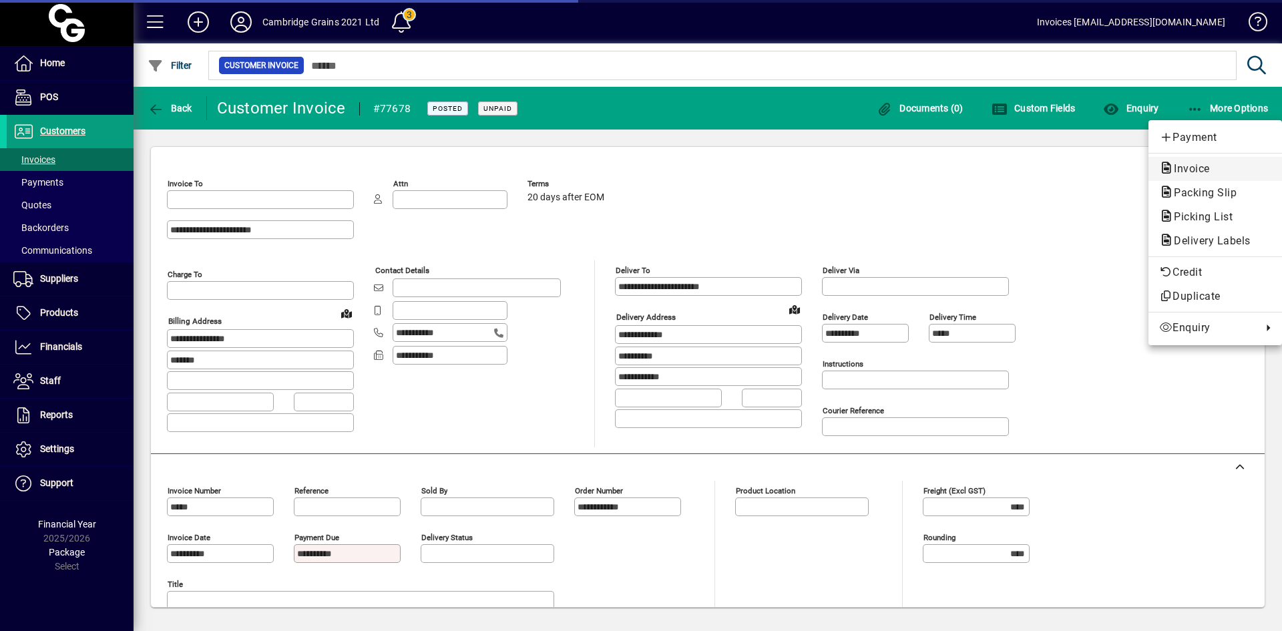
type input "**********"
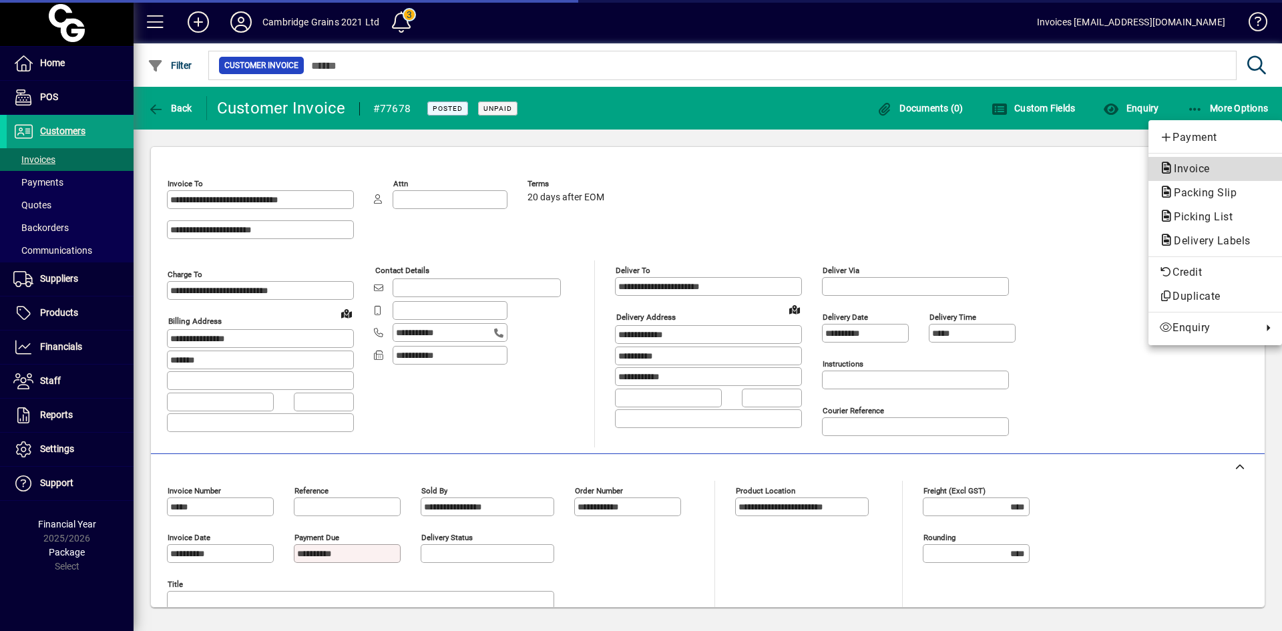
click at [1202, 164] on span "Invoice" at bounding box center [1188, 168] width 57 height 13
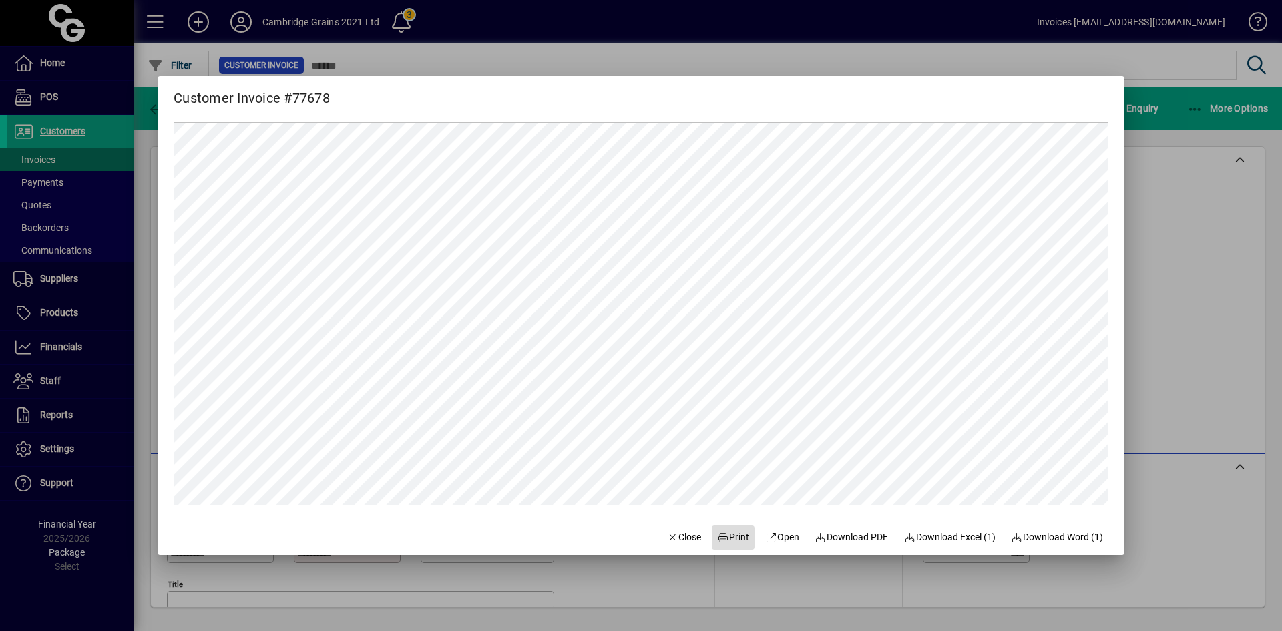
click at [718, 536] on icon at bounding box center [723, 537] width 12 height 9
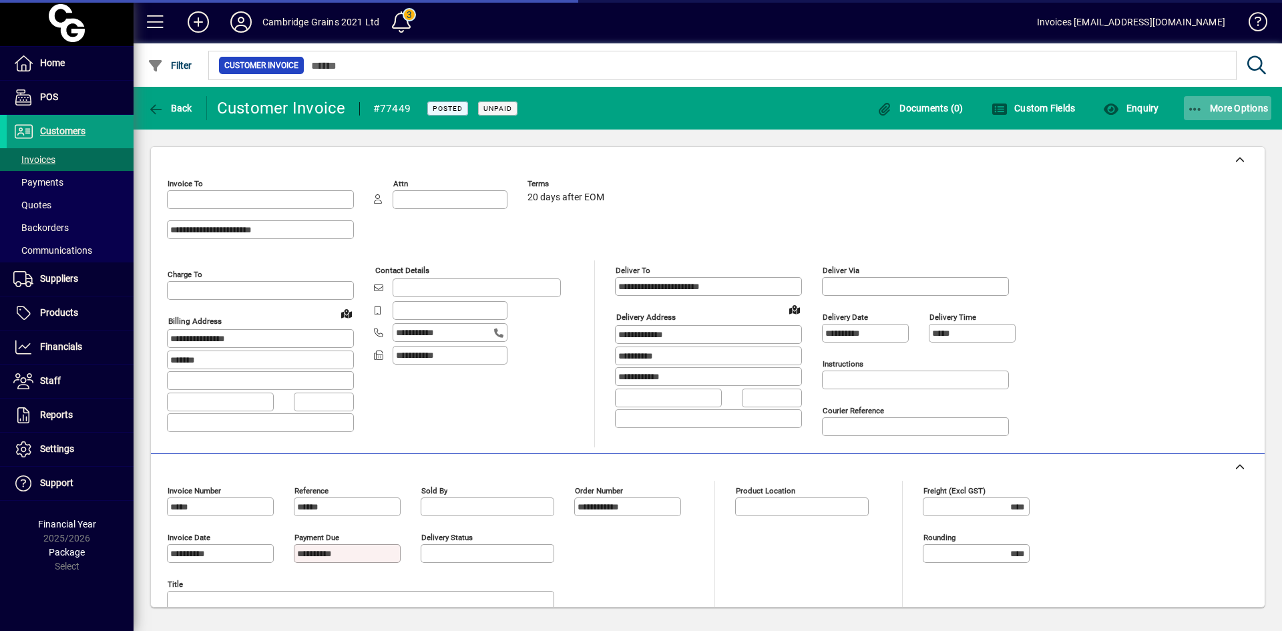
type input "**********"
click at [1202, 108] on icon "button" at bounding box center [1196, 109] width 17 height 13
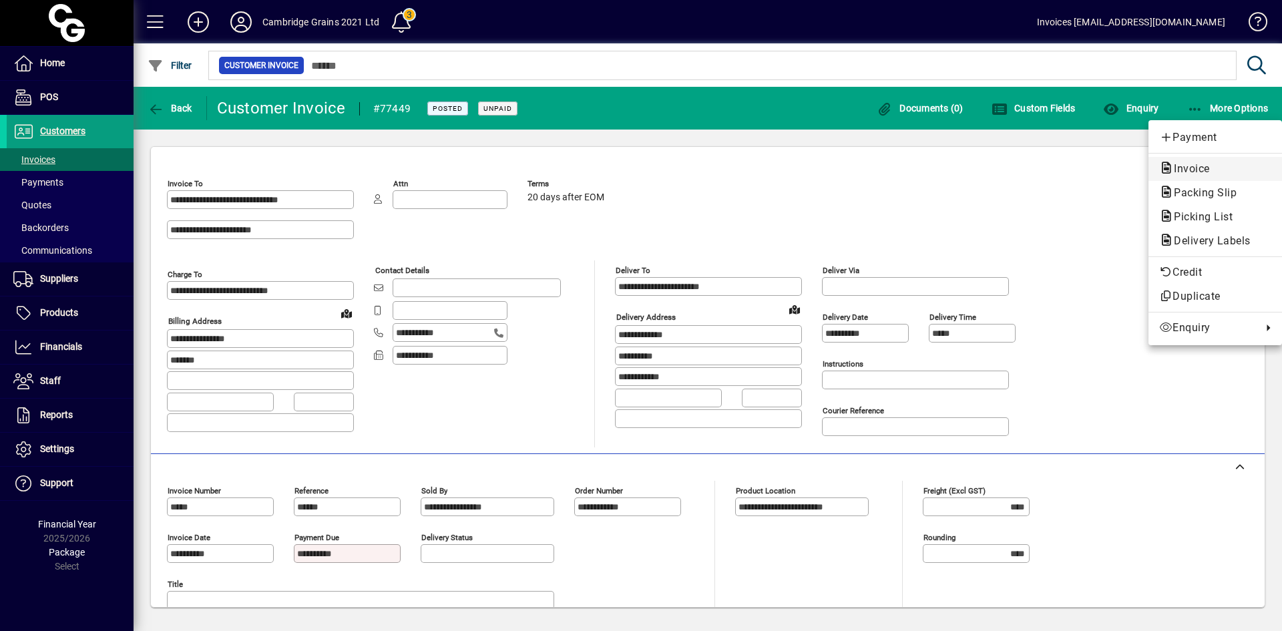
click at [1181, 168] on span "Invoice" at bounding box center [1188, 168] width 57 height 13
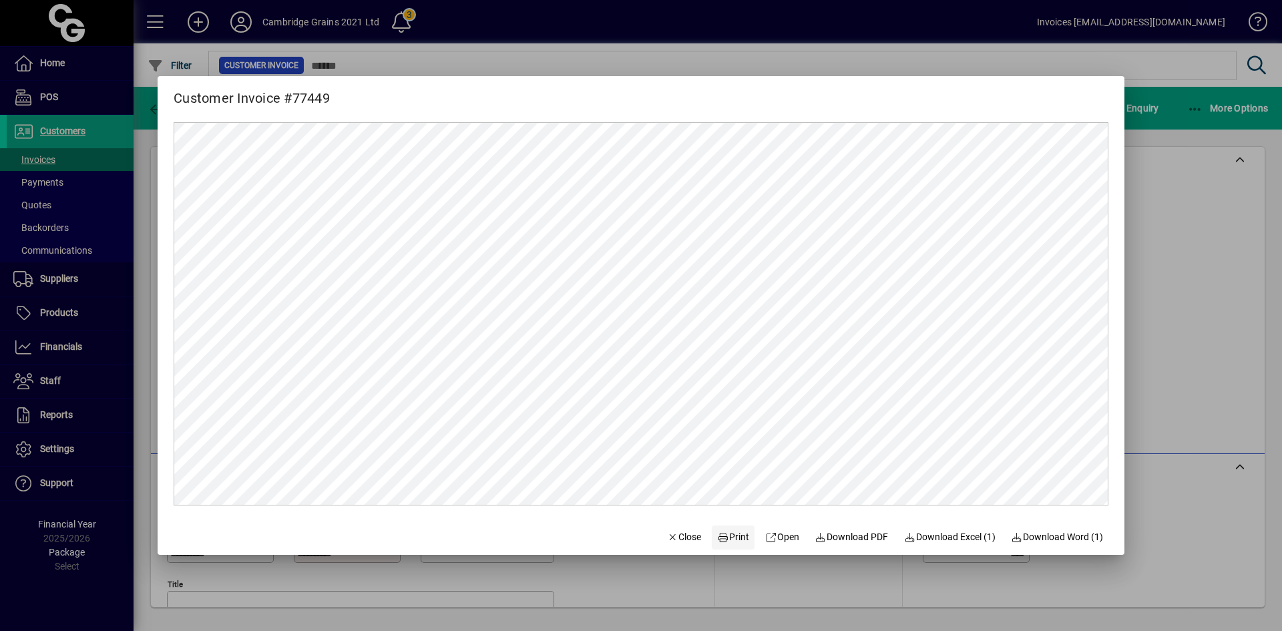
click at [732, 536] on span "Print" at bounding box center [733, 537] width 32 height 14
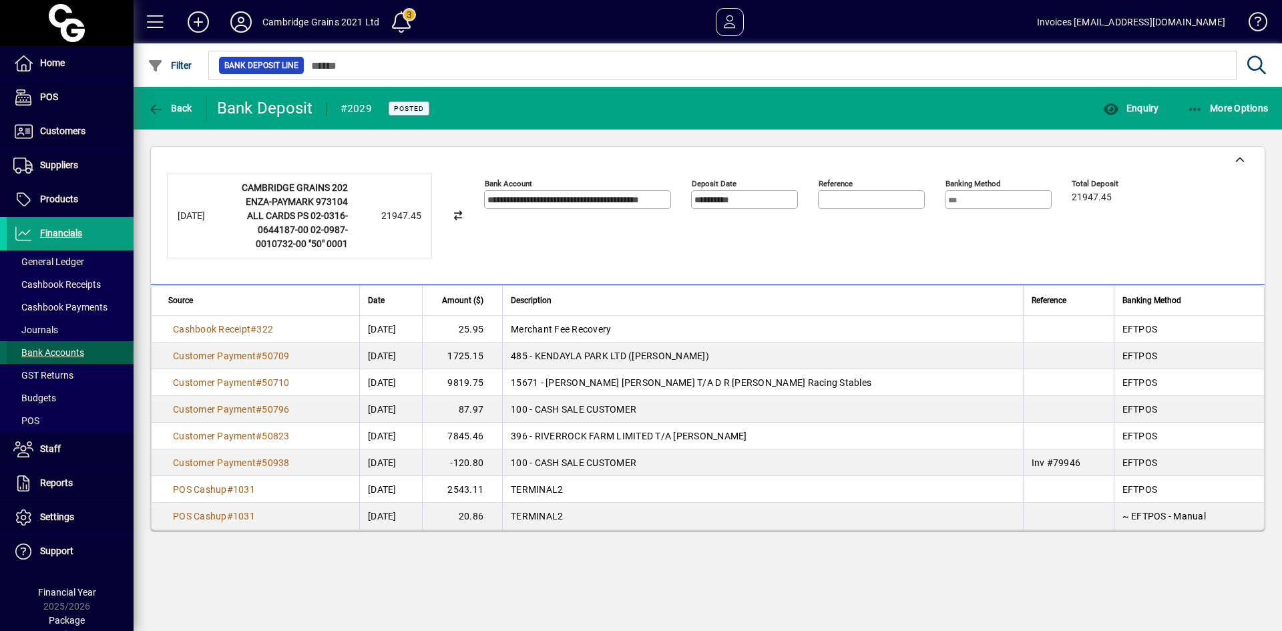
click at [69, 348] on span "Bank Accounts" at bounding box center [48, 352] width 71 height 11
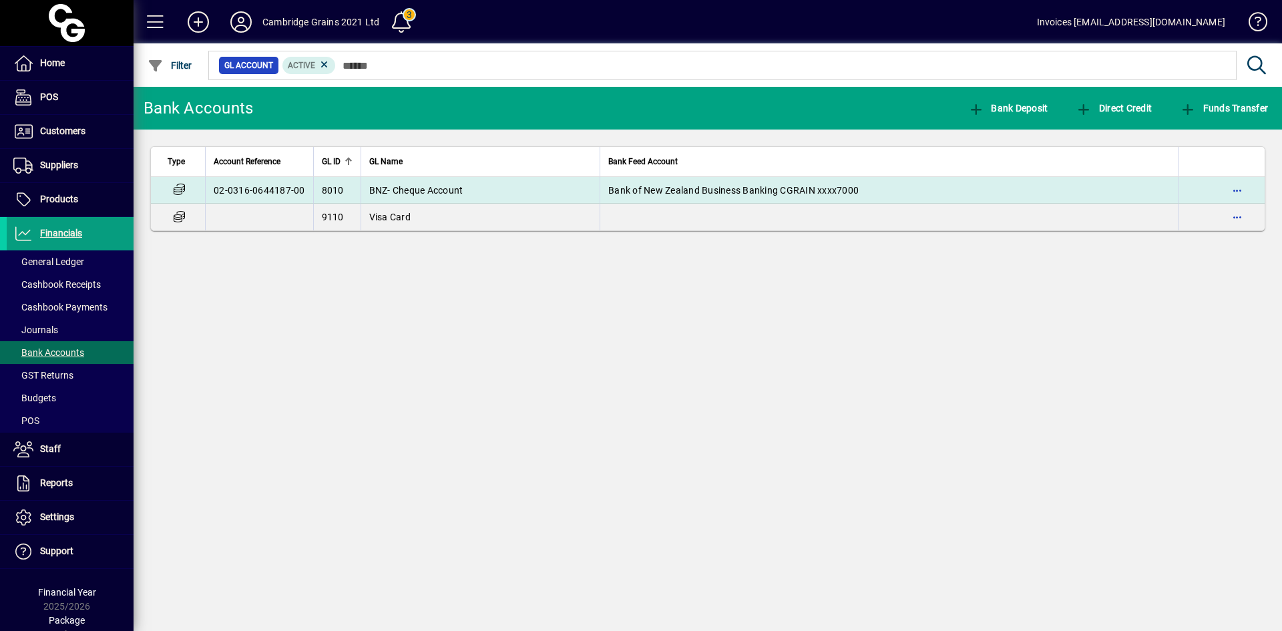
click at [442, 183] on td "BNZ- Cheque Account" at bounding box center [481, 190] width 240 height 27
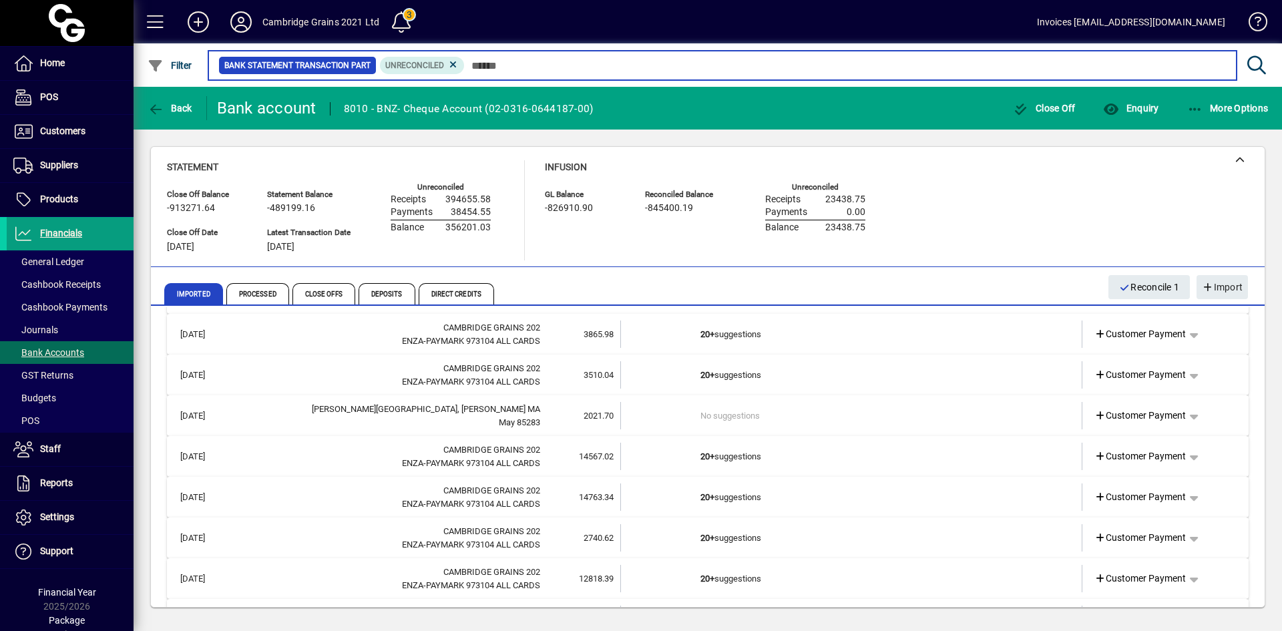
scroll to position [576, 0]
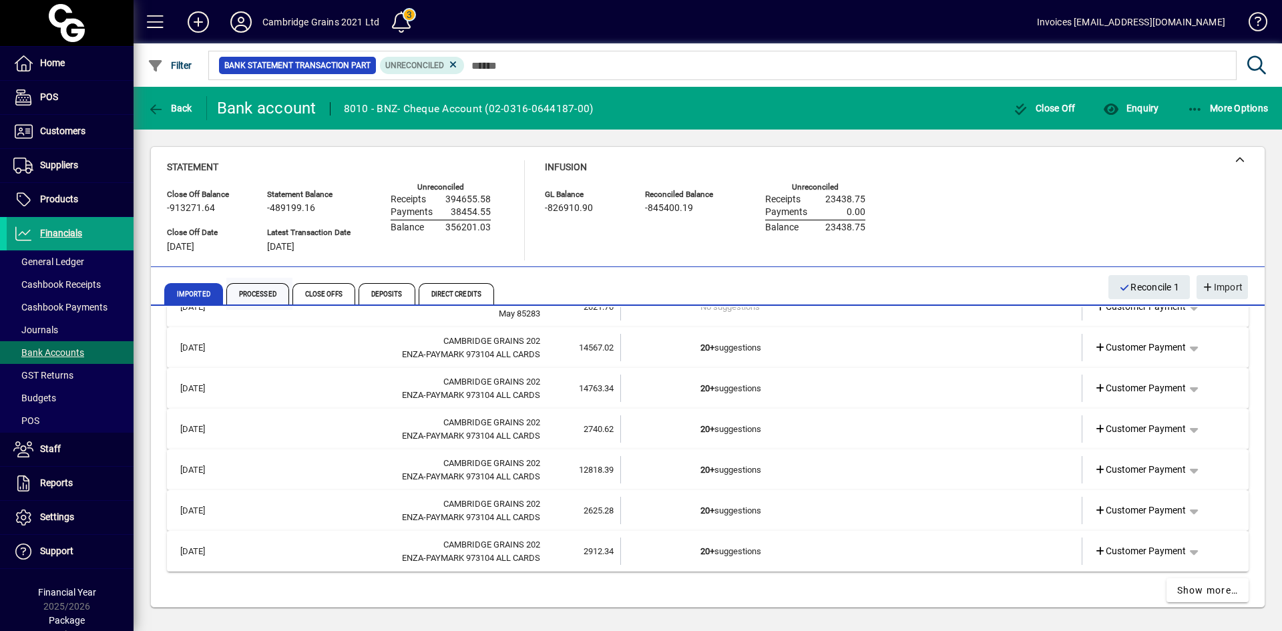
click at [256, 297] on span "Processed" at bounding box center [257, 293] width 63 height 21
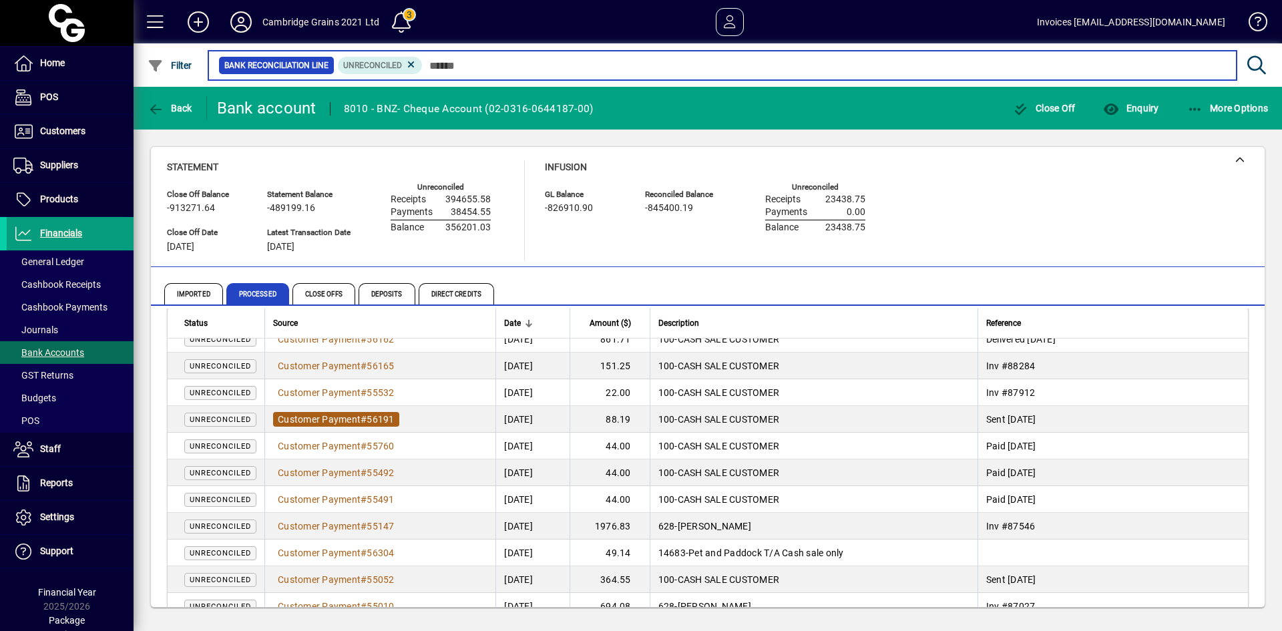
scroll to position [639, 0]
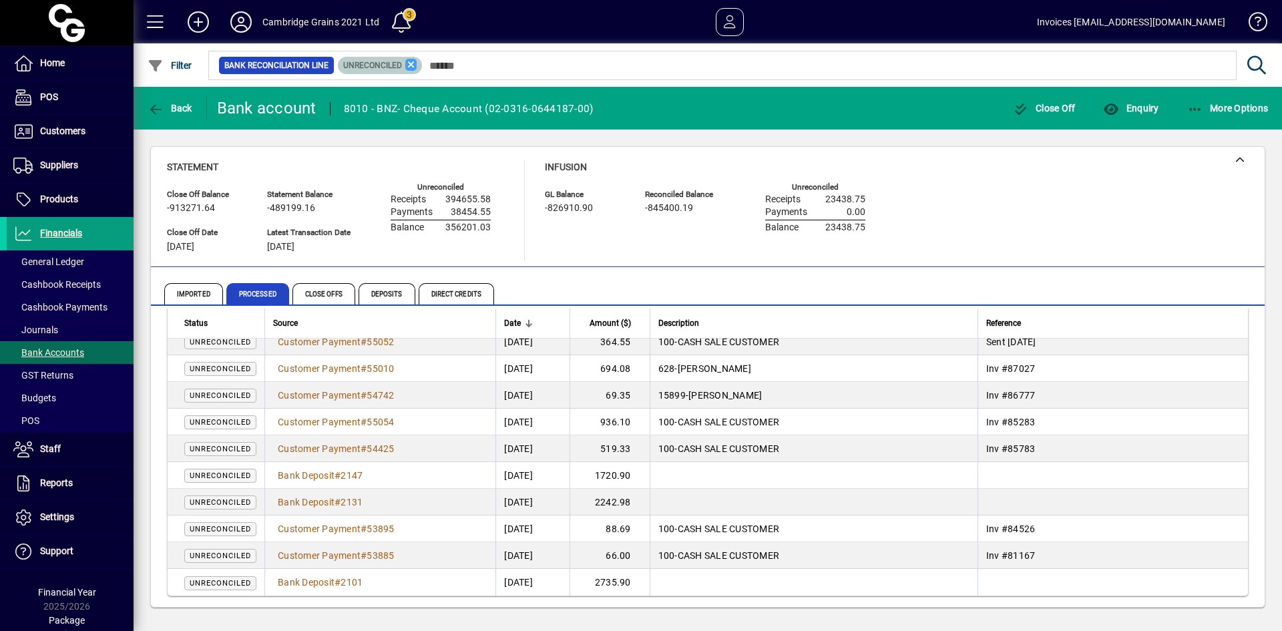
click at [413, 65] on icon at bounding box center [411, 65] width 12 height 12
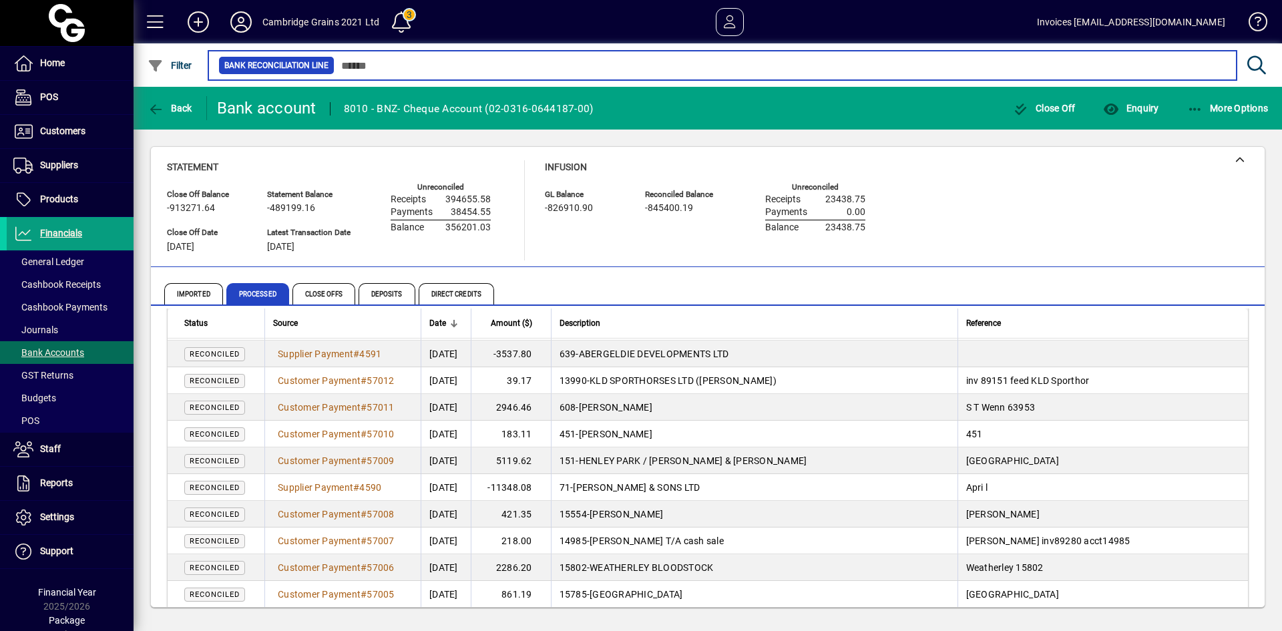
scroll to position [2466, 0]
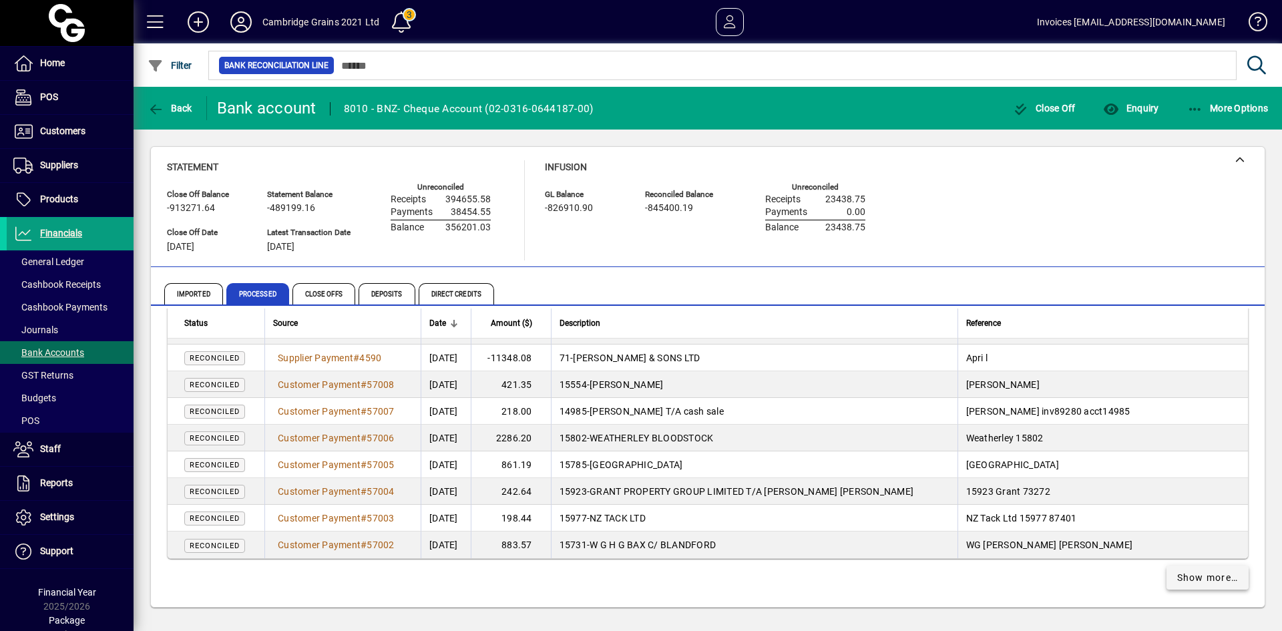
click at [1212, 576] on span "Show more…" at bounding box center [1208, 578] width 61 height 14
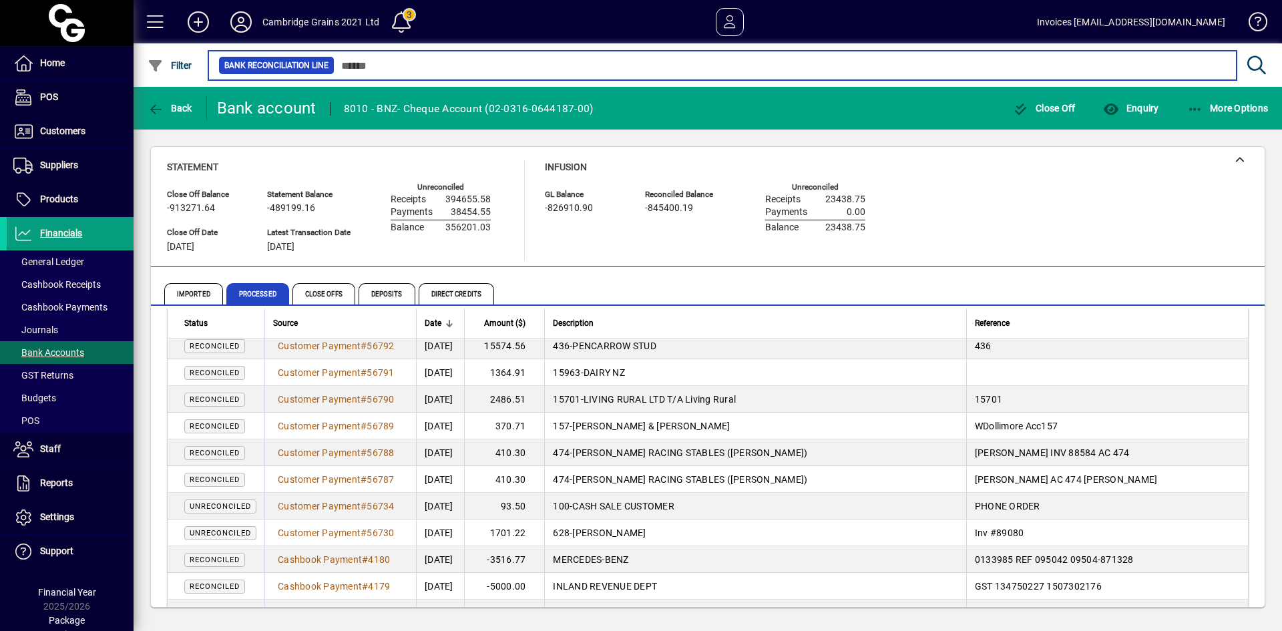
scroll to position [5138, 0]
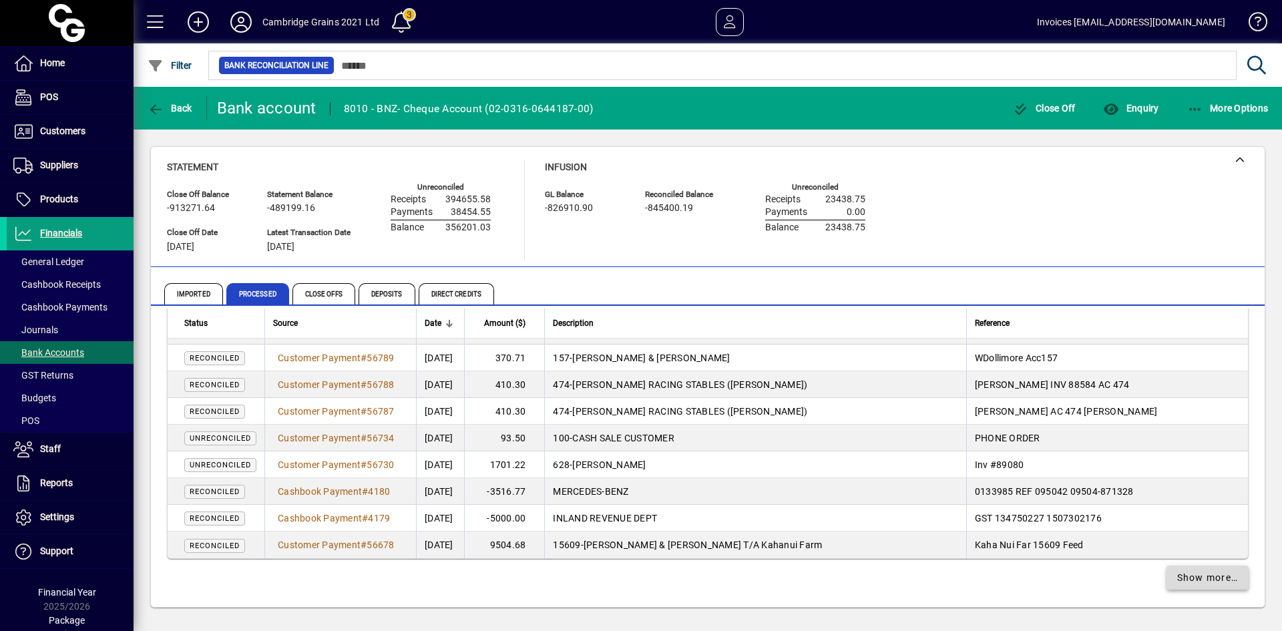
click at [1204, 582] on span "Show more…" at bounding box center [1208, 578] width 61 height 14
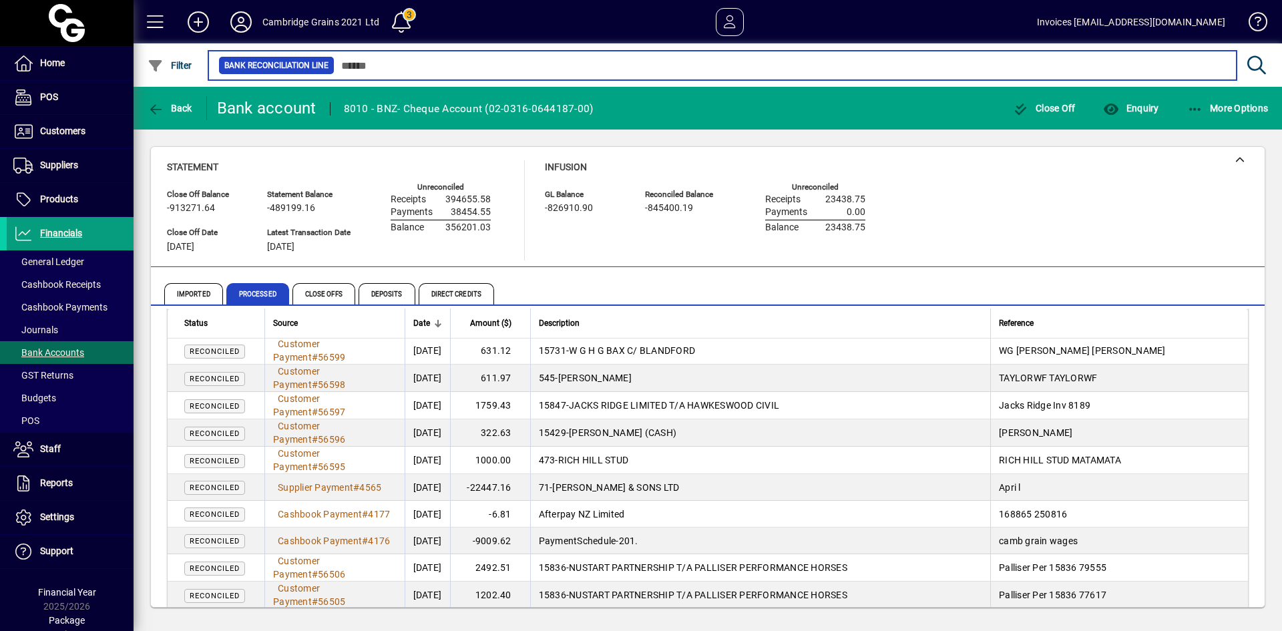
scroll to position [7810, 0]
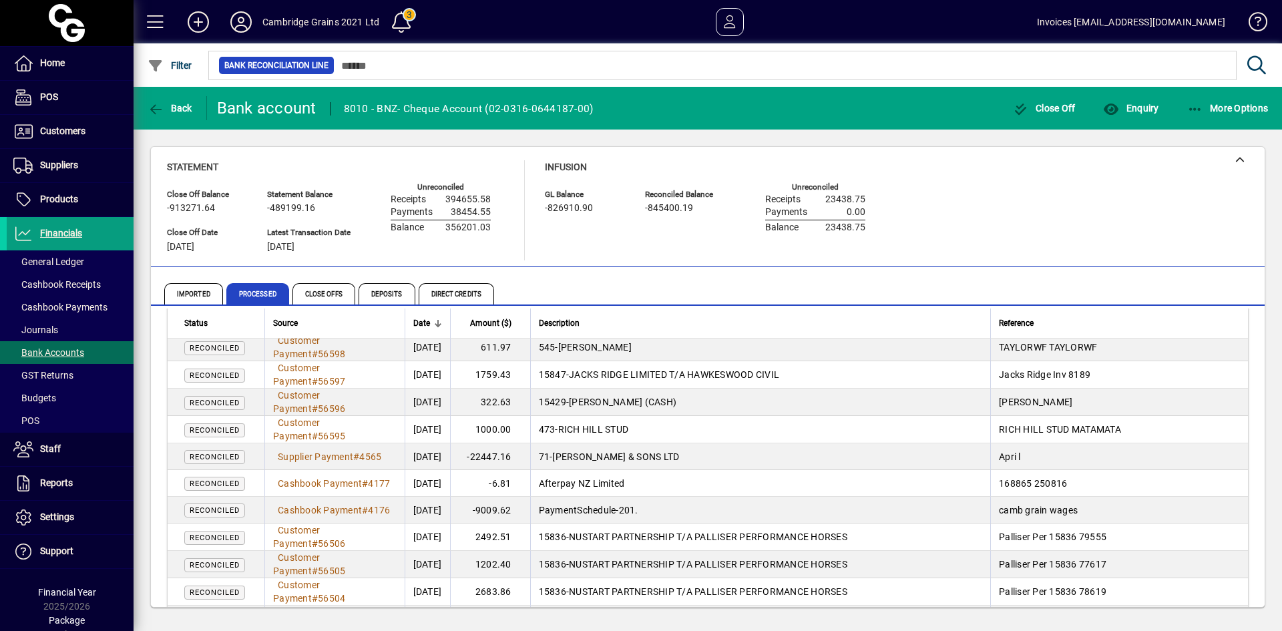
click at [168, 63] on span "Filter" at bounding box center [170, 65] width 45 height 11
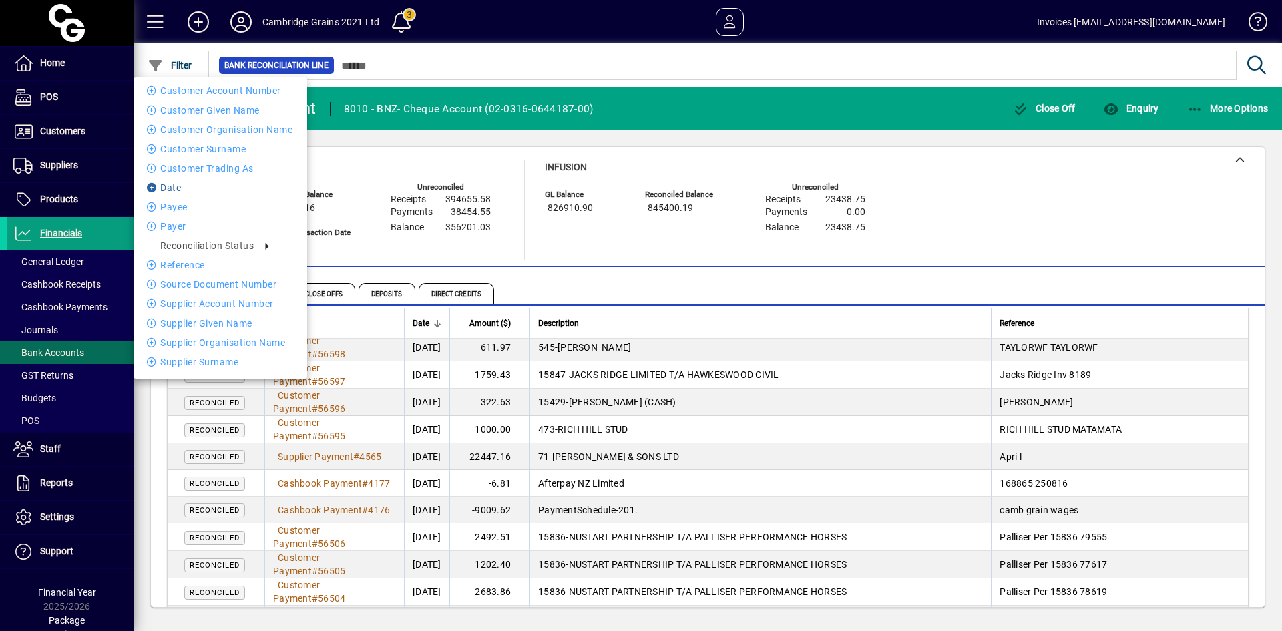
click at [160, 187] on li "Date" at bounding box center [221, 188] width 174 height 16
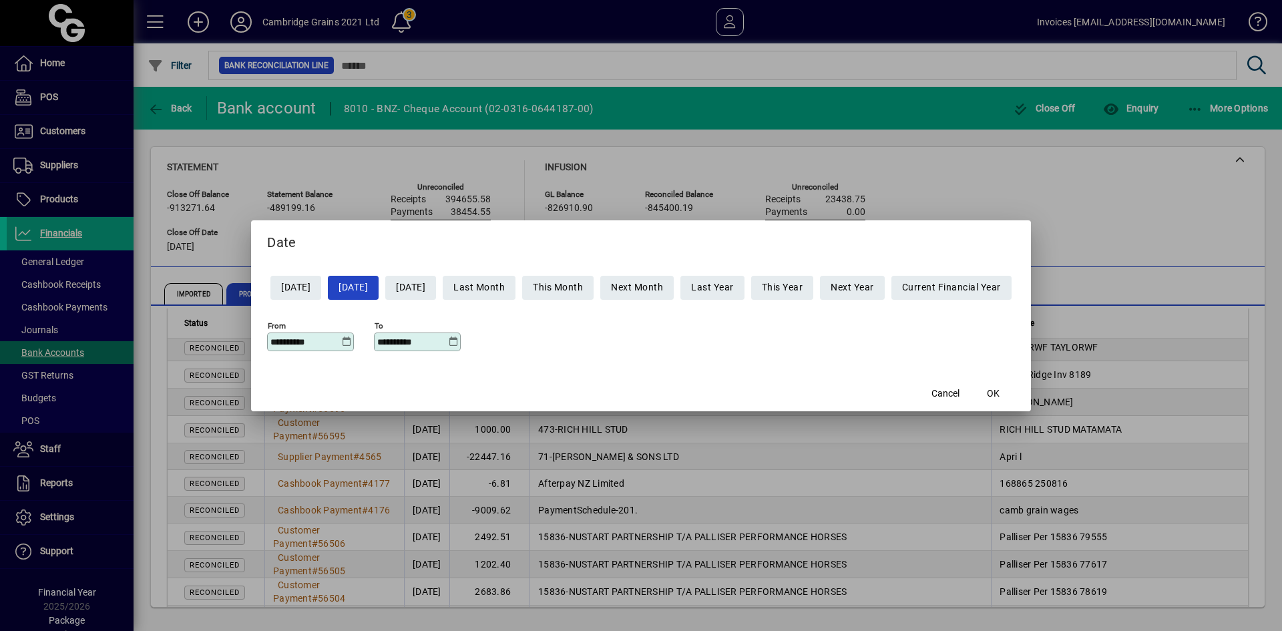
click at [341, 341] on icon at bounding box center [346, 342] width 10 height 11
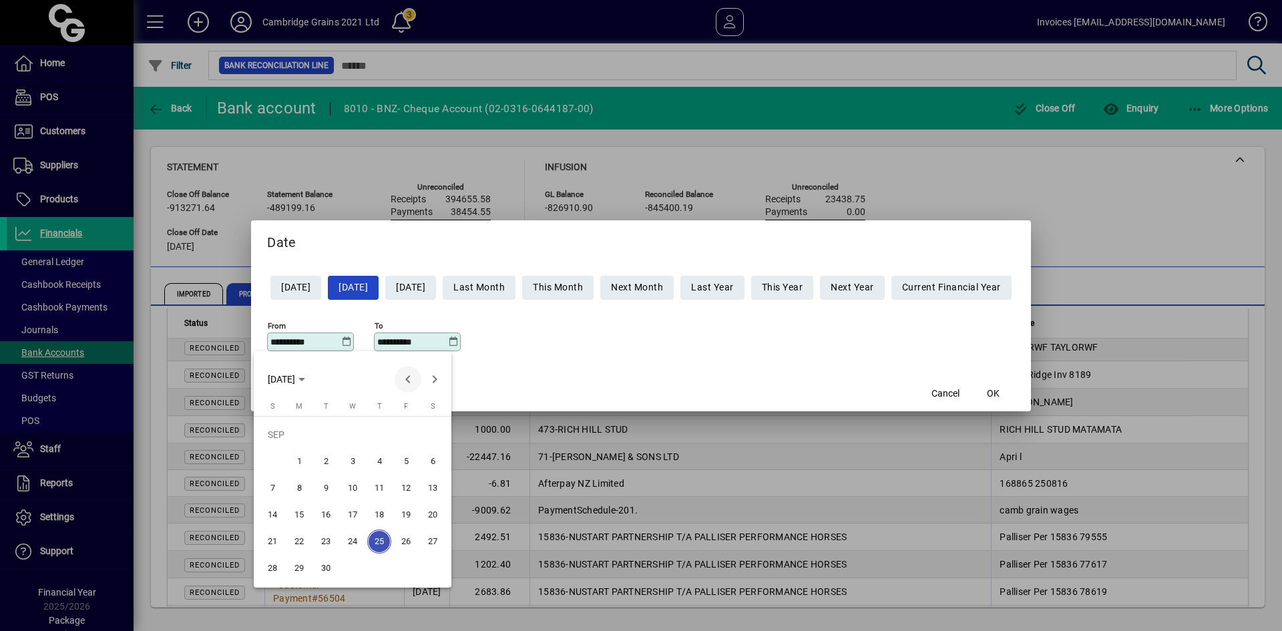
click at [405, 377] on span "Previous month" at bounding box center [408, 379] width 27 height 27
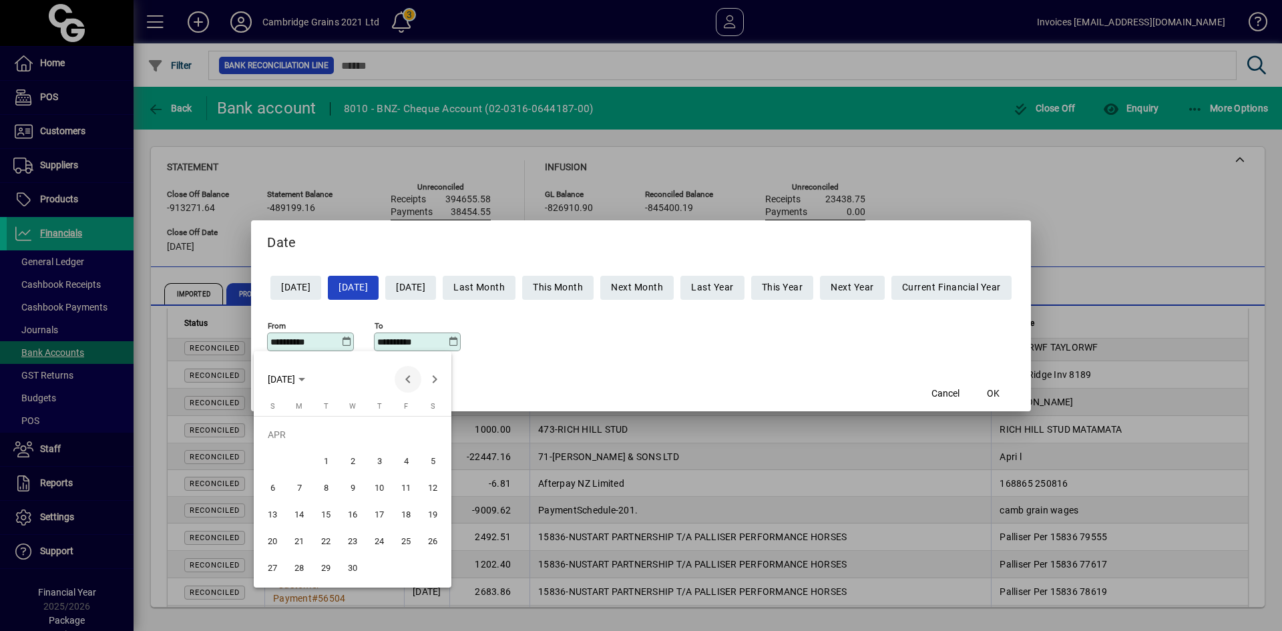
click at [408, 377] on span "Previous month" at bounding box center [408, 379] width 27 height 27
click at [408, 541] on span "28" at bounding box center [406, 542] width 24 height 24
type input "**********"
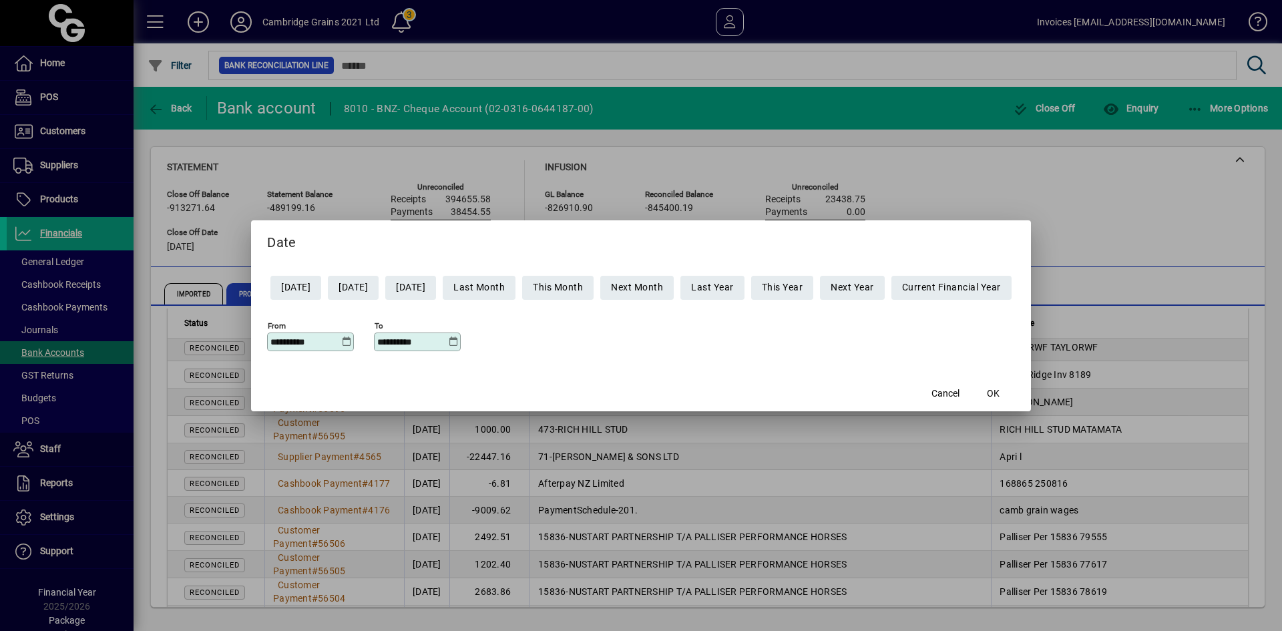
click at [409, 337] on input "**********" at bounding box center [412, 342] width 71 height 11
click at [448, 343] on icon at bounding box center [453, 342] width 10 height 11
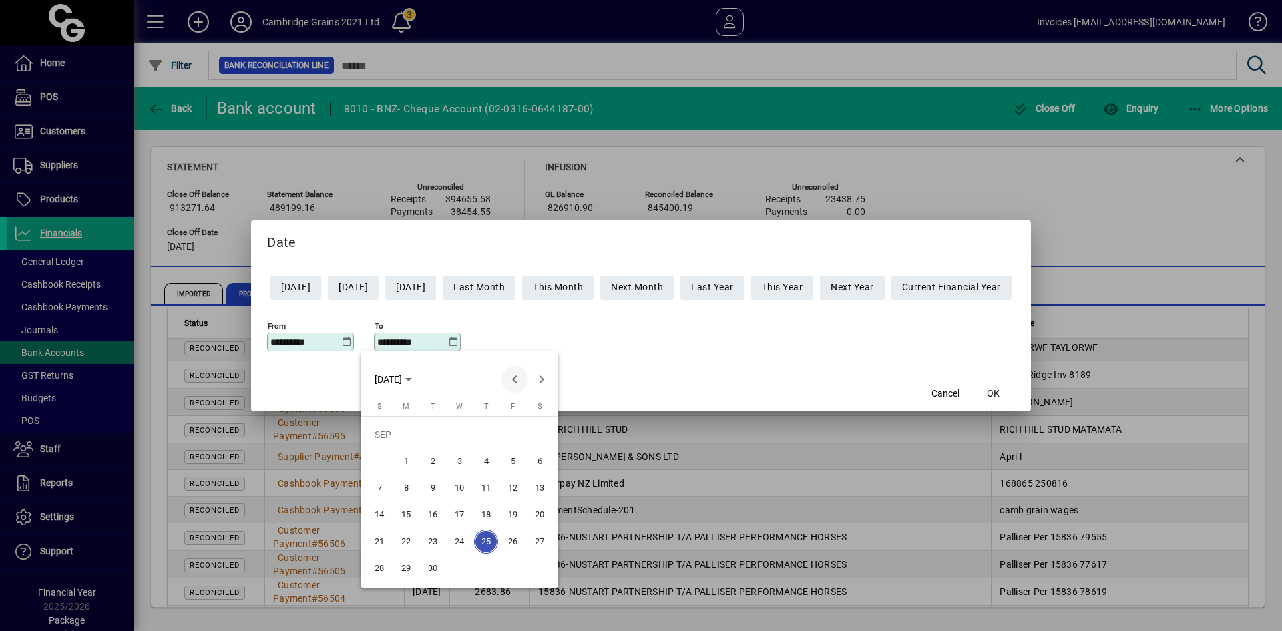
click at [518, 377] on span "Previous month" at bounding box center [515, 379] width 27 height 27
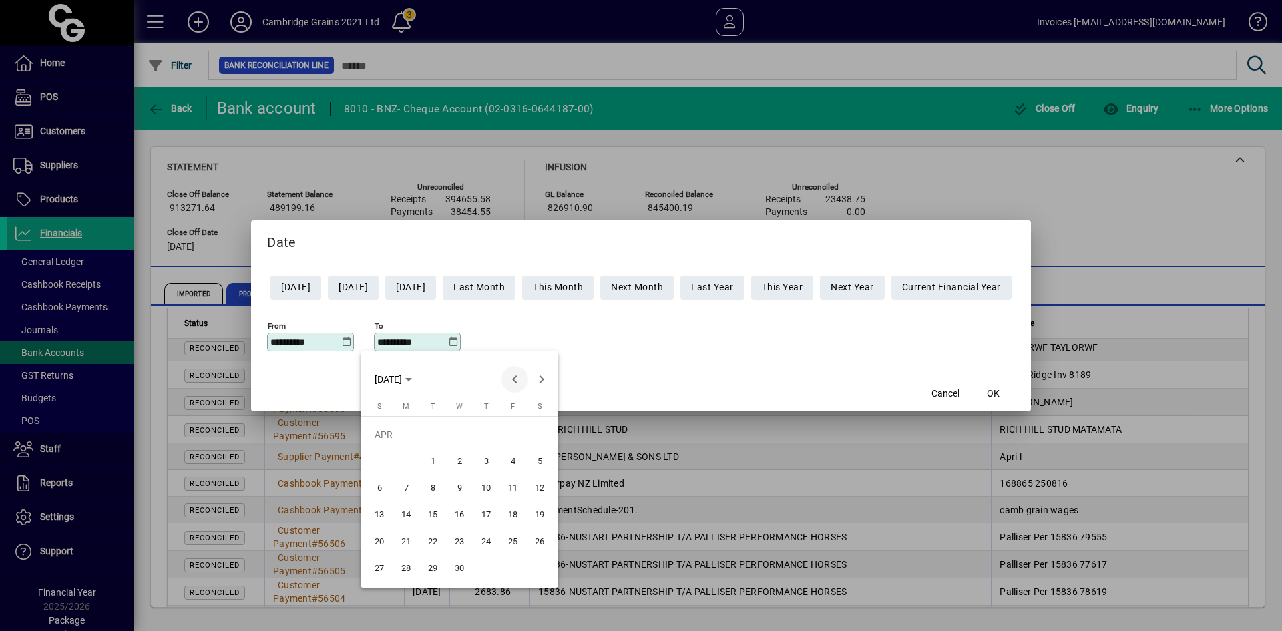
click at [518, 377] on span "Previous month" at bounding box center [515, 379] width 27 height 27
click at [518, 538] on span "28" at bounding box center [513, 542] width 24 height 24
type input "**********"
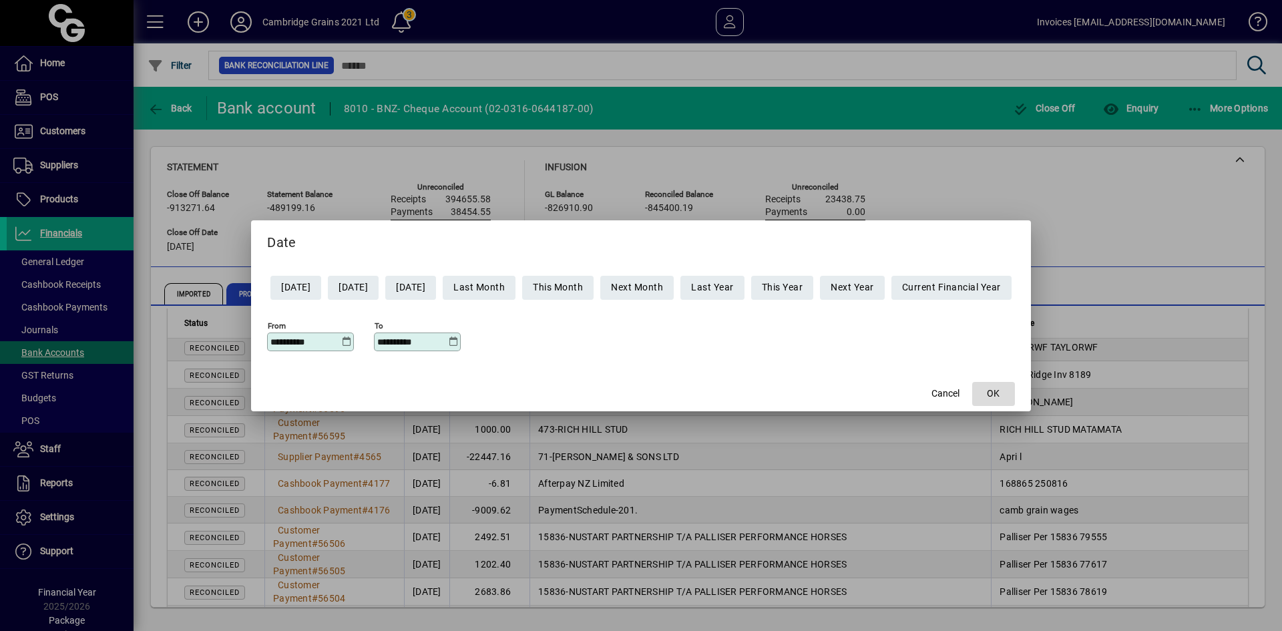
click at [1000, 393] on span "OK" at bounding box center [993, 394] width 13 height 14
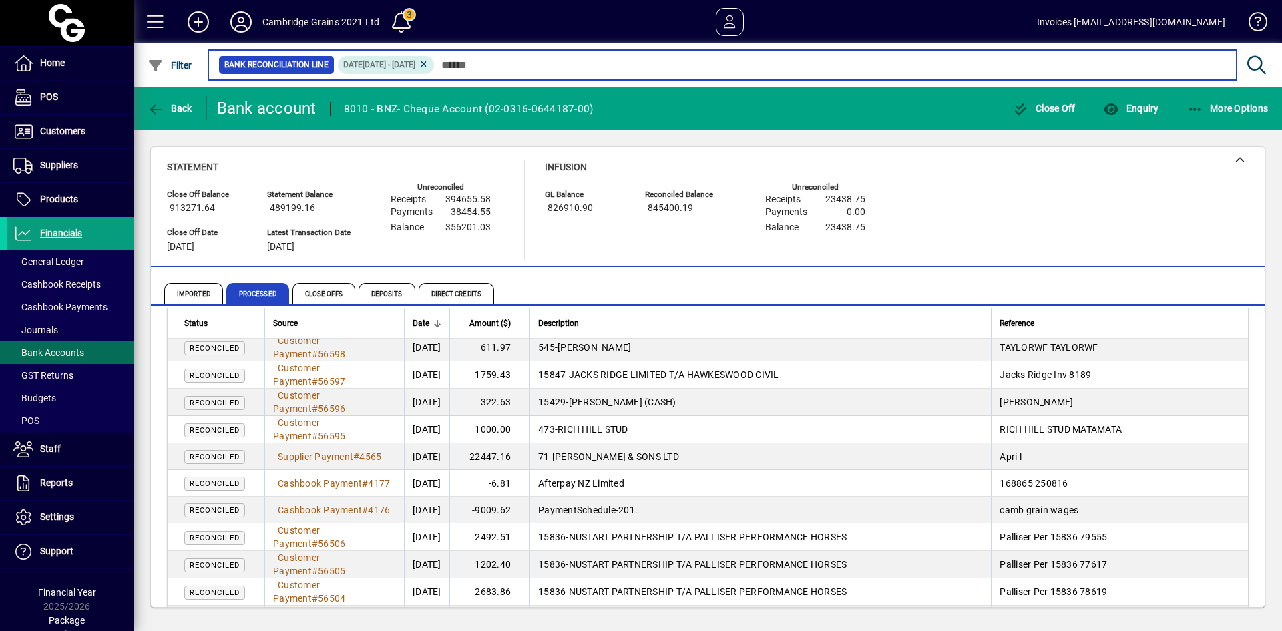
scroll to position [2516, 0]
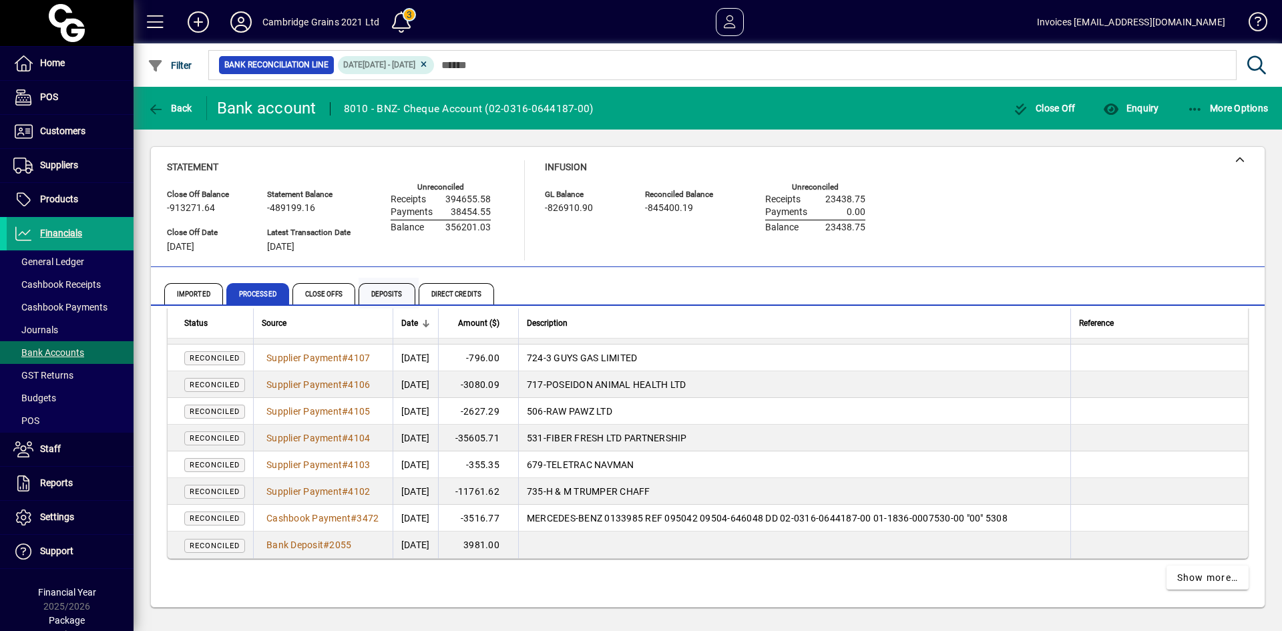
click at [382, 290] on span "Deposits" at bounding box center [387, 293] width 57 height 21
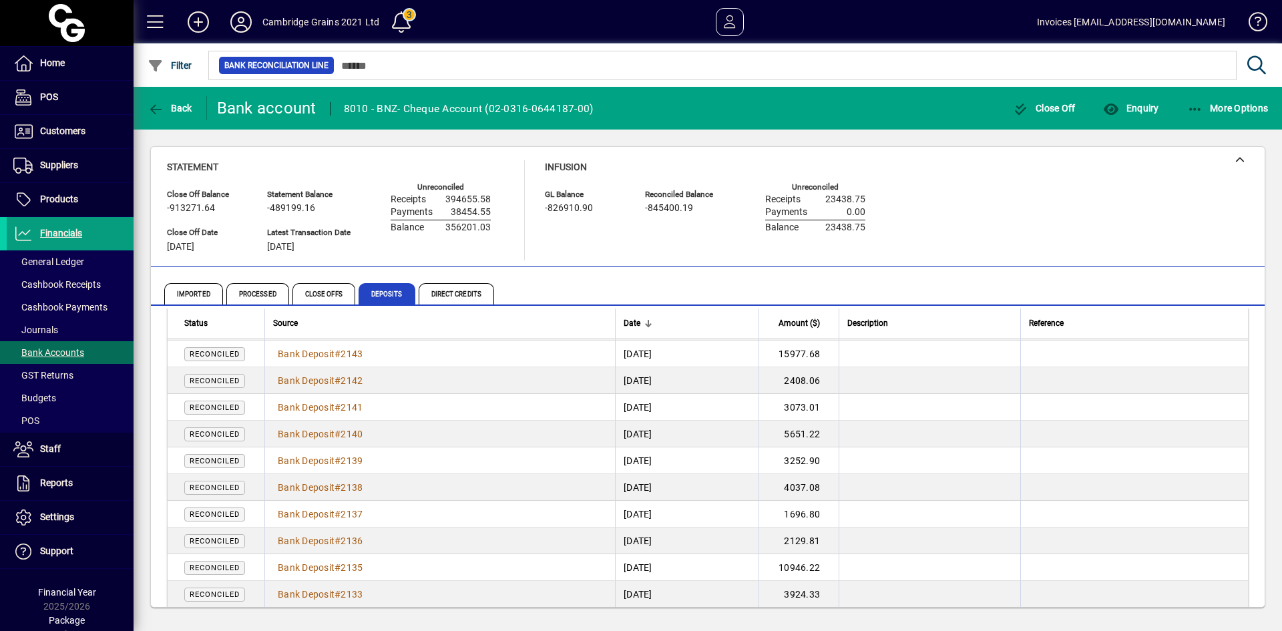
scroll to position [134, 0]
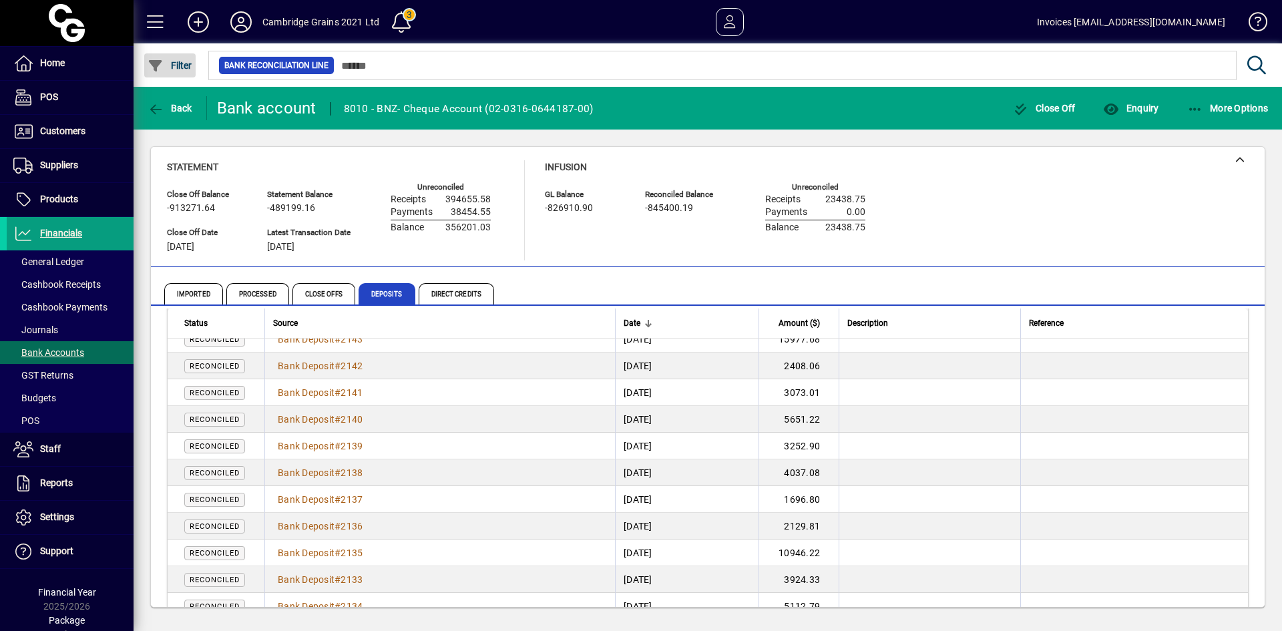
click at [185, 63] on span "Filter" at bounding box center [170, 65] width 45 height 11
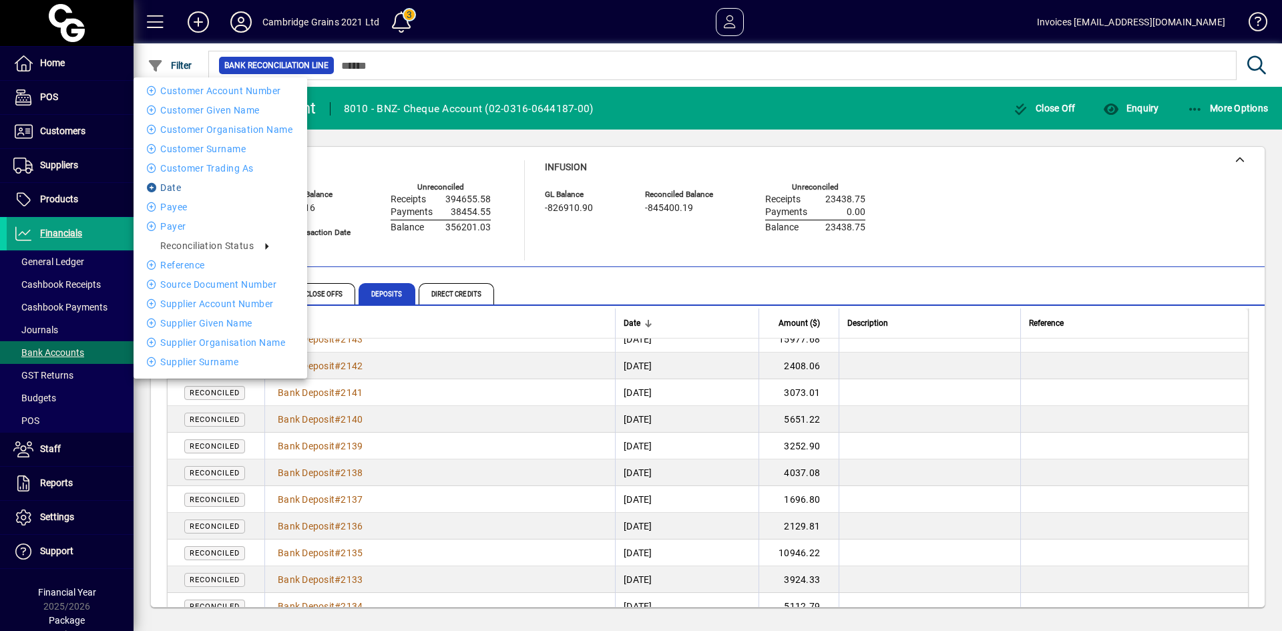
click at [182, 183] on li "Date" at bounding box center [221, 188] width 174 height 16
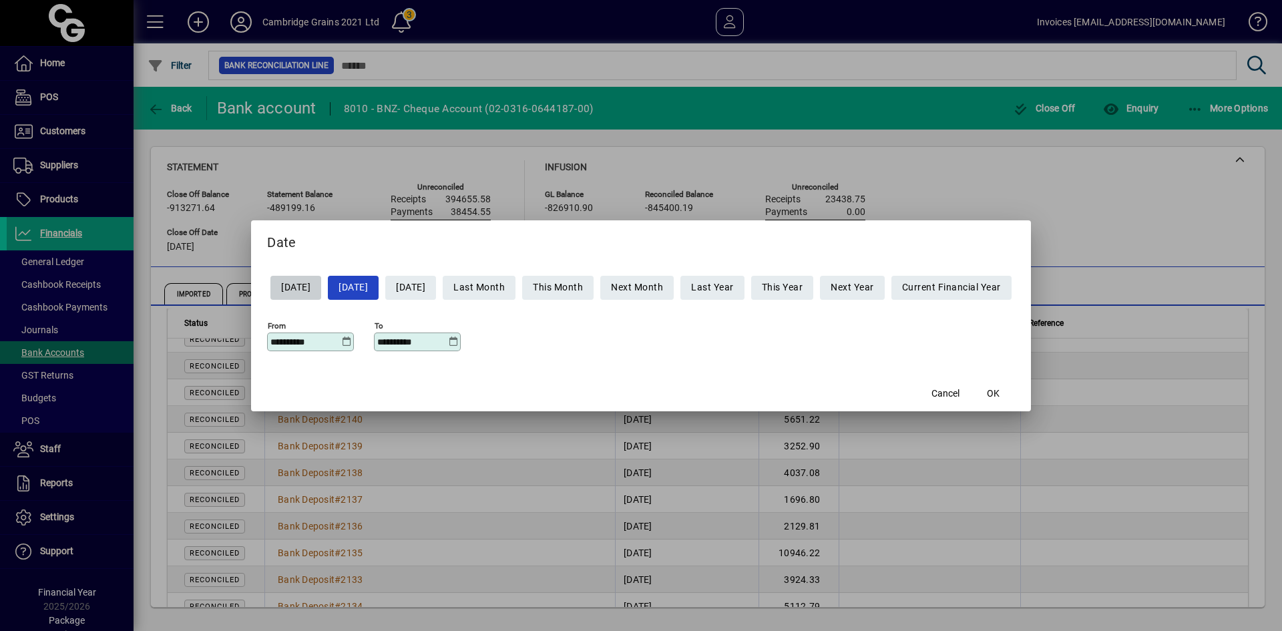
click at [341, 340] on icon at bounding box center [346, 342] width 10 height 11
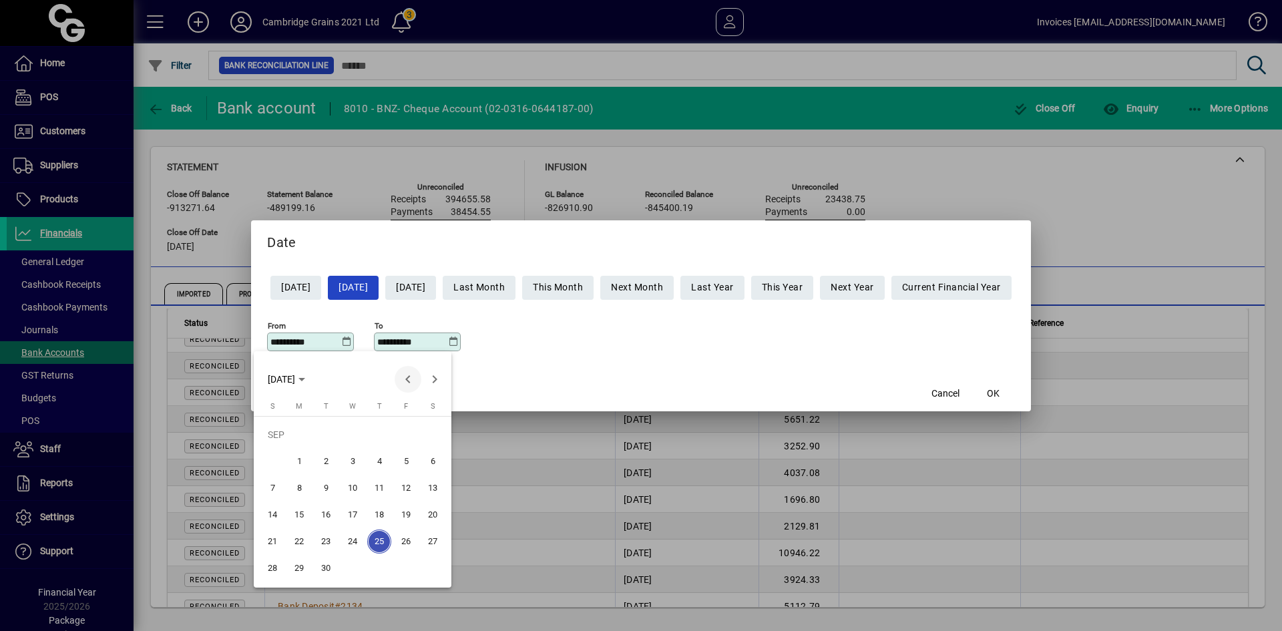
click at [405, 377] on span "Previous month" at bounding box center [408, 379] width 27 height 27
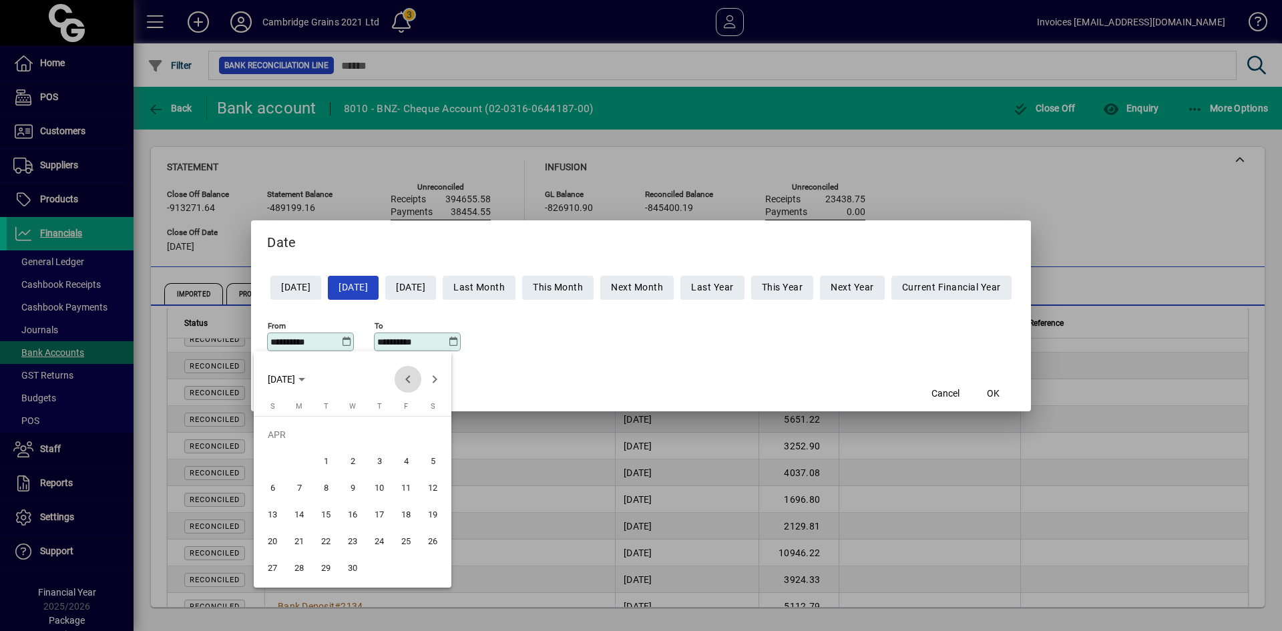
click at [405, 377] on span "Previous month" at bounding box center [408, 379] width 27 height 27
drag, startPoint x: 400, startPoint y: 542, endPoint x: 414, endPoint y: 535, distance: 15.8
click at [400, 543] on span "28" at bounding box center [406, 542] width 24 height 24
type input "**********"
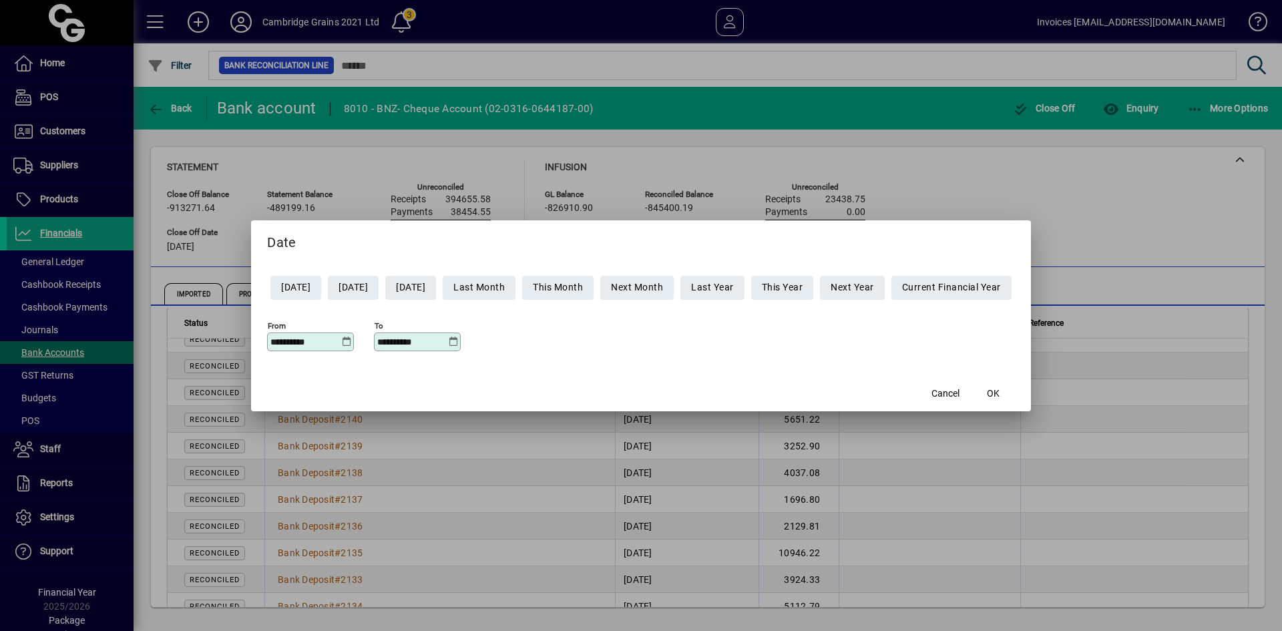
click at [441, 335] on div "**********" at bounding box center [417, 342] width 87 height 19
click at [448, 339] on icon at bounding box center [453, 342] width 10 height 11
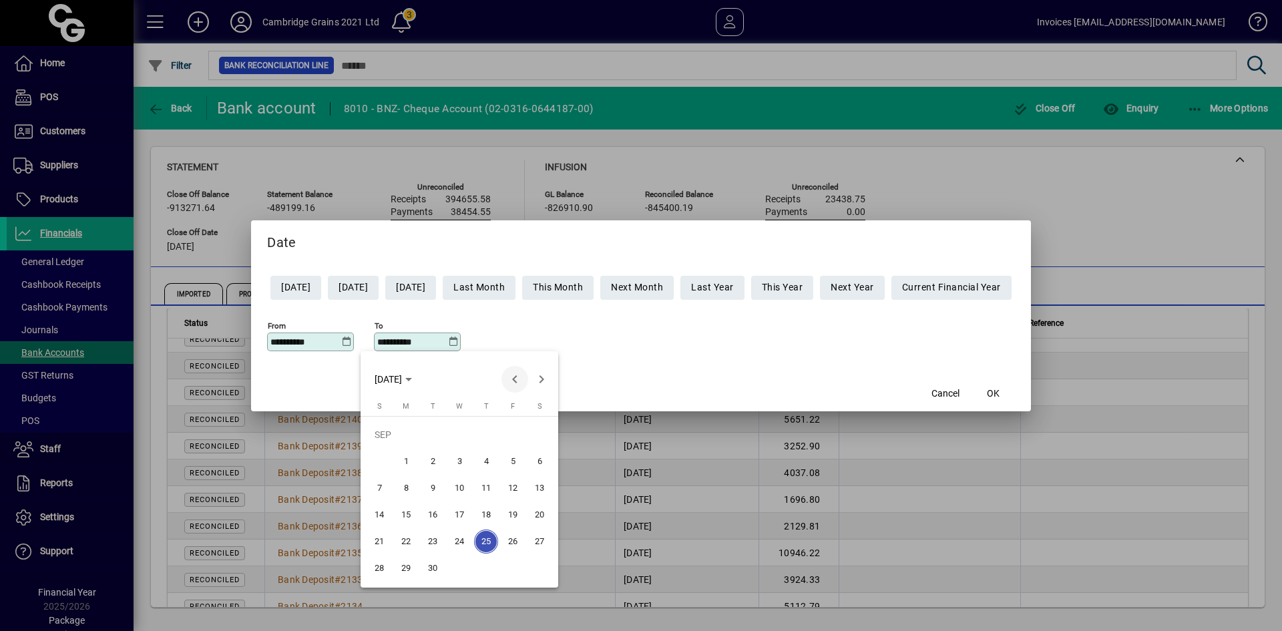
click at [518, 379] on span "Previous month" at bounding box center [515, 379] width 27 height 27
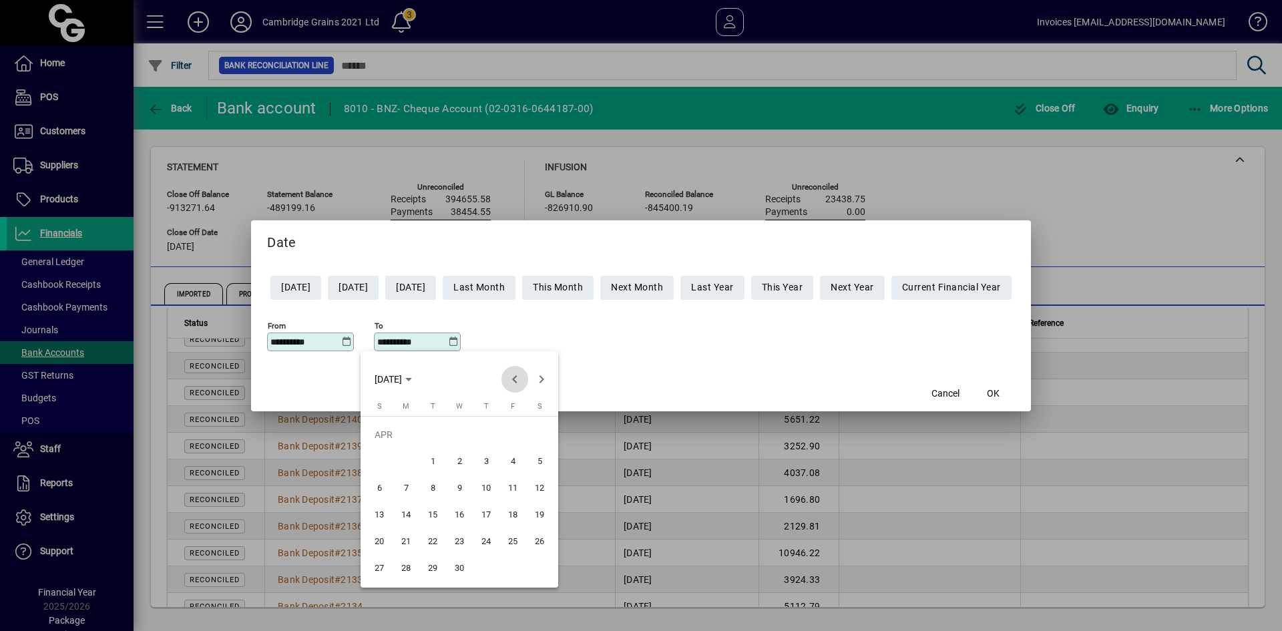
click at [518, 379] on span "Previous month" at bounding box center [515, 379] width 27 height 27
click at [537, 379] on span "Next month" at bounding box center [541, 379] width 27 height 27
click at [513, 542] on span "28" at bounding box center [513, 542] width 24 height 24
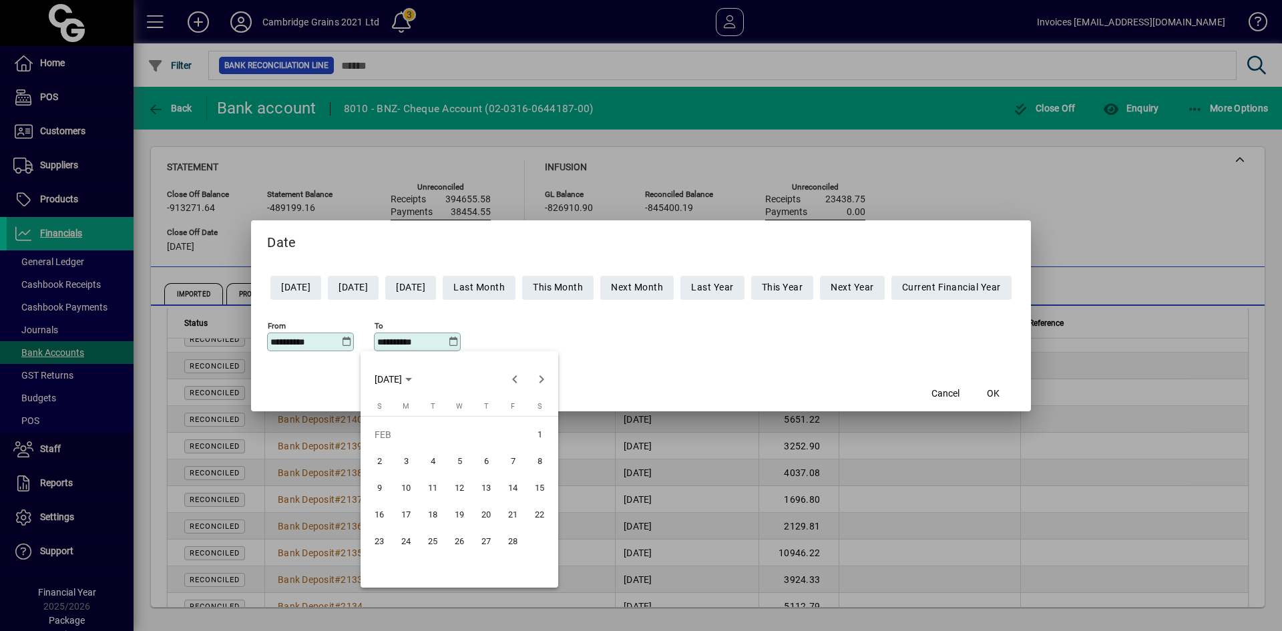
type input "**********"
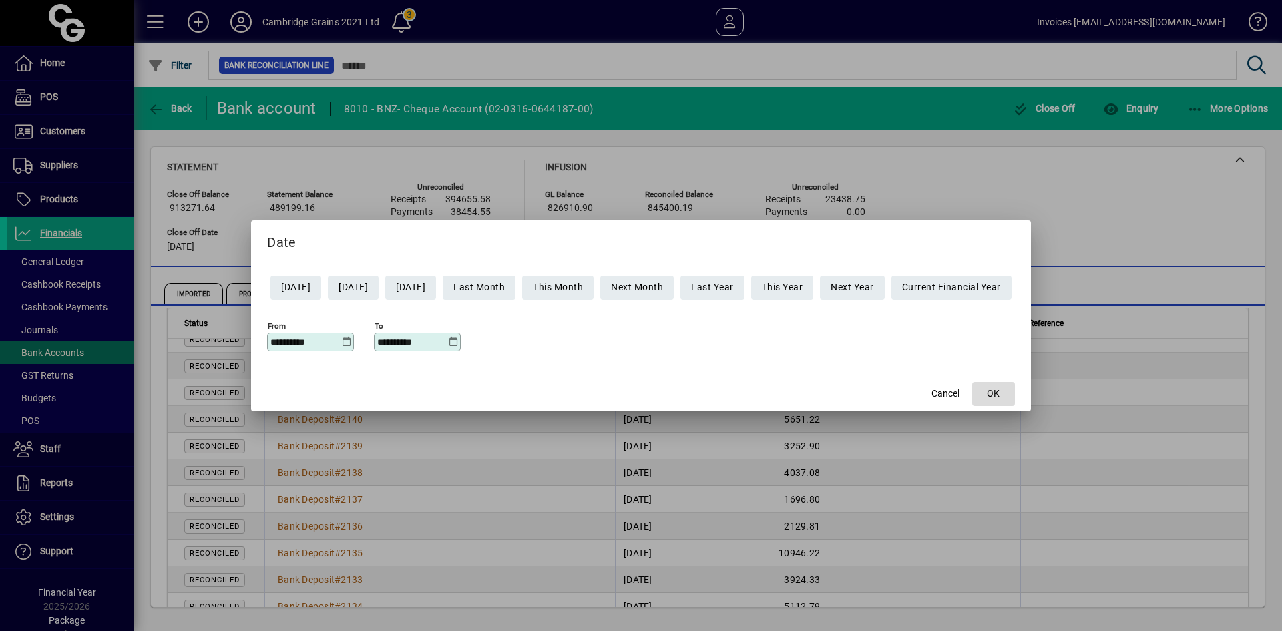
click at [1000, 393] on span "OK" at bounding box center [993, 394] width 13 height 14
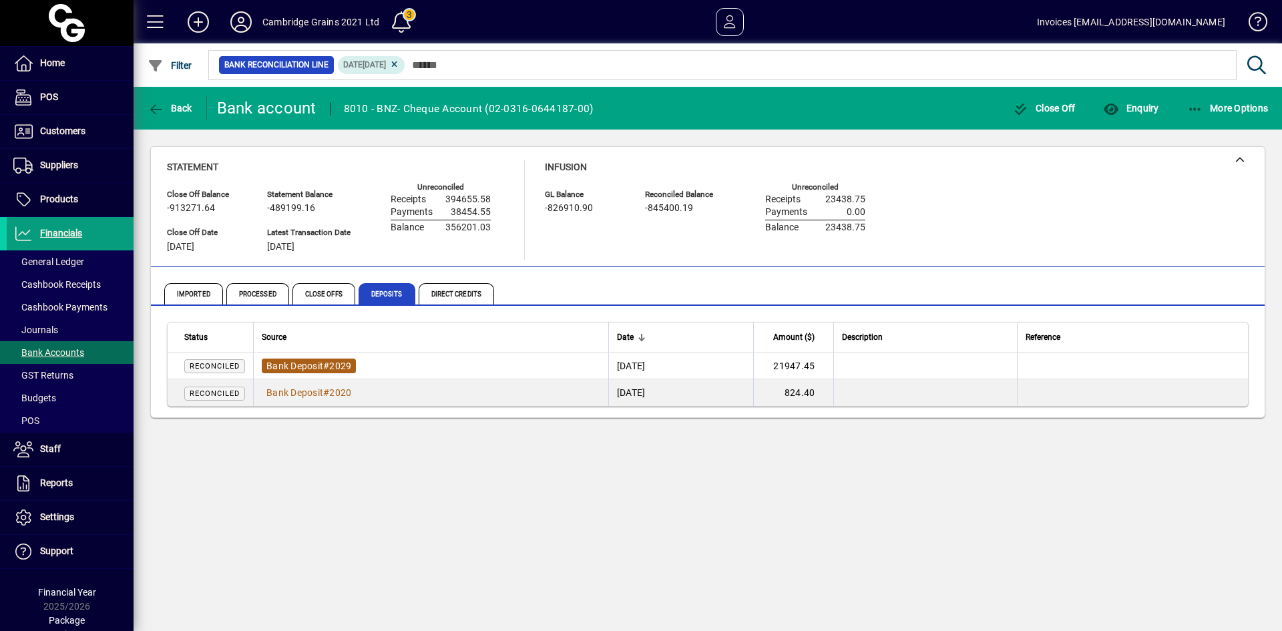
click at [318, 367] on span "Bank Deposit" at bounding box center [295, 366] width 57 height 11
click at [445, 290] on span "Direct Credits" at bounding box center [456, 293] width 75 height 21
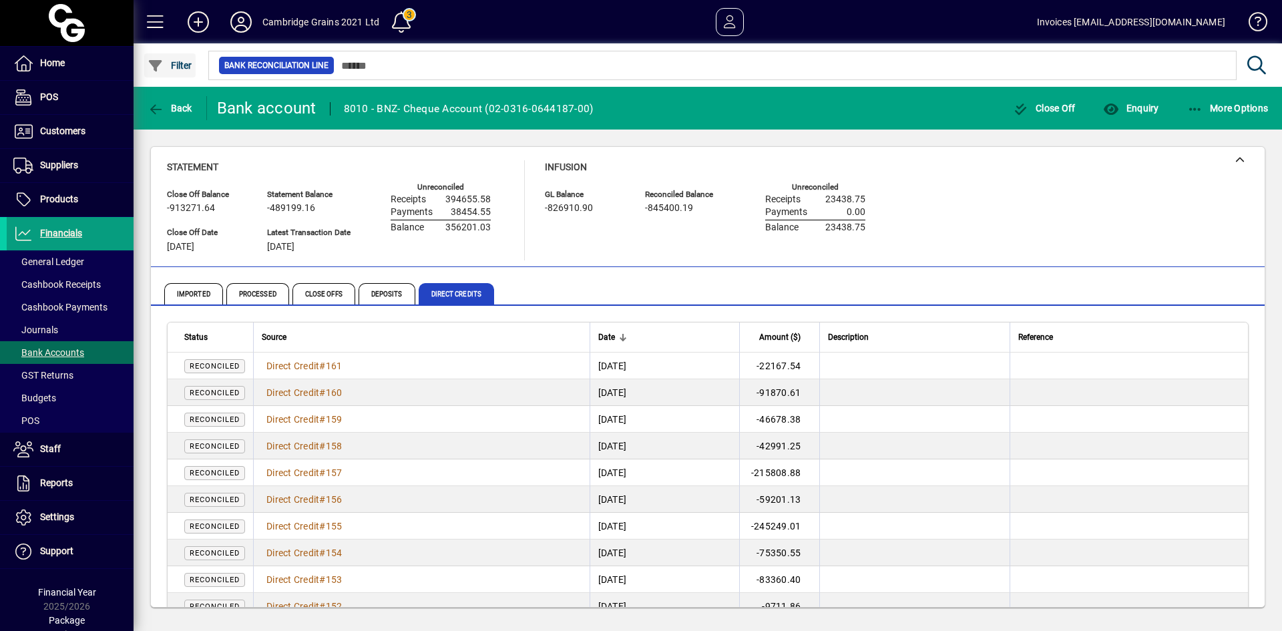
click at [176, 63] on span "Filter" at bounding box center [170, 65] width 45 height 11
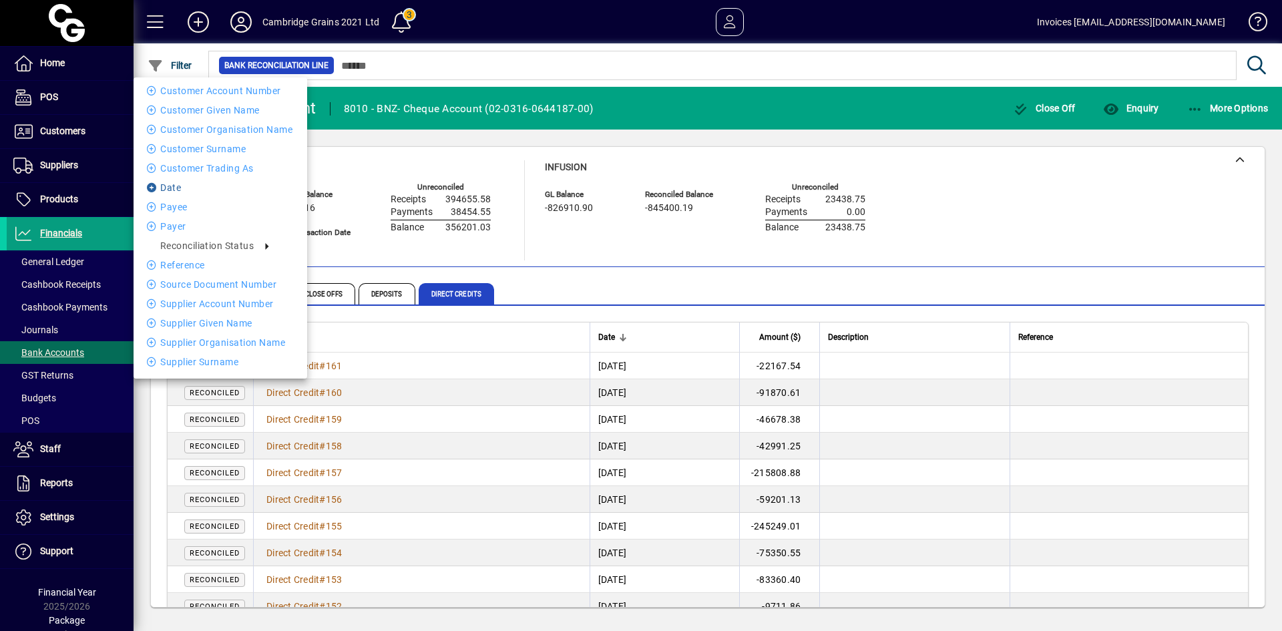
click at [178, 186] on li "Date" at bounding box center [221, 188] width 174 height 16
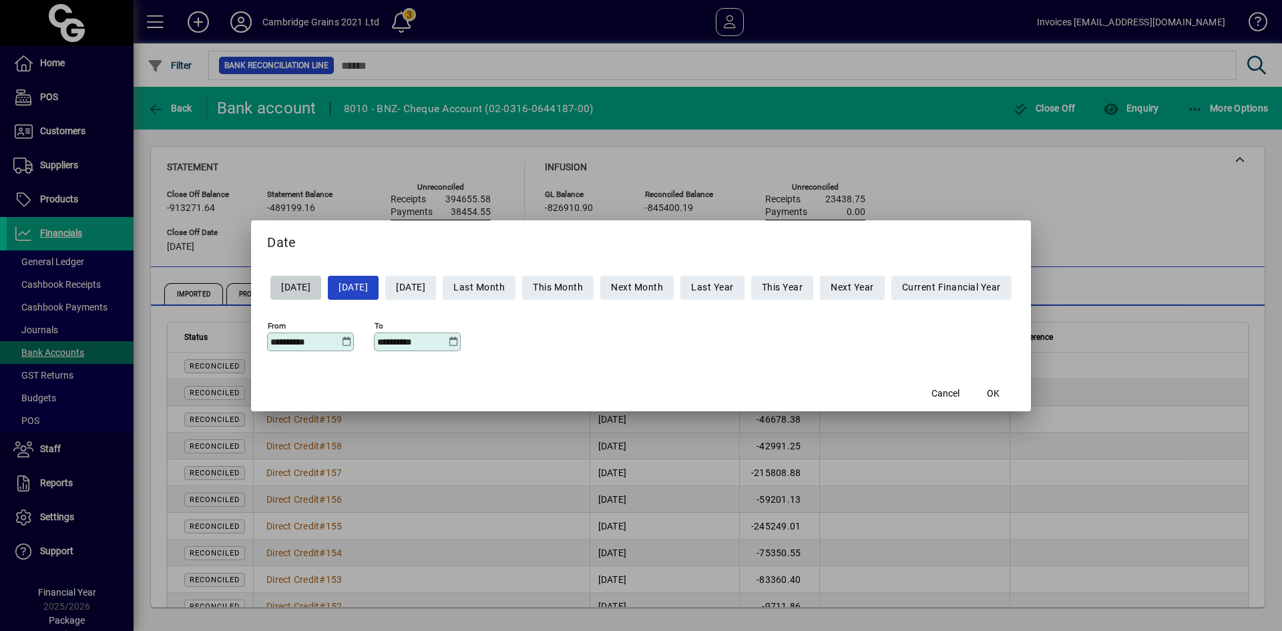
click at [341, 340] on icon at bounding box center [346, 342] width 10 height 11
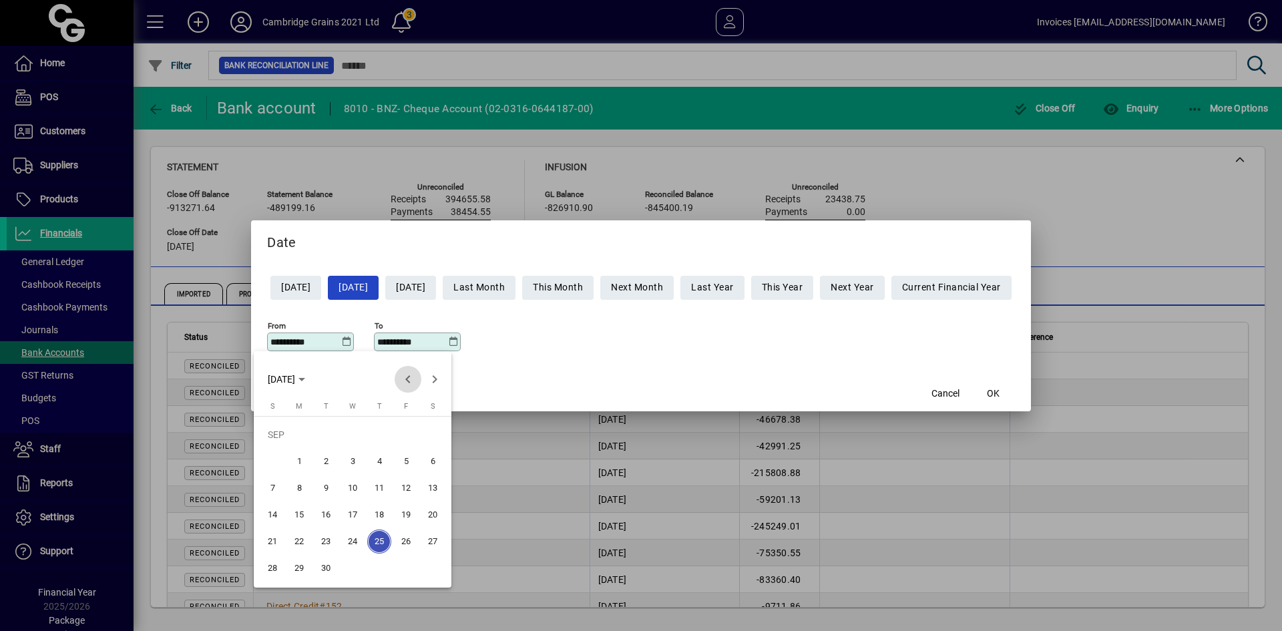
click at [408, 379] on span "Previous month" at bounding box center [408, 379] width 27 height 27
click at [410, 379] on span "Previous month" at bounding box center [408, 379] width 27 height 27
click at [411, 379] on span "Previous month" at bounding box center [408, 379] width 27 height 27
click at [412, 381] on span "Previous month" at bounding box center [408, 379] width 27 height 27
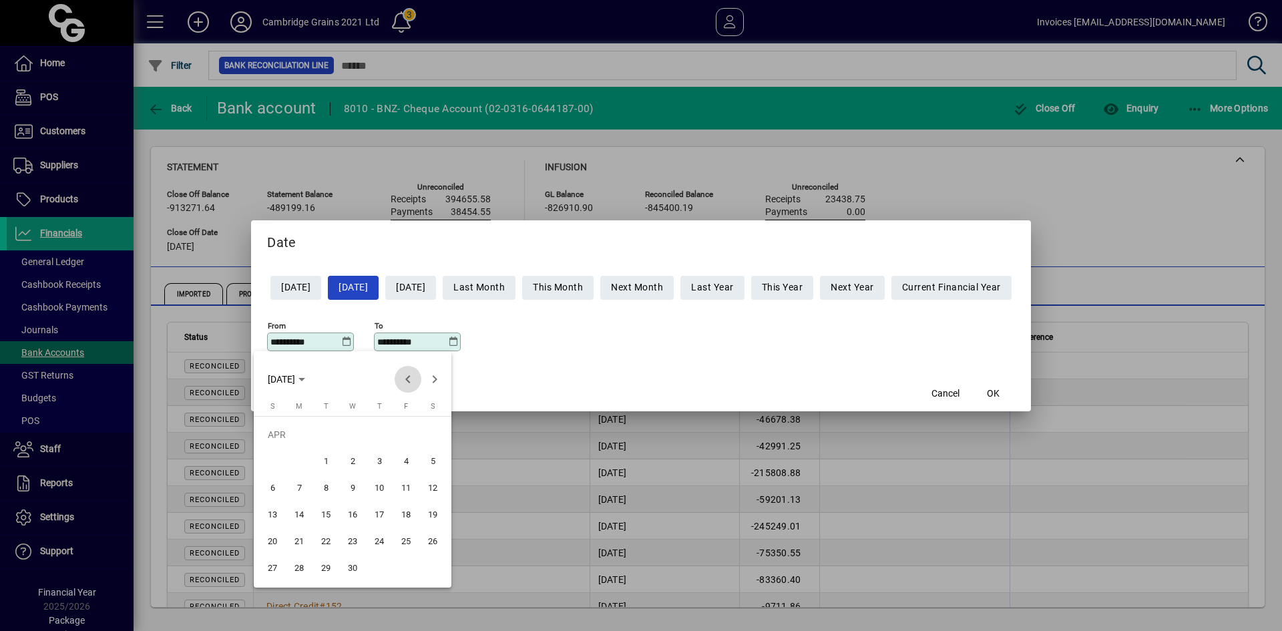
click at [412, 381] on span "Previous month" at bounding box center [408, 379] width 27 height 27
click at [407, 540] on span "28" at bounding box center [406, 542] width 24 height 24
type input "**********"
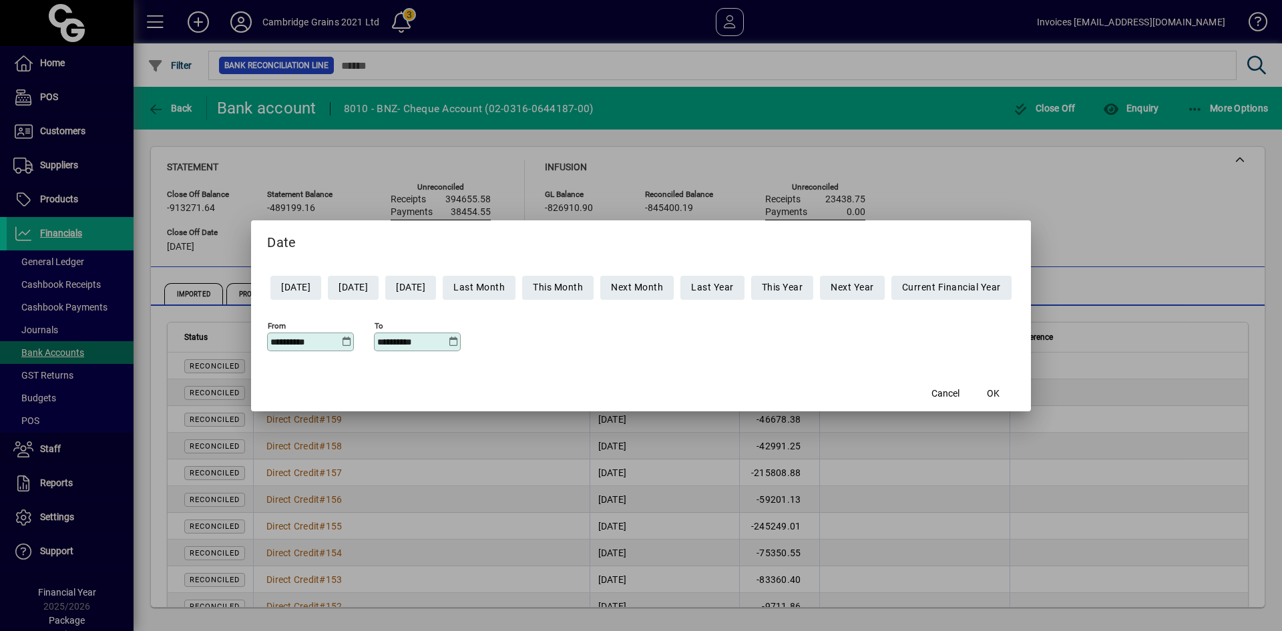
click at [409, 341] on input "**********" at bounding box center [412, 342] width 71 height 11
click at [446, 340] on div "**********" at bounding box center [418, 342] width 83 height 11
click at [448, 341] on icon at bounding box center [453, 342] width 10 height 11
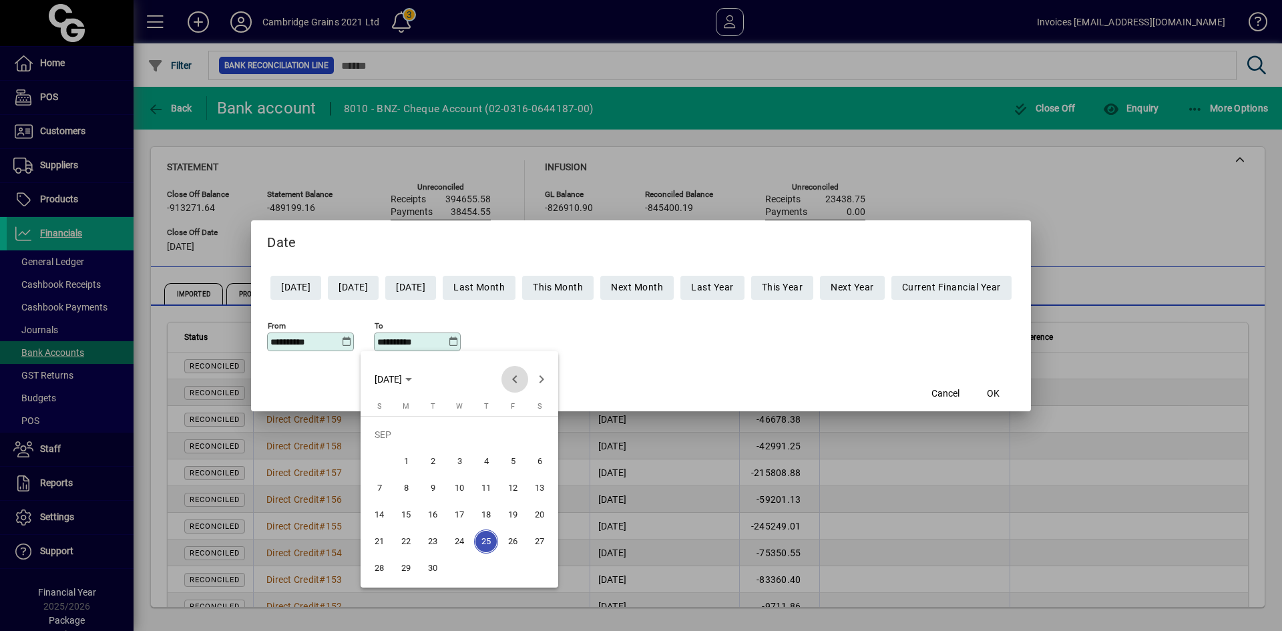
click at [513, 379] on span "Previous month" at bounding box center [515, 379] width 27 height 27
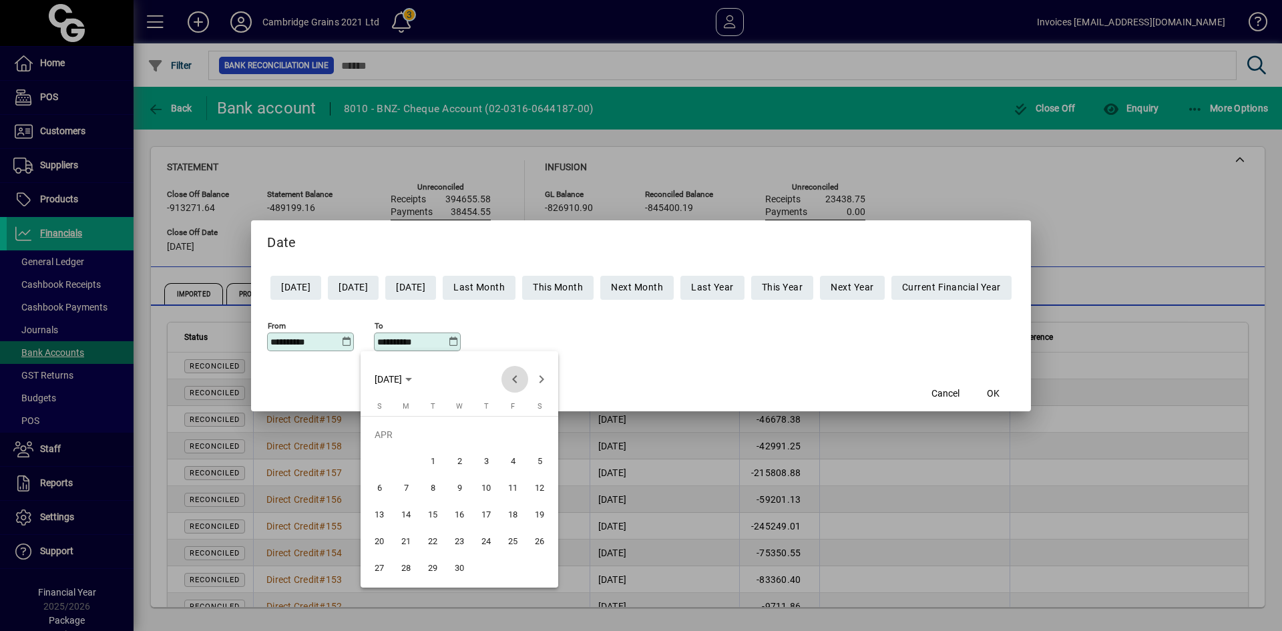
click at [513, 379] on span "Previous month" at bounding box center [515, 379] width 27 height 27
click at [512, 542] on span "28" at bounding box center [513, 542] width 24 height 24
type input "**********"
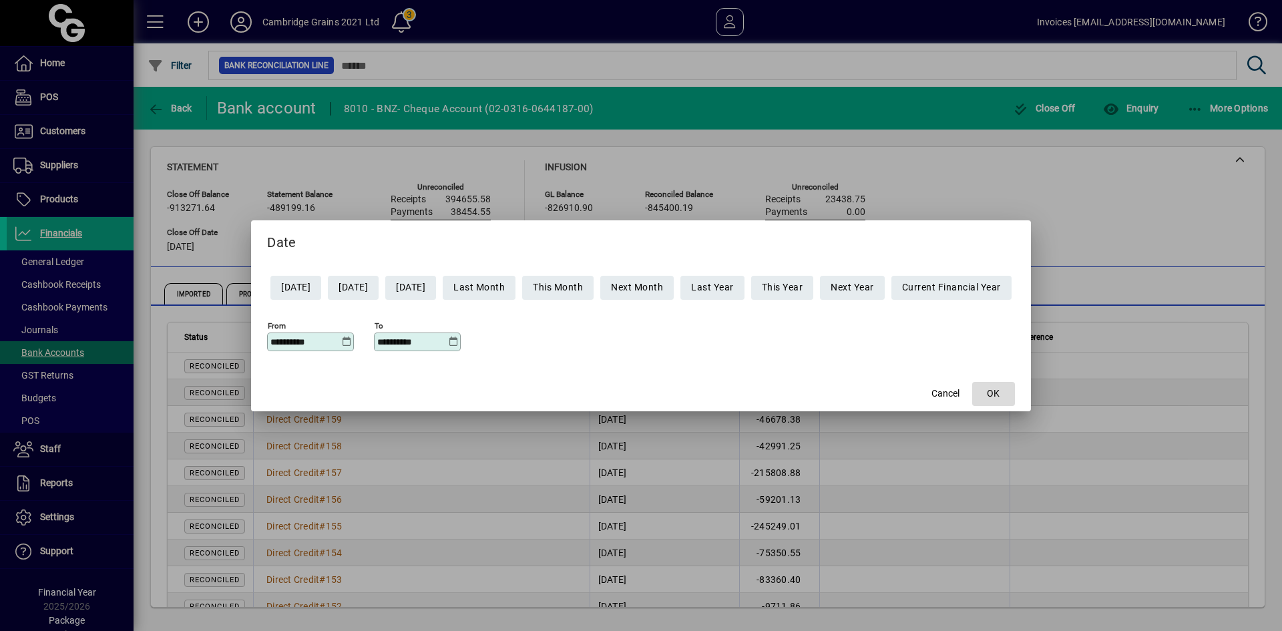
click at [1014, 392] on span "button" at bounding box center [994, 394] width 43 height 32
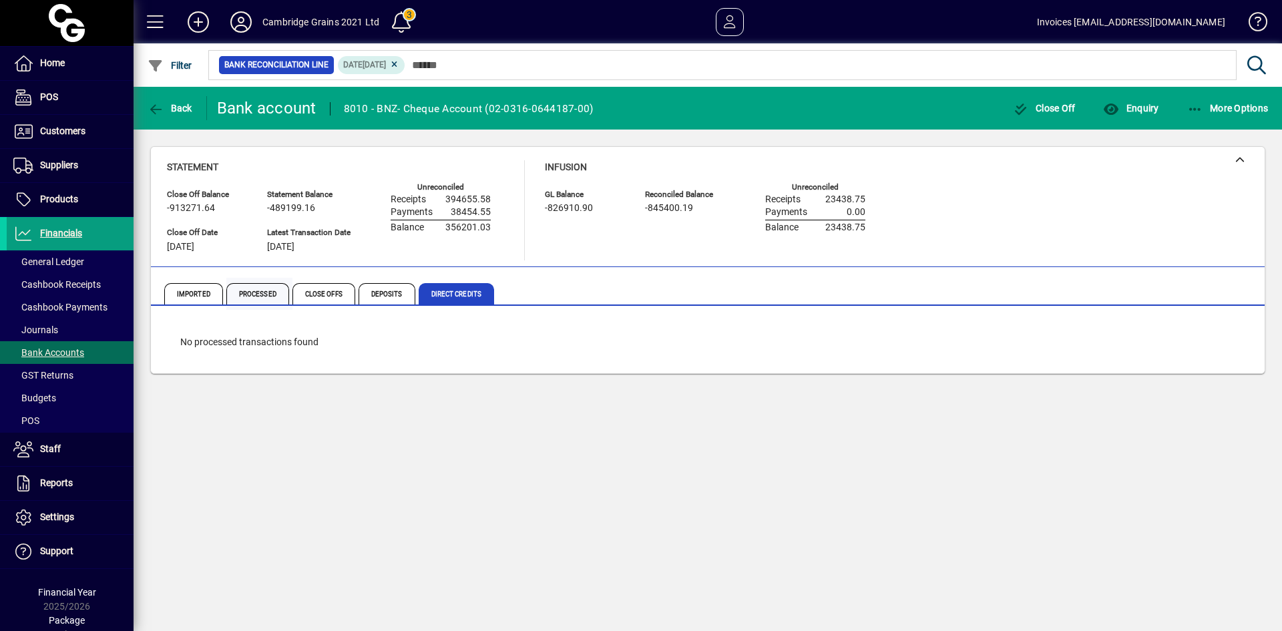
click at [254, 295] on span "Processed" at bounding box center [257, 293] width 63 height 21
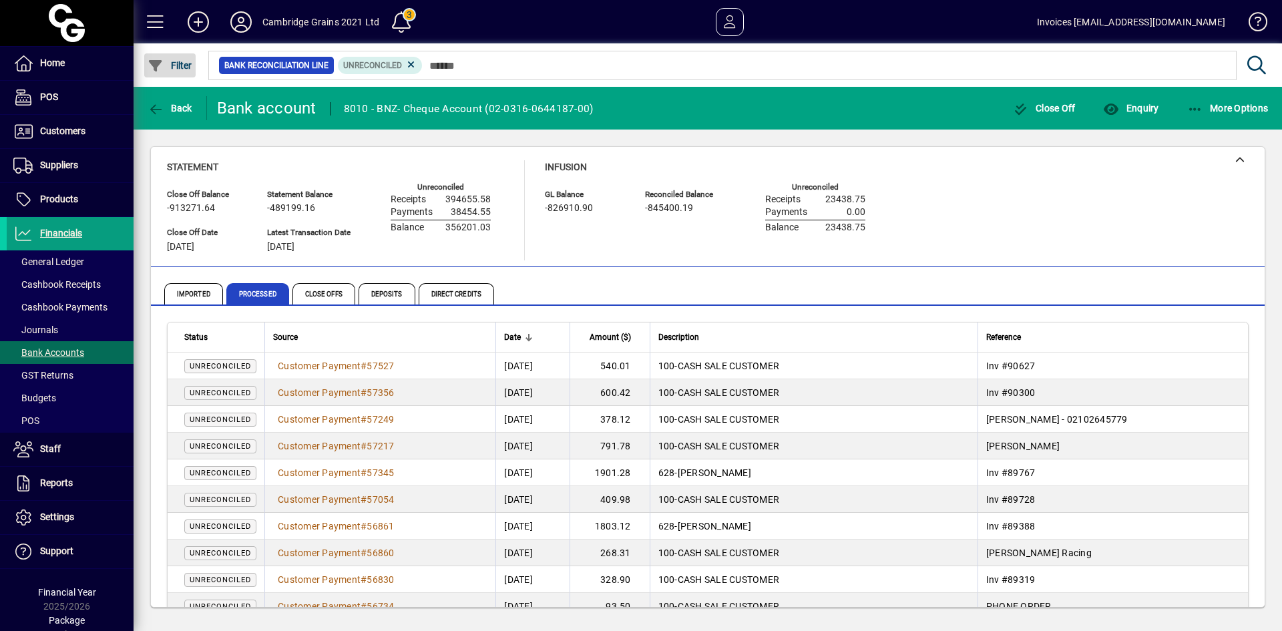
click at [177, 61] on span "Filter" at bounding box center [170, 65] width 45 height 11
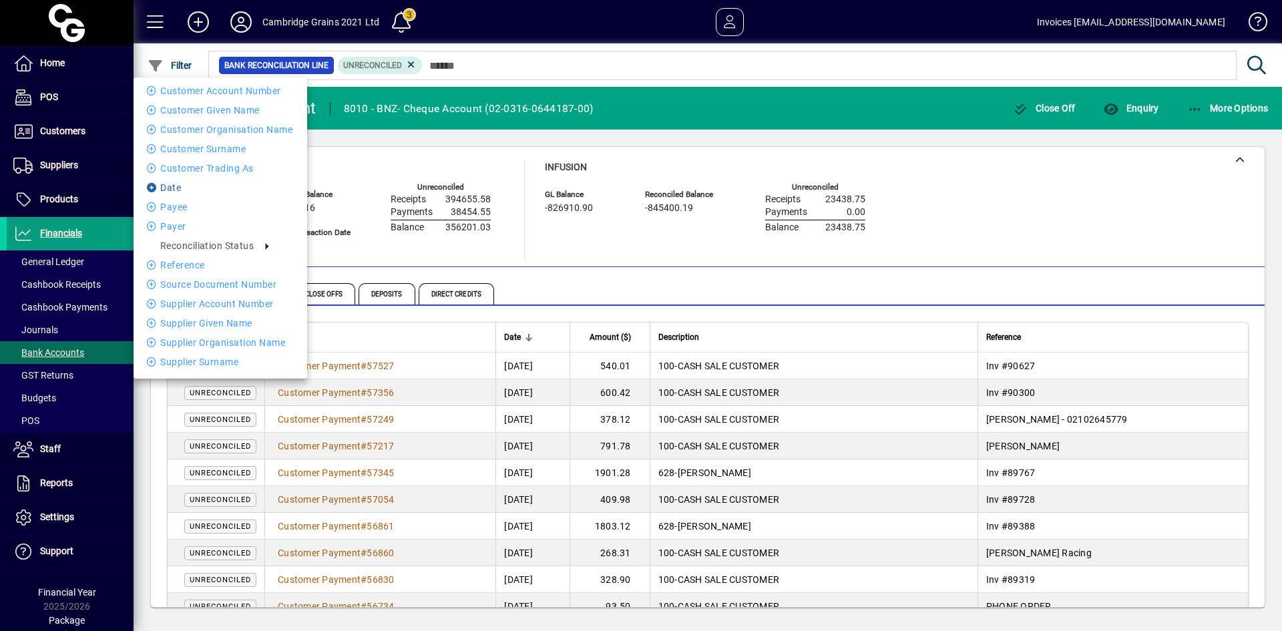
click at [200, 186] on li "Date" at bounding box center [221, 188] width 174 height 16
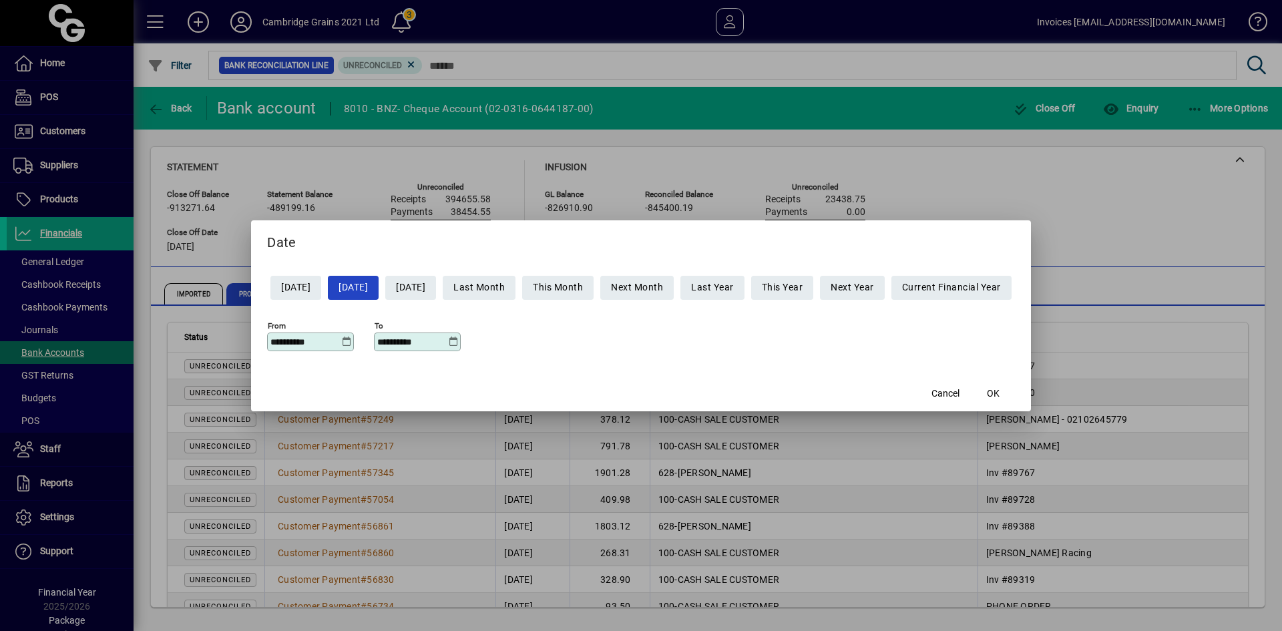
drag, startPoint x: 315, startPoint y: 343, endPoint x: 218, endPoint y: 339, distance: 96.9
click at [218, 339] on div "**********" at bounding box center [641, 315] width 1282 height 631
type input "**********"
click at [1000, 395] on span "OK" at bounding box center [993, 394] width 13 height 14
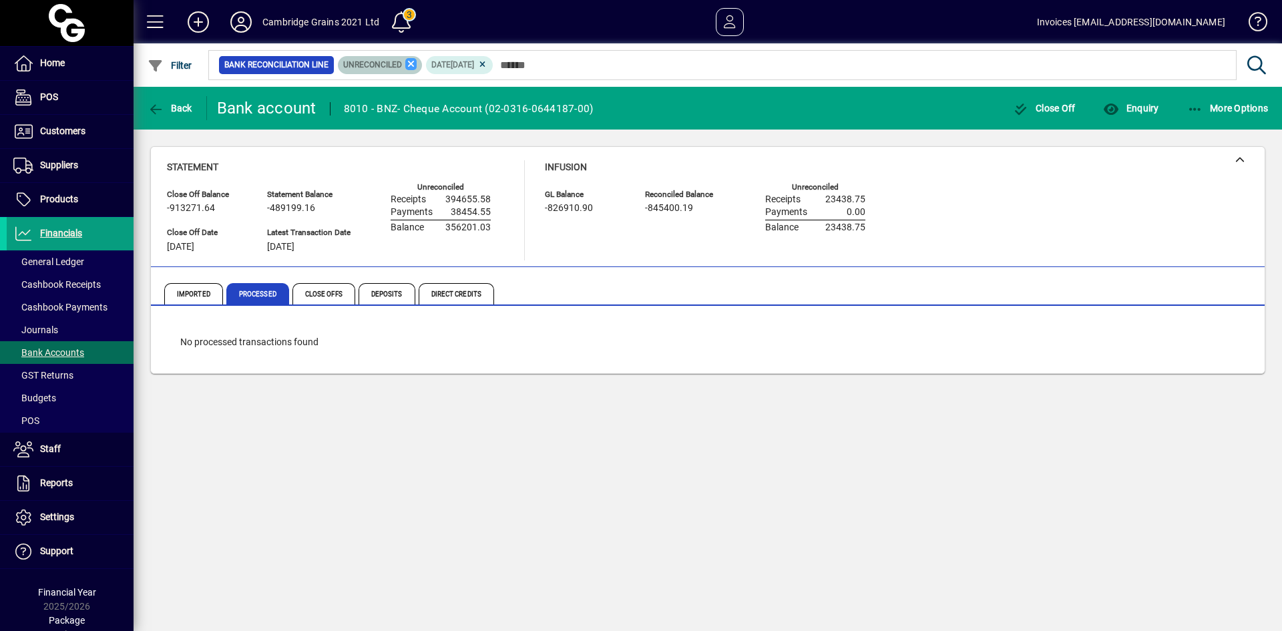
click at [408, 63] on icon at bounding box center [411, 64] width 12 height 12
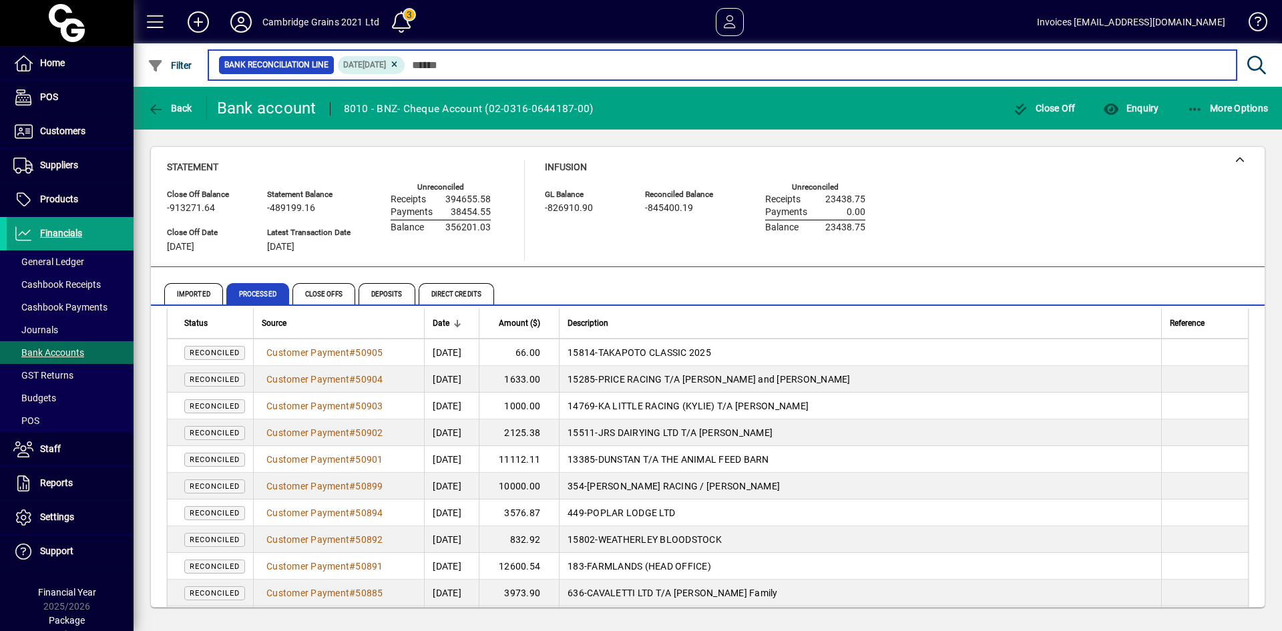
scroll to position [134, 0]
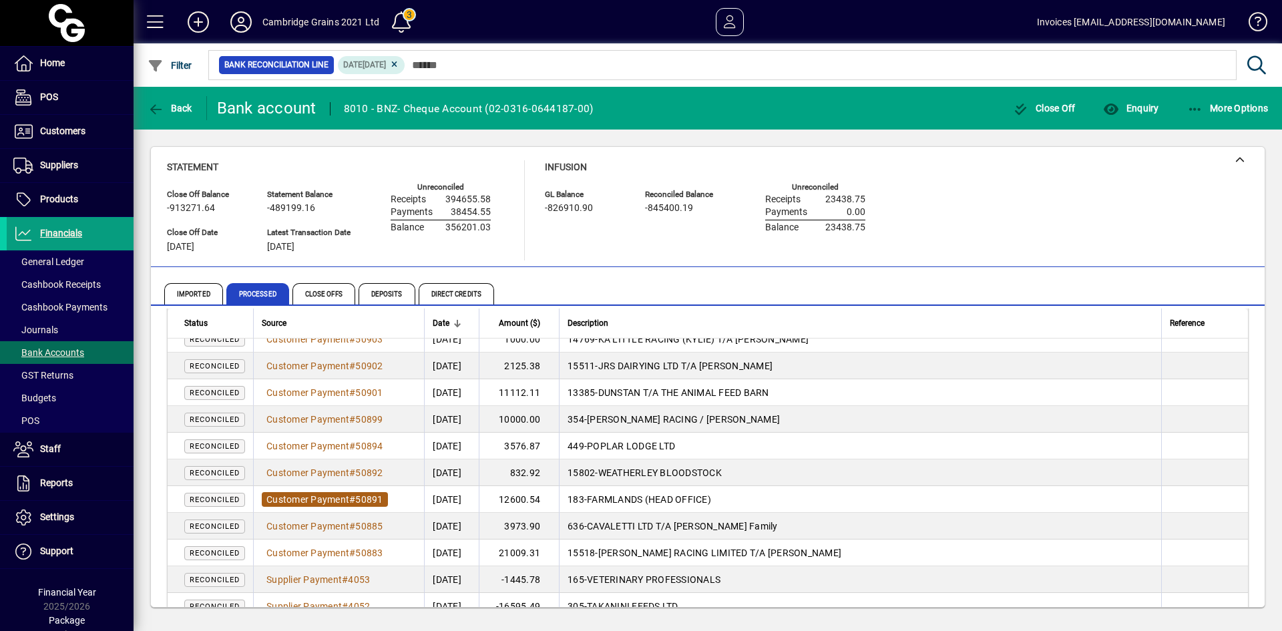
click at [295, 498] on span "Customer Payment" at bounding box center [308, 499] width 83 height 11
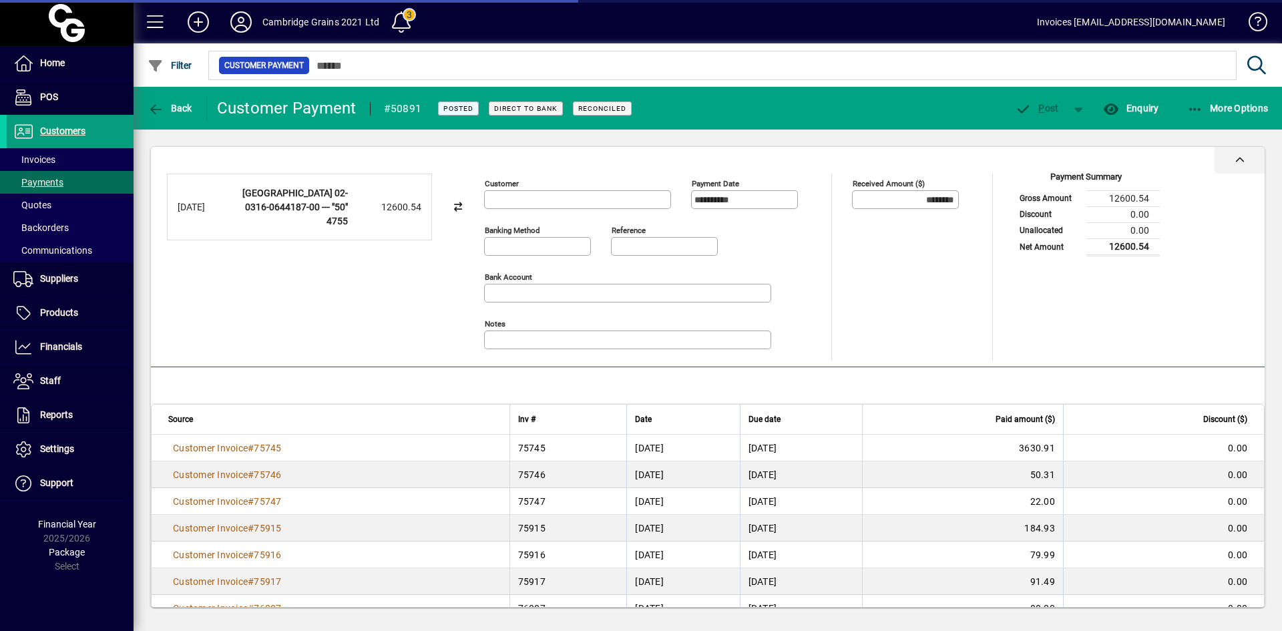
type input "**********"
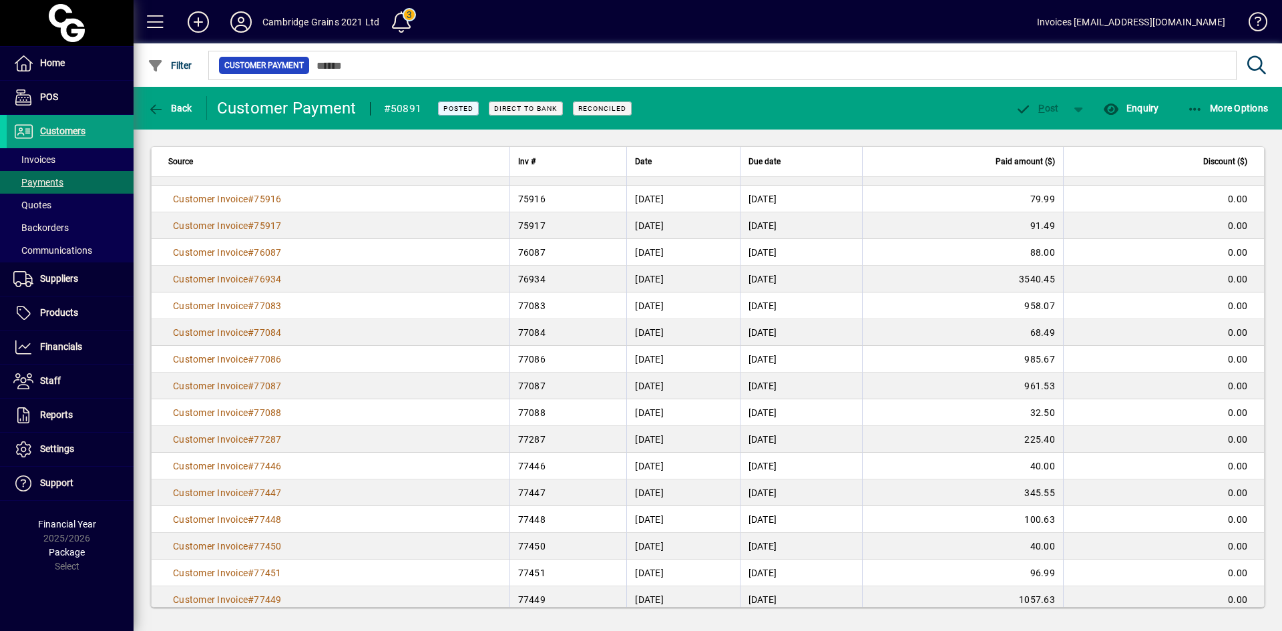
scroll to position [373, 0]
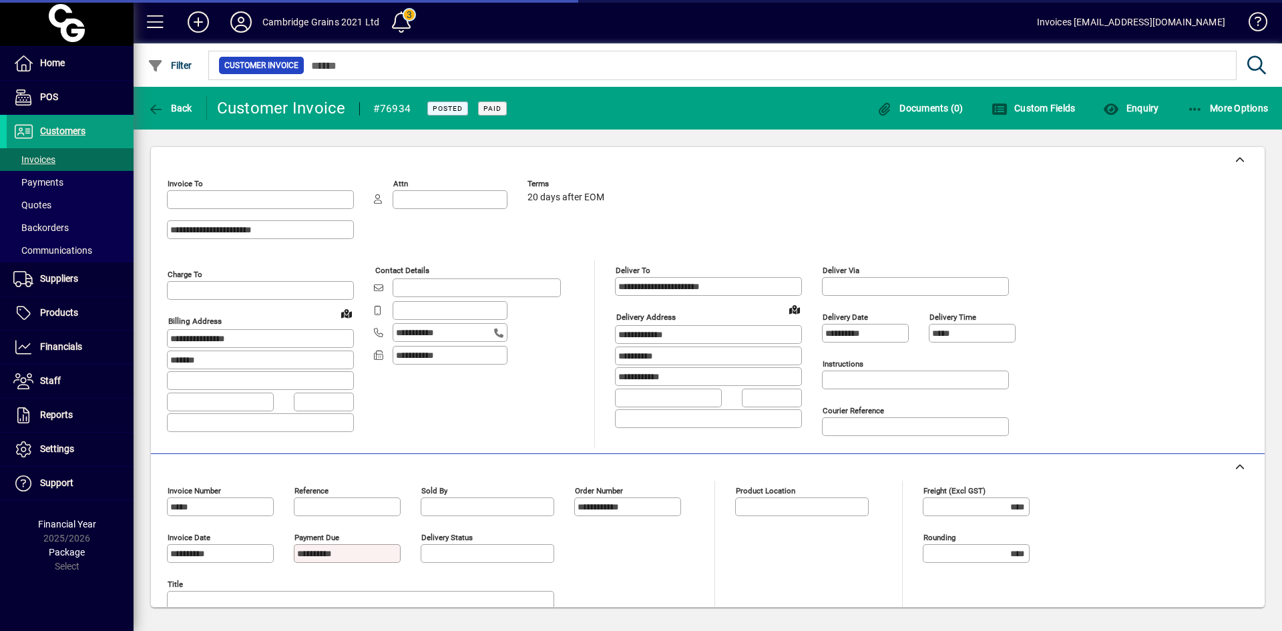
type input "**********"
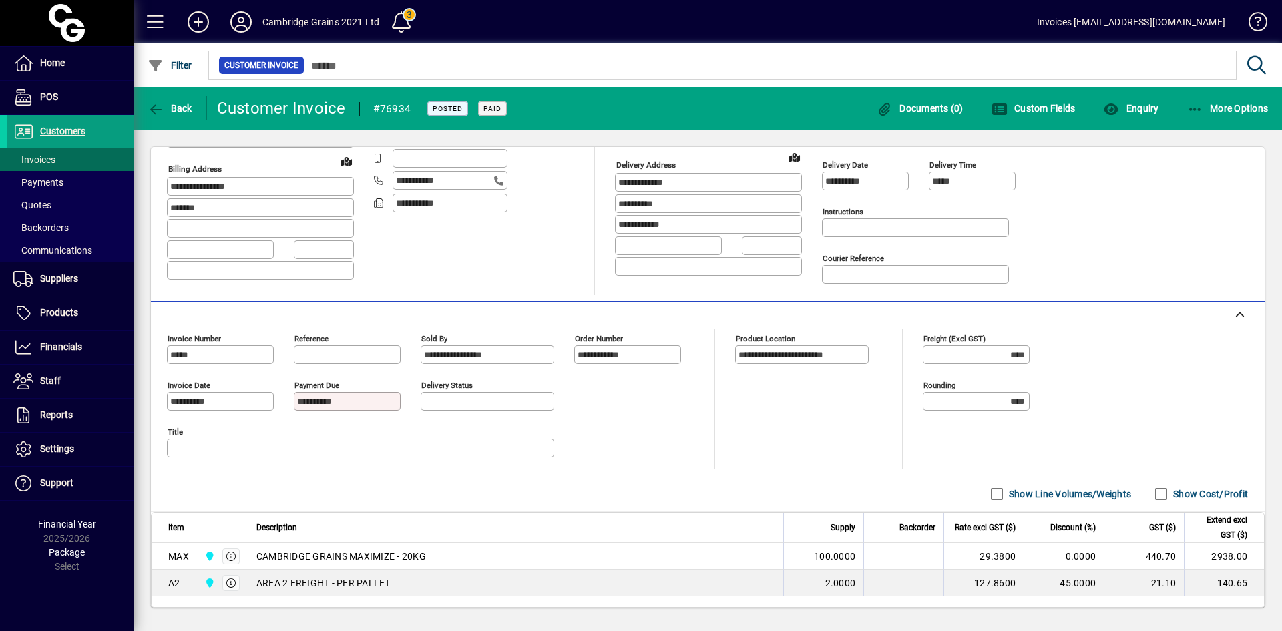
scroll to position [88, 0]
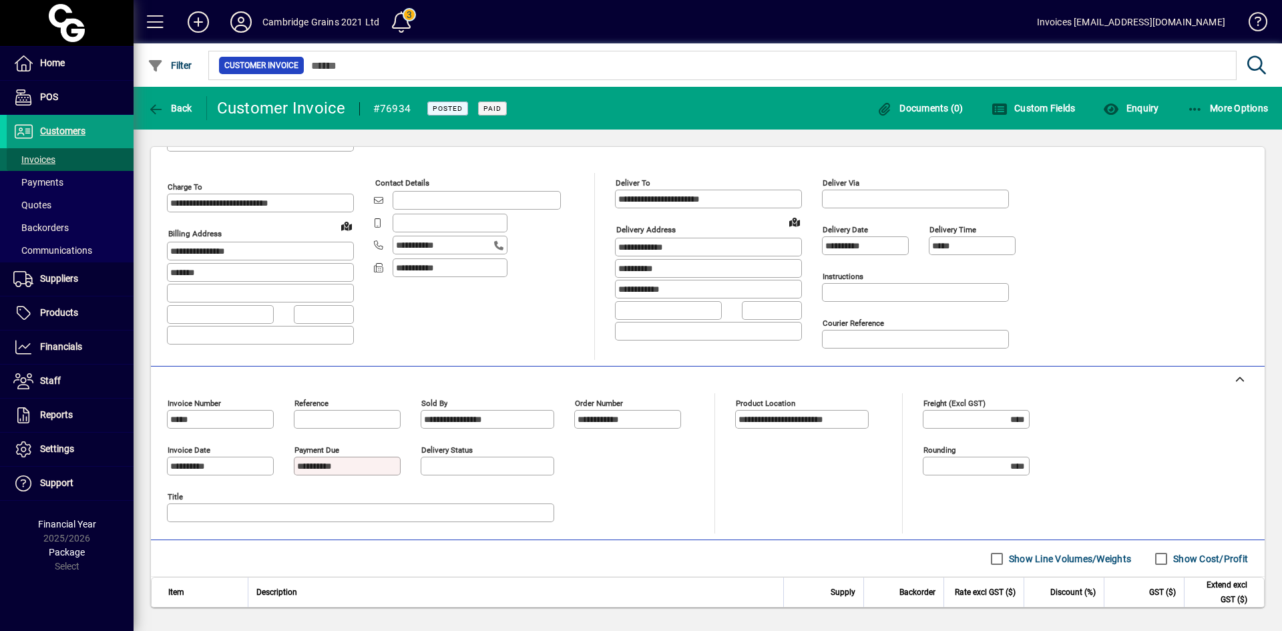
click at [47, 162] on span "Invoices" at bounding box center [34, 159] width 42 height 11
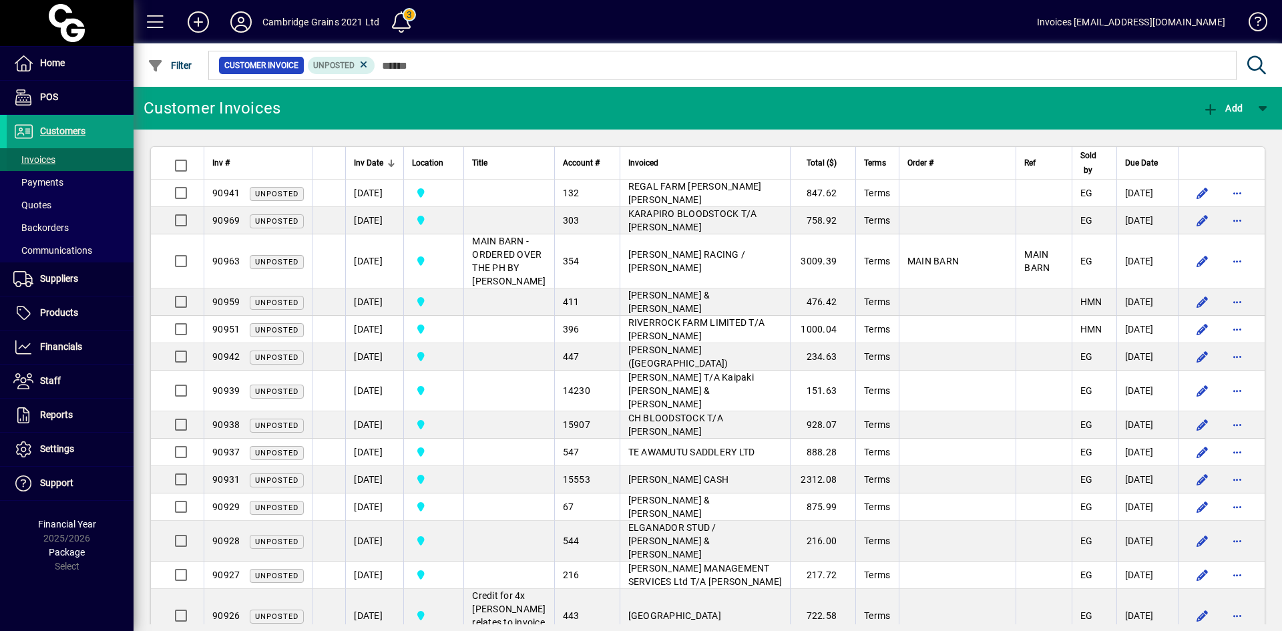
click at [59, 158] on span at bounding box center [70, 160] width 127 height 32
click at [365, 64] on icon at bounding box center [364, 65] width 12 height 12
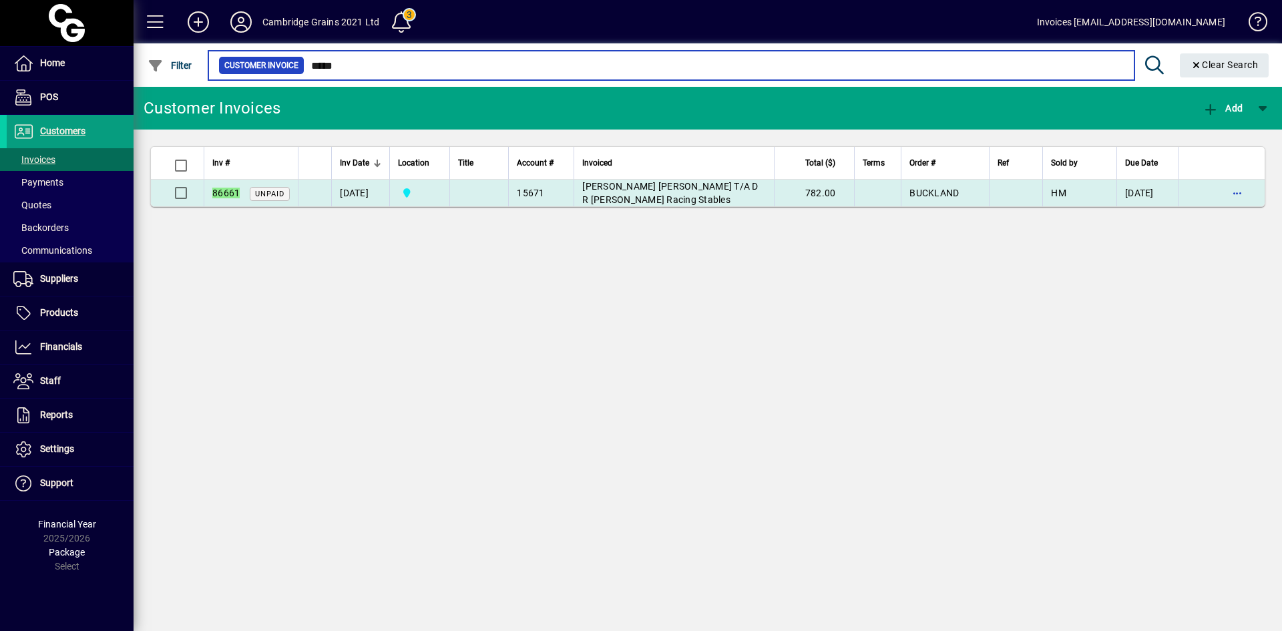
type input "*****"
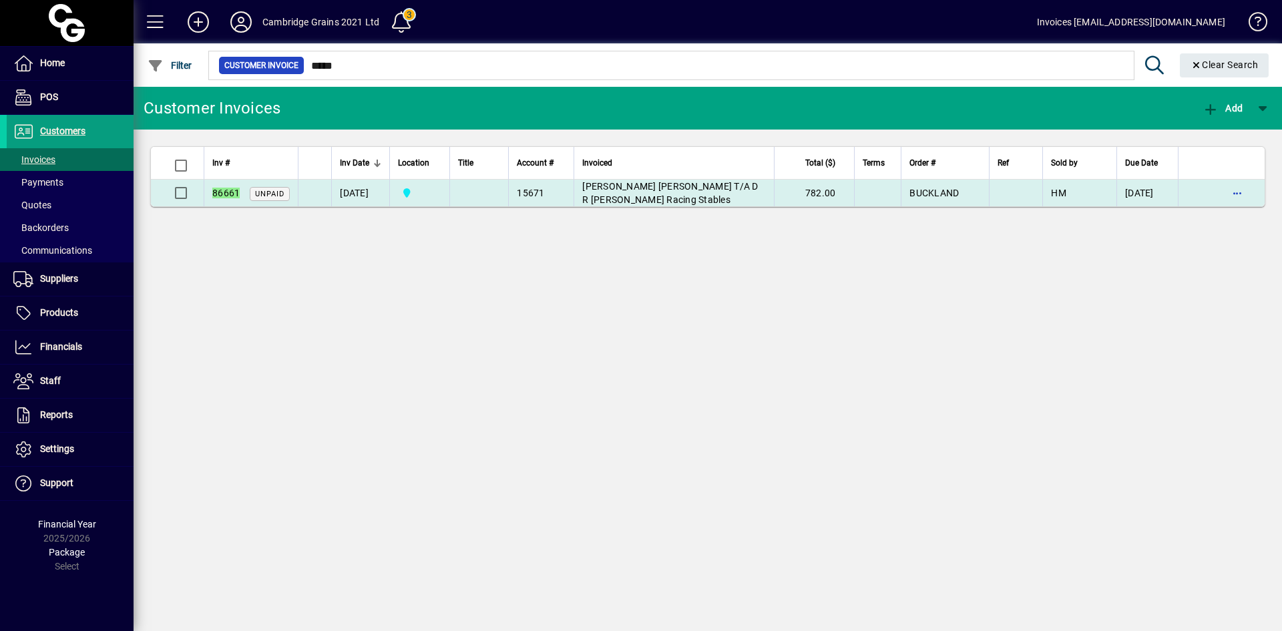
click at [626, 188] on span "DAVID RICHARD COLE T/A D R Cole Racing Stables" at bounding box center [670, 193] width 176 height 24
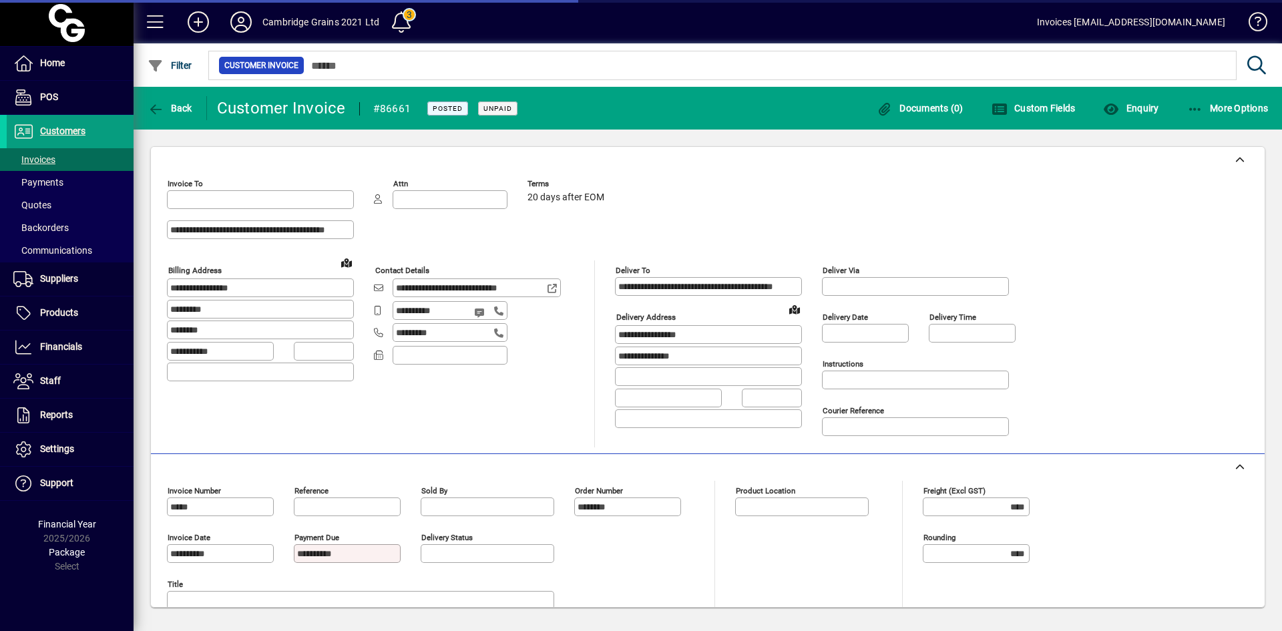
type input "**********"
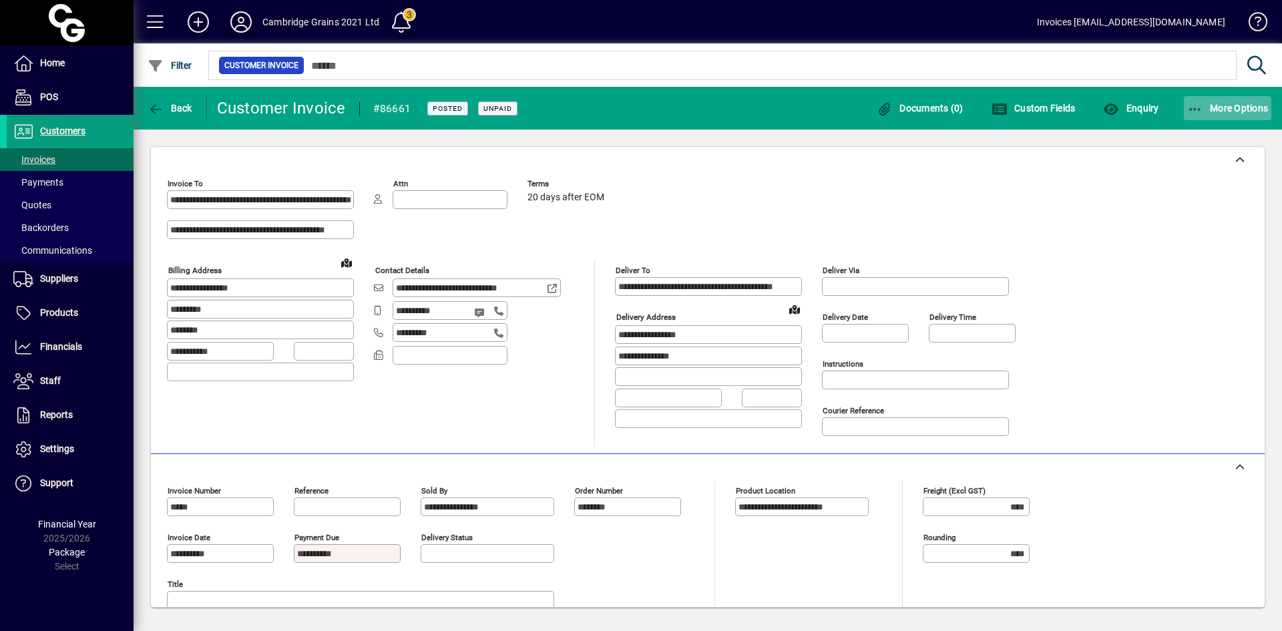
click at [1207, 106] on span "More Options" at bounding box center [1228, 108] width 81 height 11
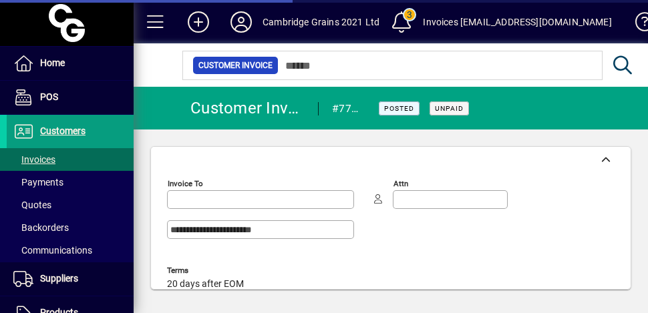
type input "**********"
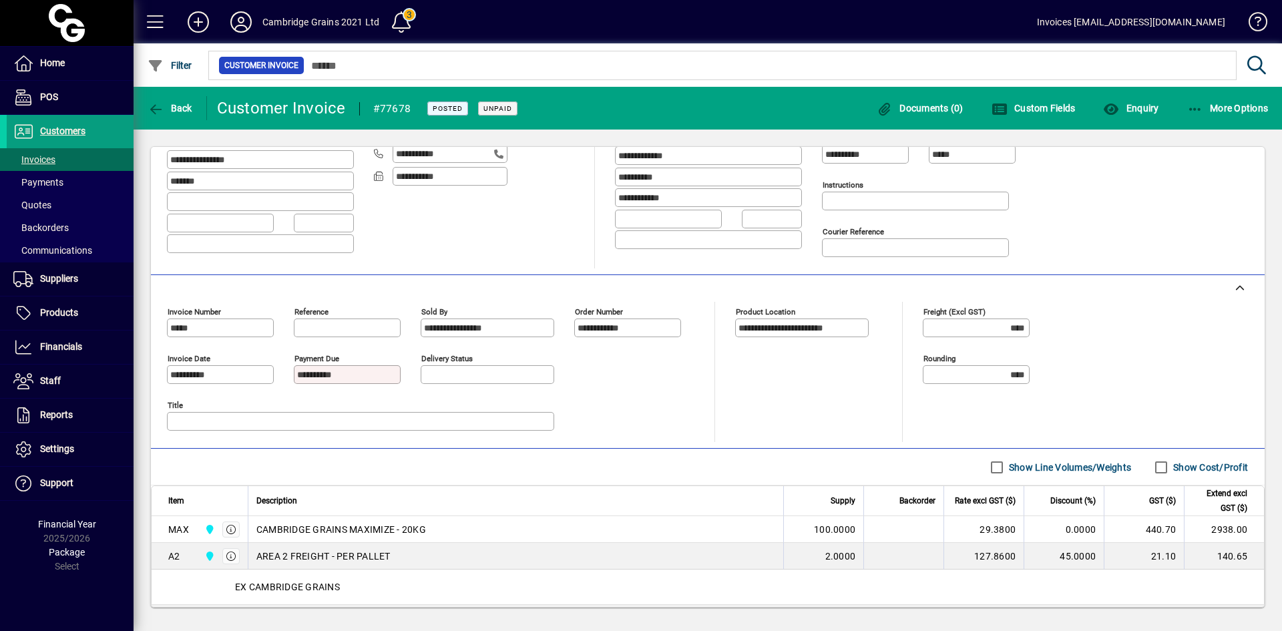
scroll to position [67, 0]
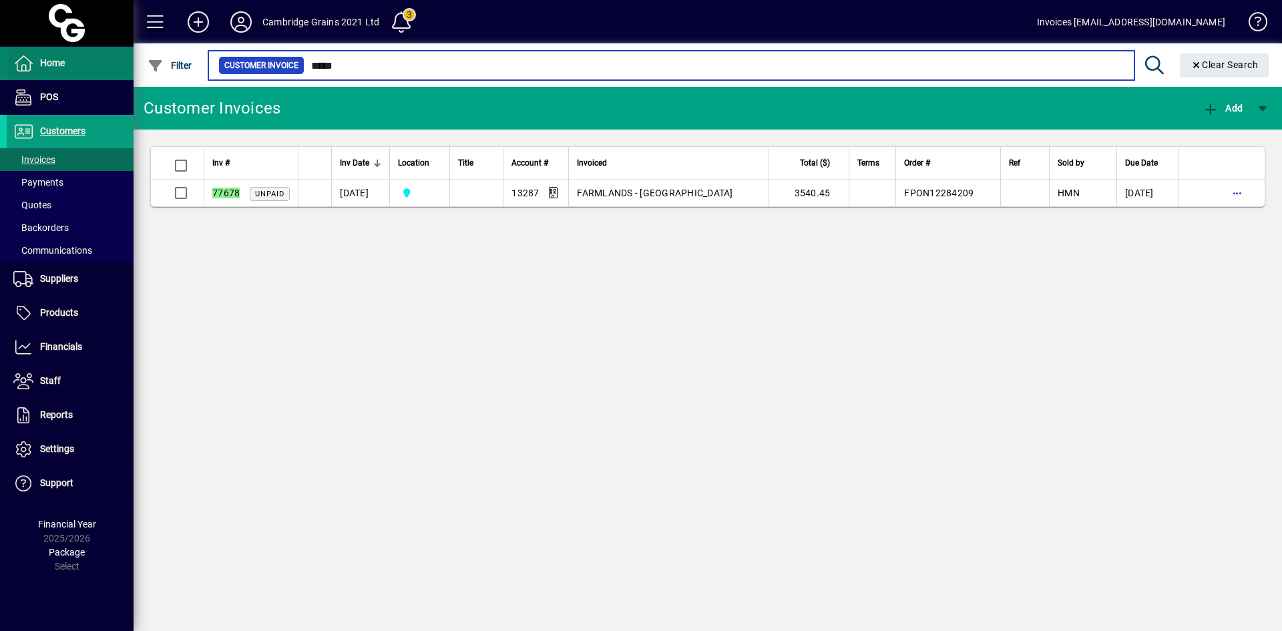
drag, startPoint x: 361, startPoint y: 63, endPoint x: 85, endPoint y: 60, distance: 275.9
click at [85, 60] on mat-drawer-container "Home POS Customers Invoices Payments Quotes Backorders Communications Suppliers…" at bounding box center [641, 315] width 1282 height 631
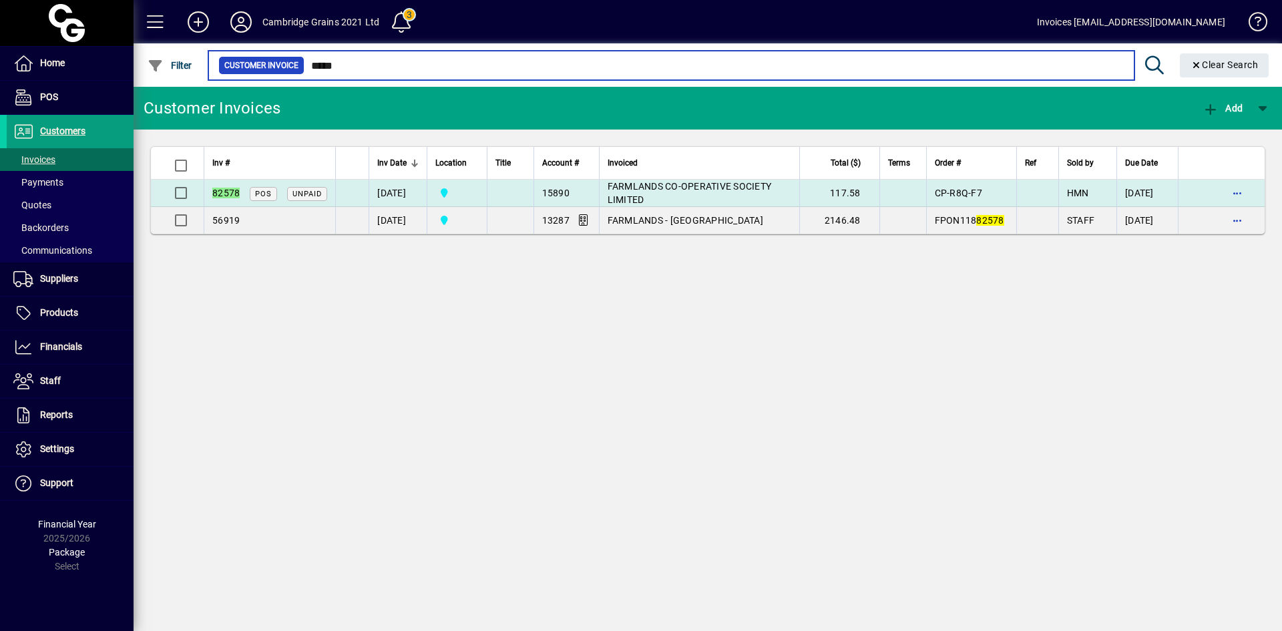
type input "*****"
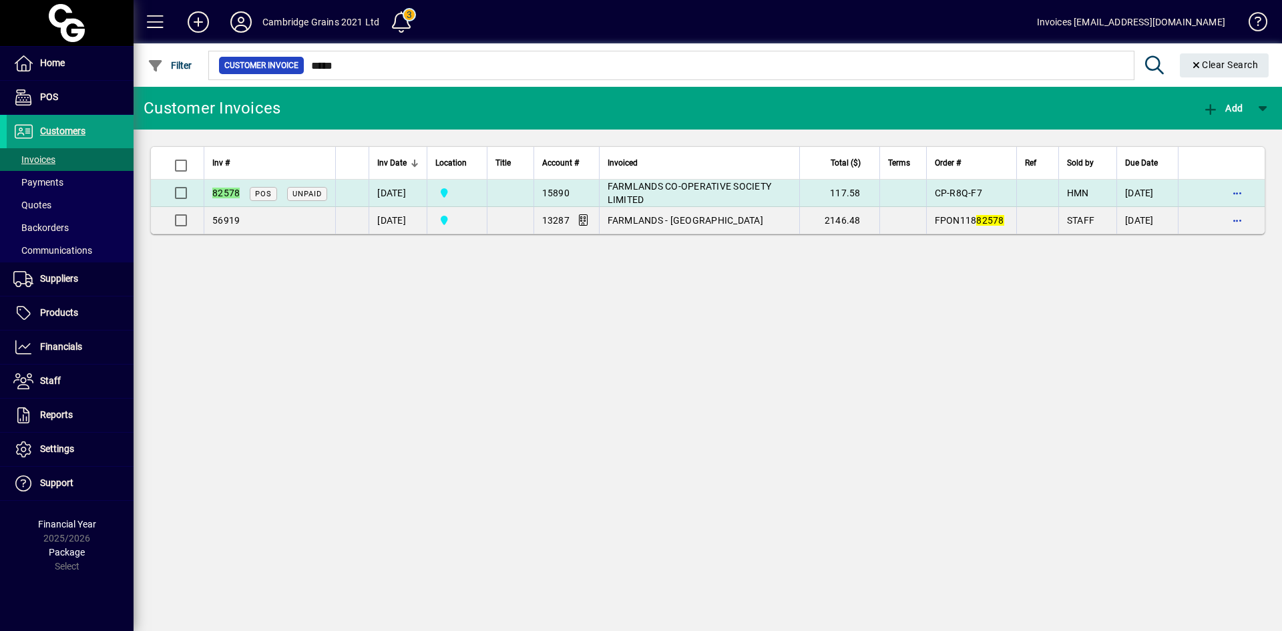
click at [641, 188] on span "FARMLANDS CO-OPERATIVE SOCIETY LIMITED" at bounding box center [690, 193] width 164 height 24
click at [697, 188] on span "FARMLANDS CO-OPERATIVE SOCIETY LIMITED" at bounding box center [690, 193] width 164 height 24
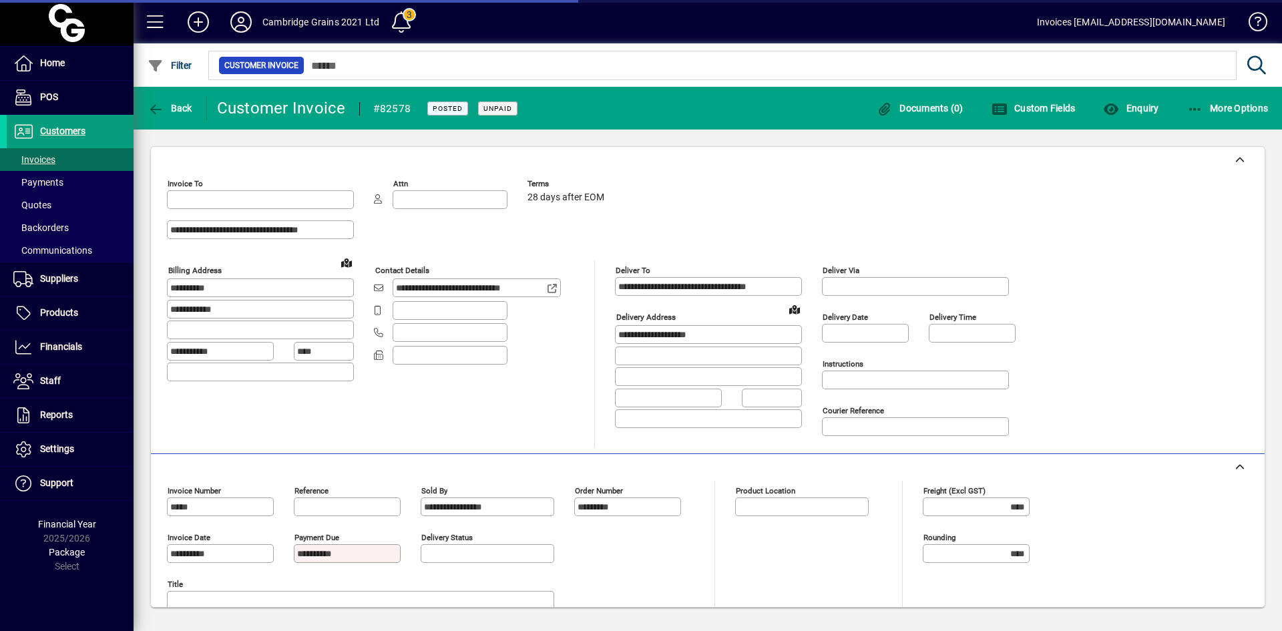
type input "**********"
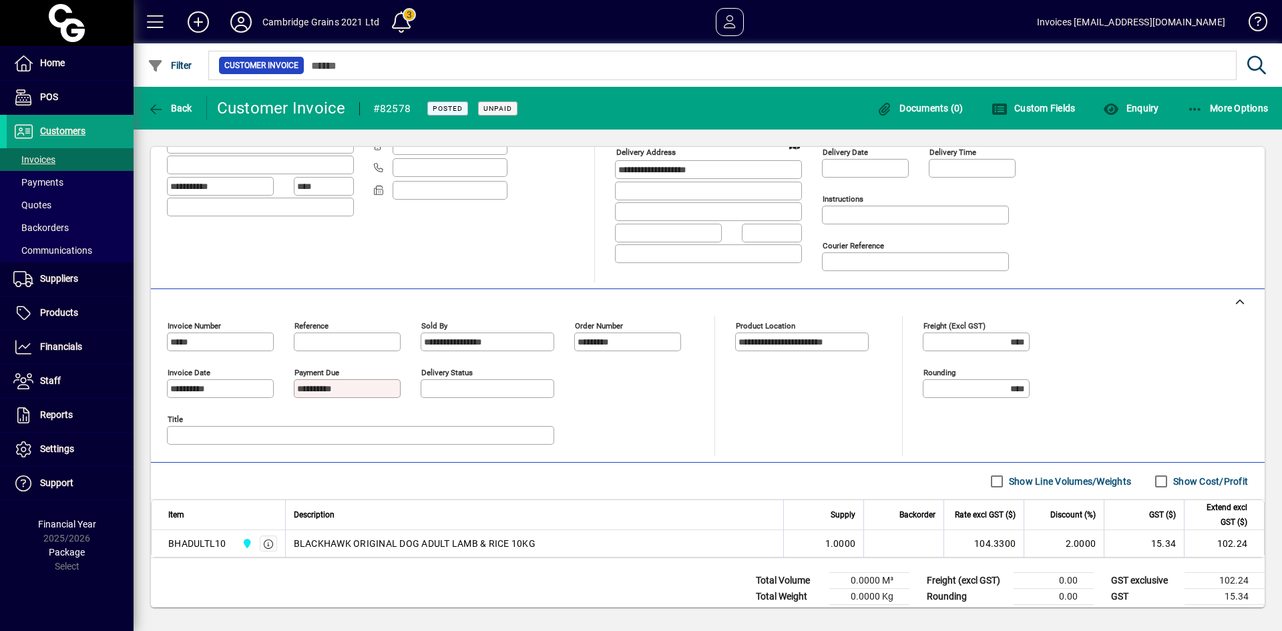
scroll to position [191, 0]
